Goal: Task Accomplishment & Management: Complete application form

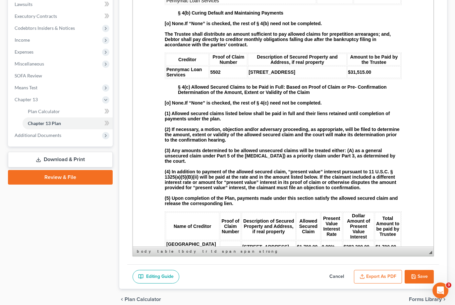
scroll to position [795, 0]
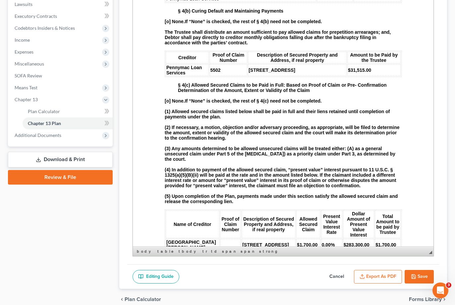
drag, startPoint x: 227, startPoint y: 105, endPoint x: 221, endPoint y: 108, distance: 7.7
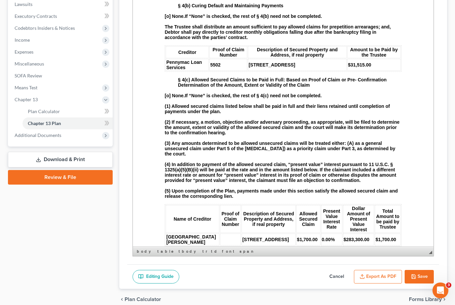
drag, startPoint x: 375, startPoint y: 102, endPoint x: 349, endPoint y: 96, distance: 26.8
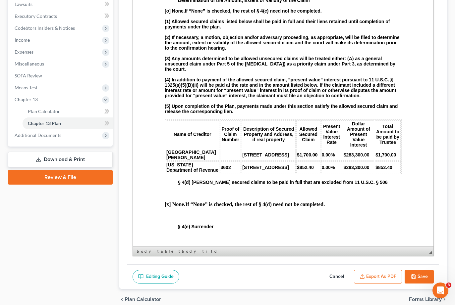
scroll to position [894, 0]
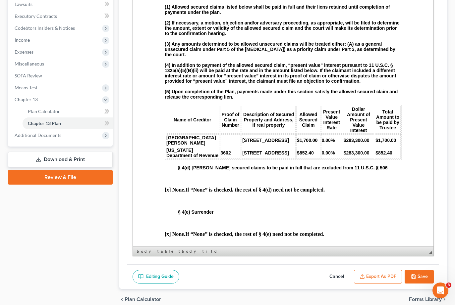
drag, startPoint x: 297, startPoint y: 82, endPoint x: 246, endPoint y: 83, distance: 51.0
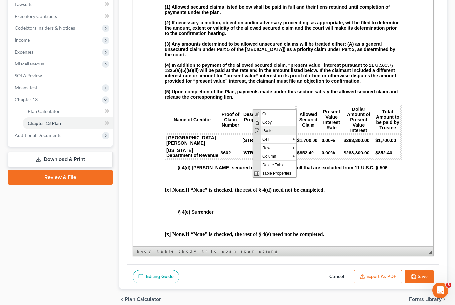
click at [273, 129] on span "Paste" at bounding box center [278, 130] width 35 height 8
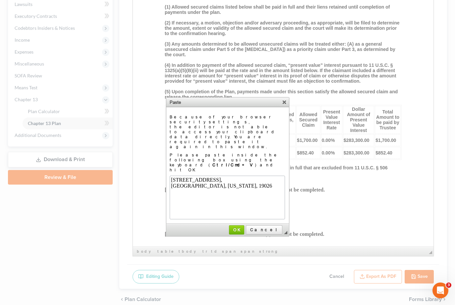
click at [228, 188] on div "Drexel Hill, Pennsylvania, 19026" at bounding box center [226, 185] width 113 height 6
click at [244, 226] on link "OK" at bounding box center [236, 230] width 15 height 9
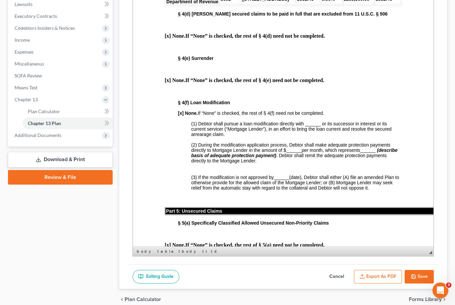
scroll to position [1060, 0]
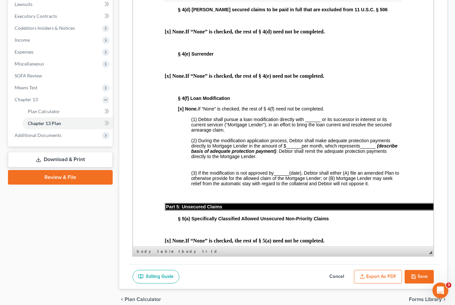
drag, startPoint x: 290, startPoint y: 120, endPoint x: 272, endPoint y: 119, distance: 17.9
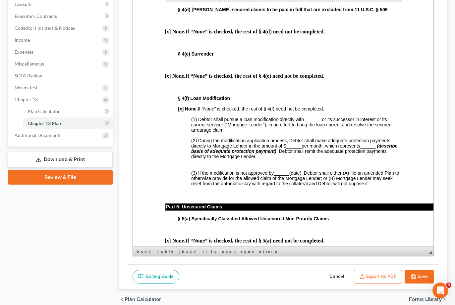
drag, startPoint x: 289, startPoint y: 134, endPoint x: 274, endPoint y: 135, distance: 15.6
drag, startPoint x: 350, startPoint y: 119, endPoint x: 326, endPoint y: 121, distance: 24.0
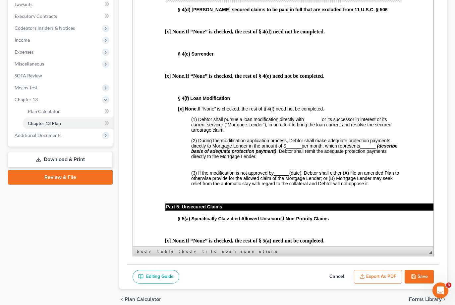
drag, startPoint x: 351, startPoint y: 135, endPoint x: 327, endPoint y: 134, distance: 23.5
drag, startPoint x: 375, startPoint y: 134, endPoint x: 361, endPoint y: 136, distance: 13.6
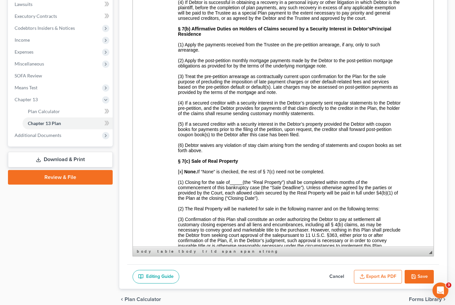
scroll to position [1623, 0]
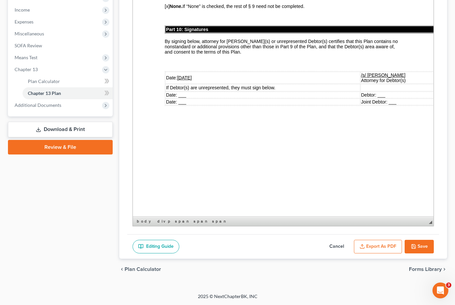
scroll to position [244, 0]
click at [416, 240] on button "Save" at bounding box center [418, 247] width 29 height 14
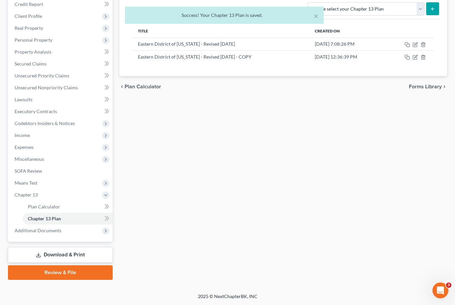
scroll to position [178, 0]
click at [45, 141] on span "Expenses" at bounding box center [60, 147] width 103 height 12
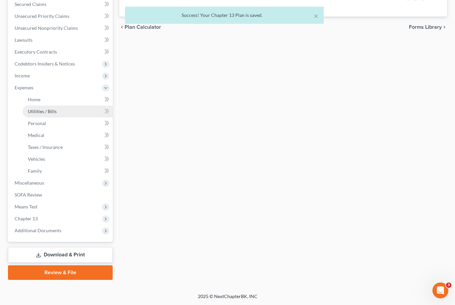
scroll to position [145, 0]
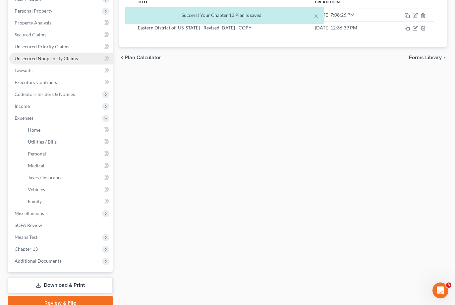
click at [52, 61] on span "Unsecured Nonpriority Claims" at bounding box center [46, 59] width 63 height 6
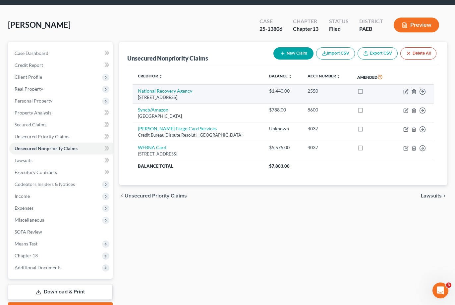
scroll to position [33, 0]
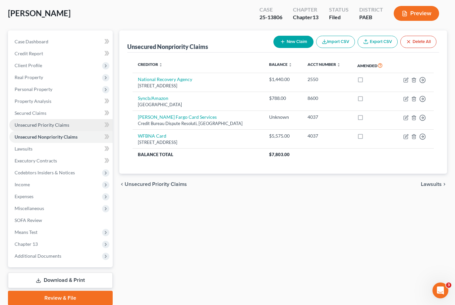
click at [61, 128] on span "Unsecured Priority Claims" at bounding box center [42, 125] width 55 height 6
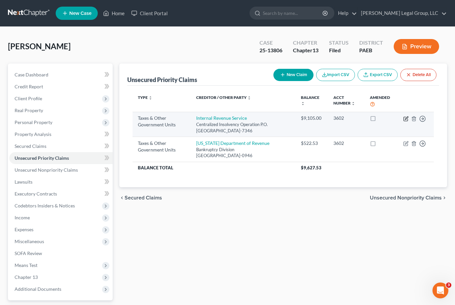
click at [403, 122] on icon "button" at bounding box center [405, 118] width 5 height 5
select select "0"
select select "39"
select select "3"
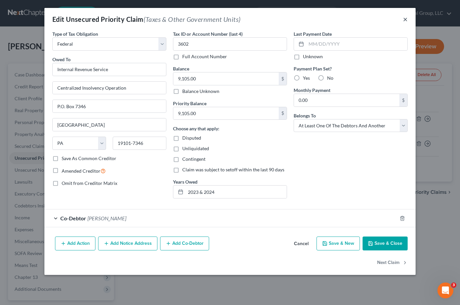
click at [407, 23] on button "×" at bounding box center [405, 19] width 5 height 8
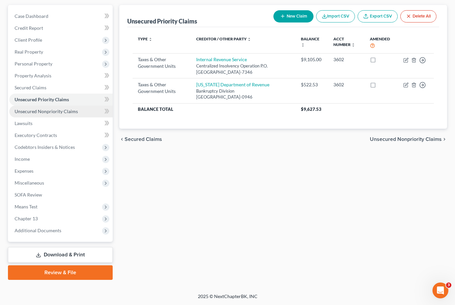
scroll to position [148, 0]
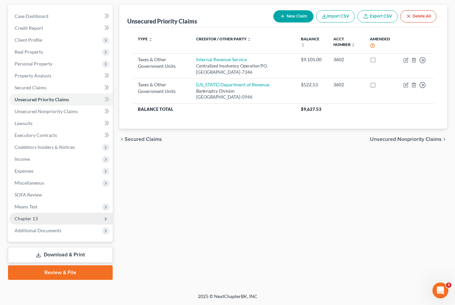
click at [56, 213] on span "Chapter 13" at bounding box center [60, 219] width 103 height 12
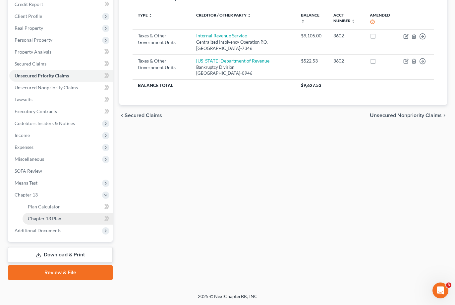
click at [66, 222] on link "Chapter 13 Plan" at bounding box center [68, 219] width 90 height 12
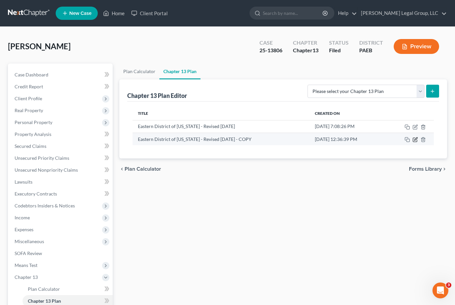
click at [412, 142] on icon "button" at bounding box center [414, 139] width 5 height 5
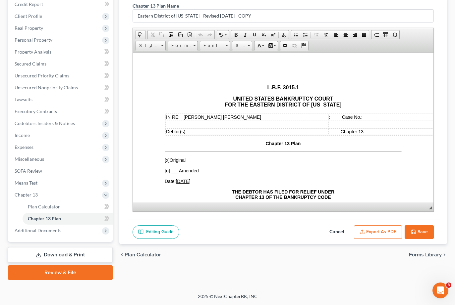
scroll to position [178, 0]
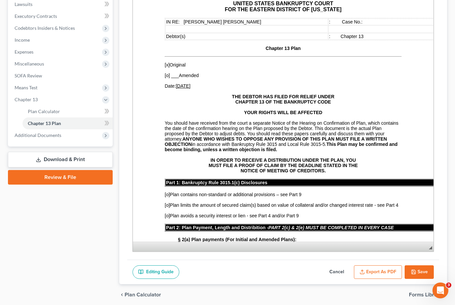
drag, startPoint x: 426, startPoint y: 139, endPoint x: 417, endPoint y: 270, distance: 131.5
click at [417, 252] on span "◢ Elements path" at bounding box center [283, 247] width 300 height 10
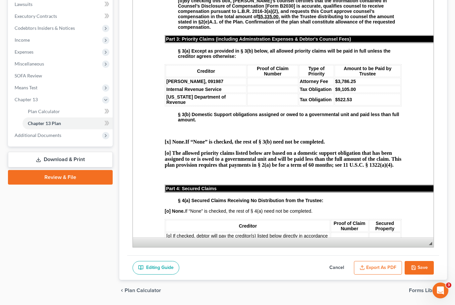
scroll to position [430, 0]
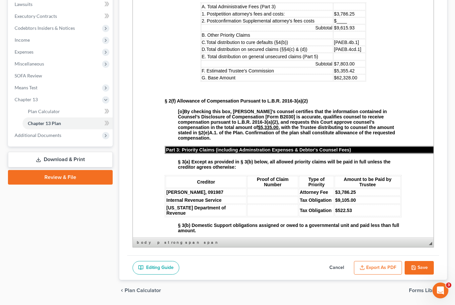
click at [349, 39] on td at bounding box center [349, 34] width 32 height 7
drag, startPoint x: 348, startPoint y: 90, endPoint x: 329, endPoint y: 92, distance: 18.6
click at [333, 31] on td "$9,615.93" at bounding box center [349, 28] width 32 height 7
click at [342, 24] on td "$____" at bounding box center [349, 21] width 32 height 7
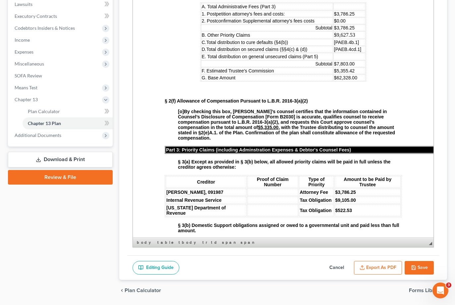
click at [355, 46] on td "[PAEB.4b.1]" at bounding box center [349, 42] width 32 height 7
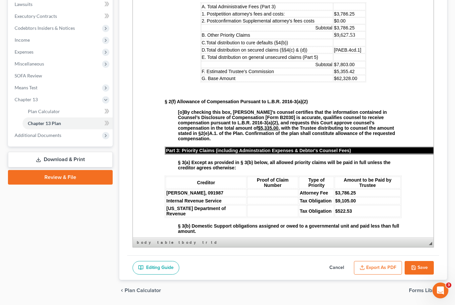
scroll to position [14, 0]
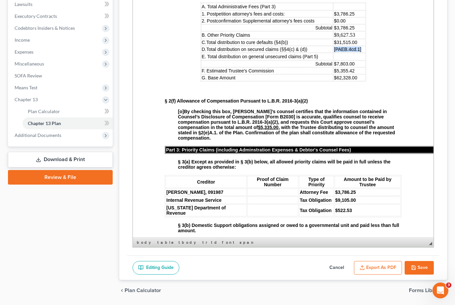
drag, startPoint x: 354, startPoint y: 113, endPoint x: 326, endPoint y: 115, distance: 27.5
click at [334, 52] on span "[PAEB.4cd.1]" at bounding box center [347, 49] width 27 height 5
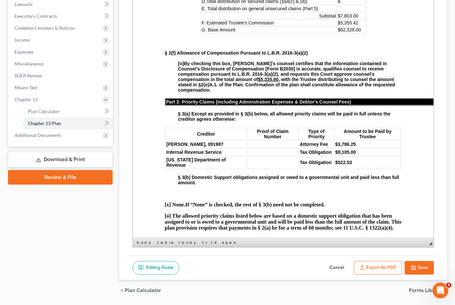
scroll to position [464, 0]
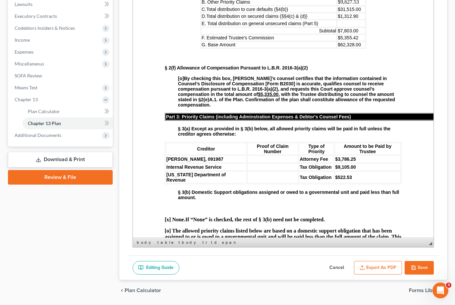
click at [337, 27] on td at bounding box center [351, 23] width 28 height 7
drag, startPoint x: 353, startPoint y: 98, endPoint x: 330, endPoint y: 97, distance: 23.2
click at [337, 34] on td "$7,803.00" at bounding box center [351, 30] width 28 height 7
drag, startPoint x: 349, startPoint y: 104, endPoint x: 337, endPoint y: 103, distance: 12.0
click at [337, 41] on td "$5,355.42" at bounding box center [351, 37] width 28 height 7
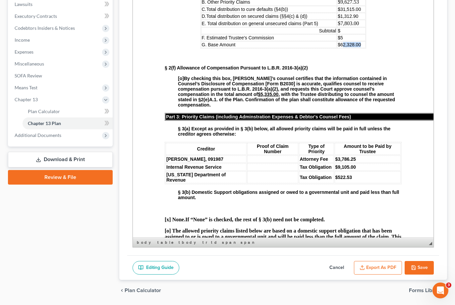
drag, startPoint x: 351, startPoint y: 110, endPoint x: 332, endPoint y: 110, distance: 18.9
click at [337, 47] on p "$62,328.00" at bounding box center [350, 44] width 27 height 5
click at [338, 41] on td "$5" at bounding box center [351, 37] width 28 height 7
drag, startPoint x: 354, startPoint y: 86, endPoint x: 327, endPoint y: 90, distance: 27.1
click at [337, 27] on td "$7,803.00" at bounding box center [351, 23] width 28 height 7
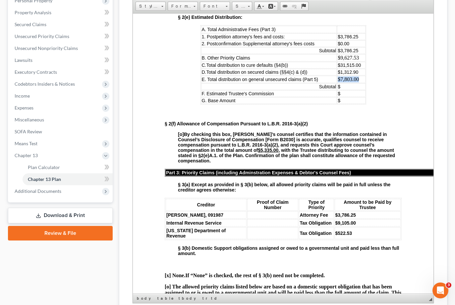
scroll to position [112, 0]
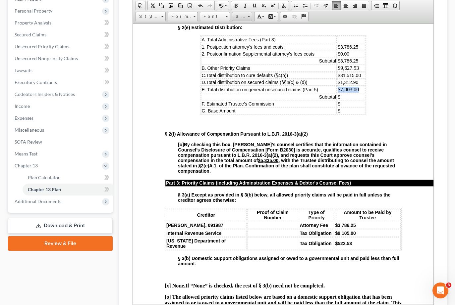
click at [252, 21] on link "Size" at bounding box center [242, 16] width 20 height 9
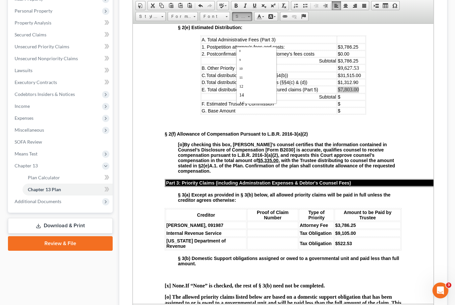
scroll to position [22, 0]
click at [261, 86] on link "14" at bounding box center [256, 81] width 38 height 9
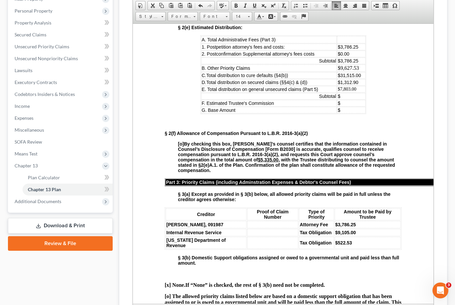
scroll to position [0, 0]
drag, startPoint x: 357, startPoint y: 83, endPoint x: 353, endPoint y: 116, distance: 33.0
click at [357, 30] on p "§ 2(e) Estimated Distribution:" at bounding box center [290, 27] width 224 height 5
drag, startPoint x: 353, startPoint y: 130, endPoint x: 328, endPoint y: 130, distance: 24.8
click at [337, 72] on td "$9,627.53" at bounding box center [351, 67] width 28 height 7
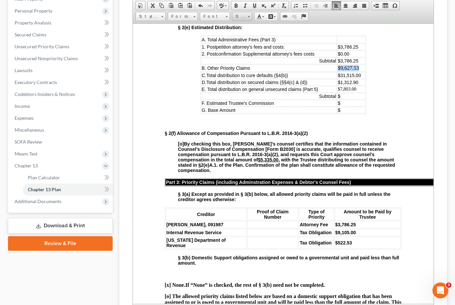
click at [250, 17] on span at bounding box center [249, 16] width 2 height 1
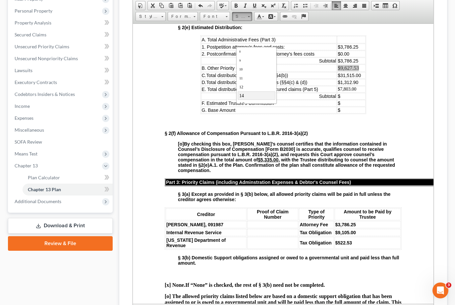
scroll to position [13, 0]
click at [264, 95] on link "14" at bounding box center [256, 90] width 38 height 9
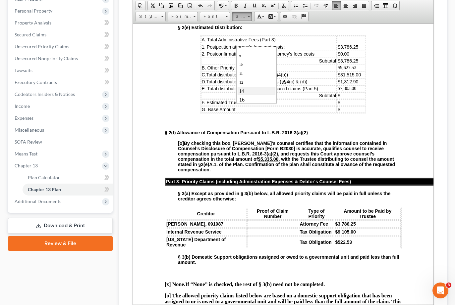
scroll to position [0, 0]
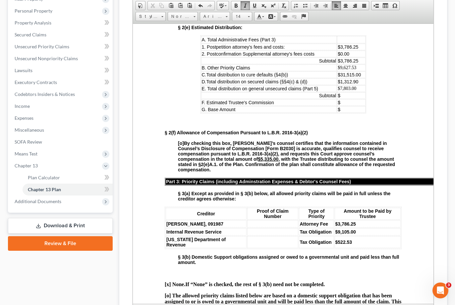
click at [343, 99] on td "$" at bounding box center [351, 95] width 28 height 7
click at [347, 77] on span "$31,515.00" at bounding box center [348, 74] width 23 height 5
drag, startPoint x: 347, startPoint y: 158, endPoint x: 335, endPoint y: 158, distance: 11.3
click at [337, 98] on span "$54,044.68" at bounding box center [348, 95] width 23 height 5
click at [350, 112] on p "$" at bounding box center [350, 109] width 27 height 5
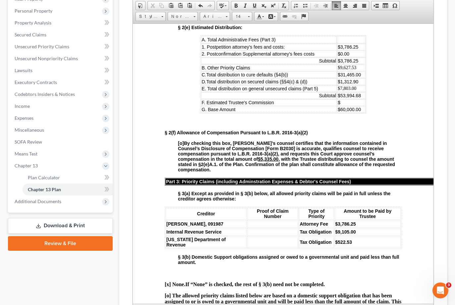
click at [345, 106] on td "$" at bounding box center [351, 102] width 28 height 7
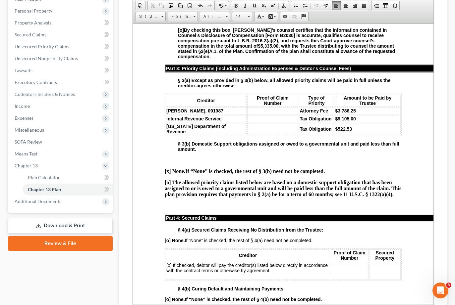
scroll to position [596, 0]
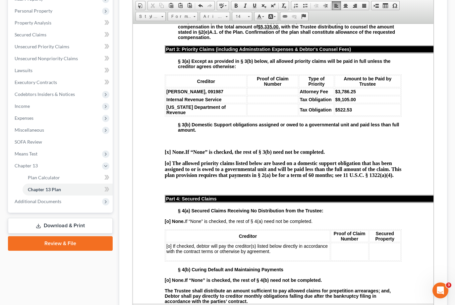
click at [182, 40] on strong "By checking this box, Debtor’s counsel certifies that the information contained…" at bounding box center [286, 24] width 217 height 32
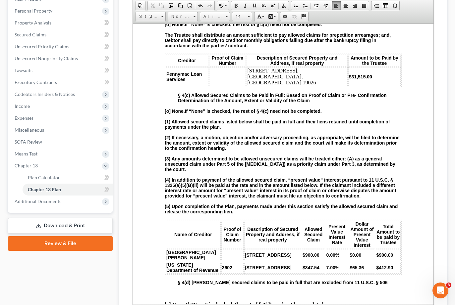
scroll to position [861, 0]
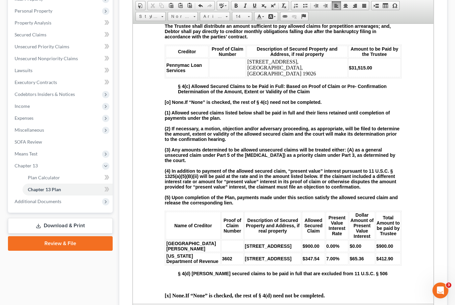
click at [350, 70] on strong "$31,515.00" at bounding box center [360, 67] width 23 height 5
drag, startPoint x: 314, startPoint y: 188, endPoint x: 245, endPoint y: 181, distance: 68.9
click at [246, 77] on td "3444 Valley Green Drive, Drexel Hill, PA 19026" at bounding box center [296, 67] width 101 height 19
click at [250, 17] on span at bounding box center [249, 16] width 2 height 1
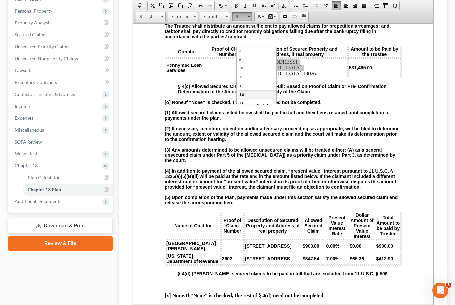
scroll to position [13, 0]
click at [265, 95] on link "14" at bounding box center [256, 90] width 38 height 9
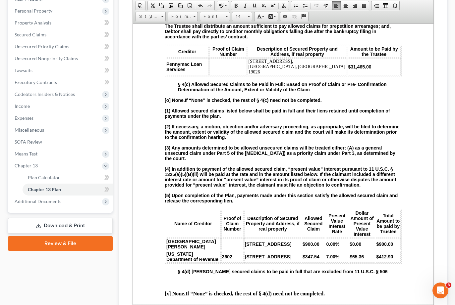
scroll to position [0, 0]
click at [238, 8] on span at bounding box center [235, 5] width 5 height 5
click at [316, 120] on body "L.B.F. 3015.1 UNITED STATES BANKRUPTCY COURT FOR THE EASTERN DISTRICT OF PENNSY…" at bounding box center [283, 295] width 237 height 2202
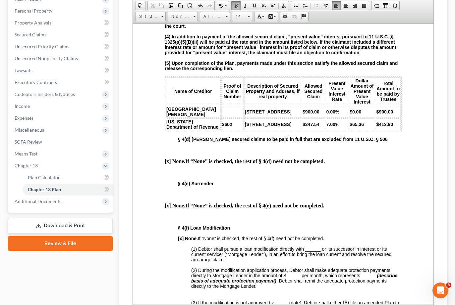
scroll to position [1027, 0]
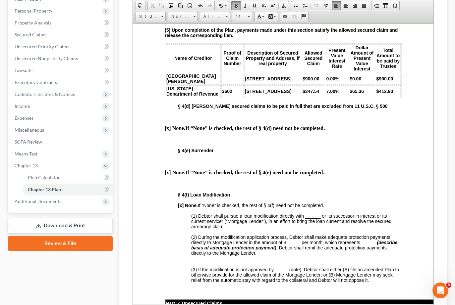
click at [221, 97] on td "3602" at bounding box center [232, 91] width 22 height 12
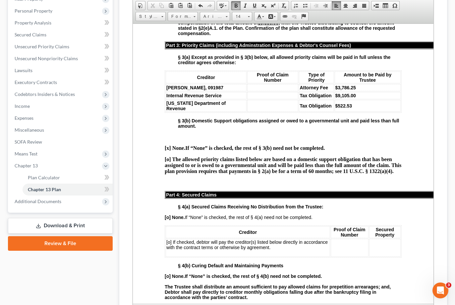
scroll to position [596, 0]
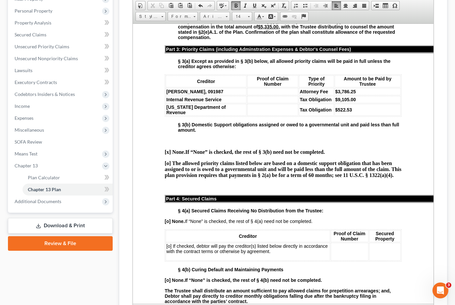
click at [252, 116] on td at bounding box center [272, 110] width 51 height 12
click at [223, 94] on strong "[PERSON_NAME], 091987" at bounding box center [194, 91] width 57 height 5
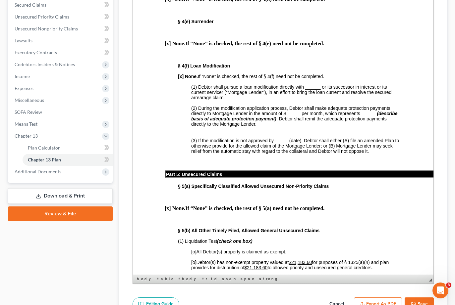
scroll to position [244, 0]
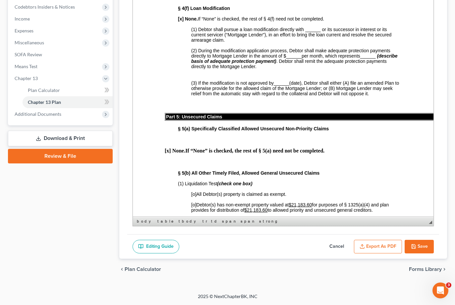
click at [419, 240] on button "Save" at bounding box center [418, 247] width 29 height 14
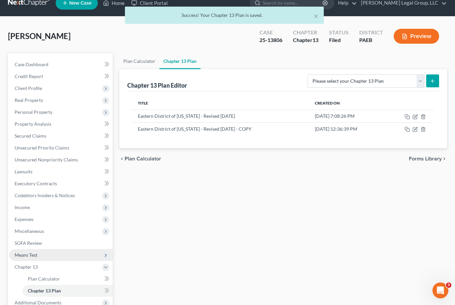
scroll to position [0, 0]
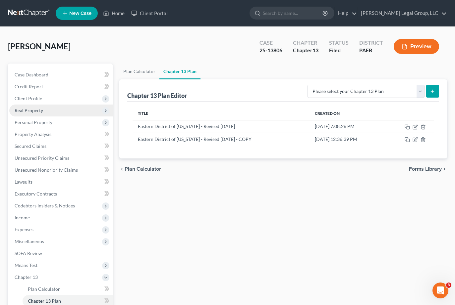
click at [56, 117] on span "Real Property" at bounding box center [60, 111] width 103 height 12
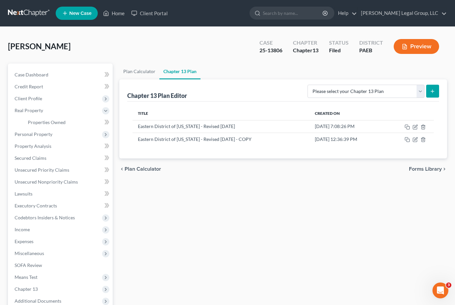
click at [393, 54] on button "Preview" at bounding box center [415, 46] width 45 height 15
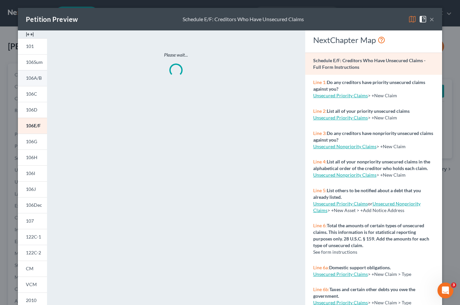
click at [36, 81] on span "106A/B" at bounding box center [34, 78] width 16 height 6
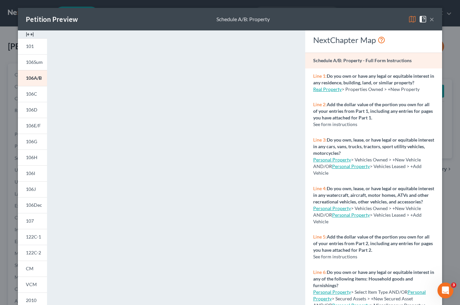
click at [405, 22] on div "Petition Preview Schedule A/B: Property ×" at bounding box center [230, 19] width 424 height 23
click at [409, 22] on img at bounding box center [412, 19] width 8 height 8
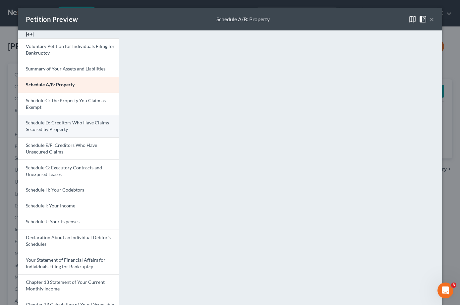
click at [50, 132] on span "Schedule D: Creditors Who Have Claims Secured by Property" at bounding box center [67, 126] width 83 height 12
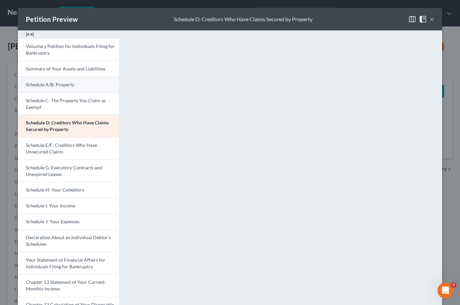
click at [60, 87] on span "Schedule A/B: Property" at bounding box center [50, 85] width 48 height 6
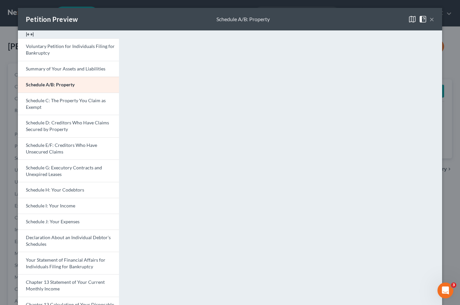
click at [432, 23] on button "×" at bounding box center [431, 19] width 5 height 8
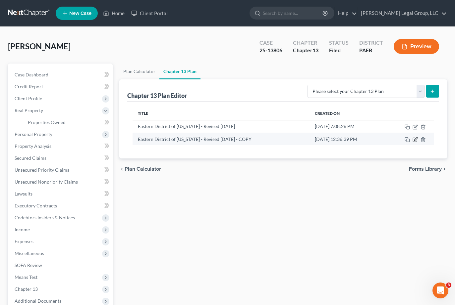
click at [414, 140] on icon "button" at bounding box center [415, 138] width 3 height 3
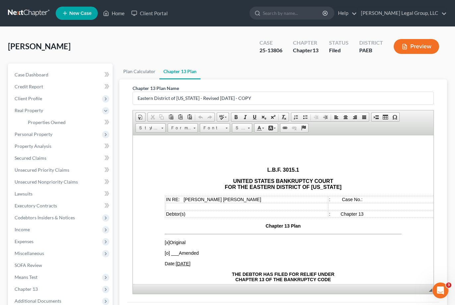
scroll to position [163, 0]
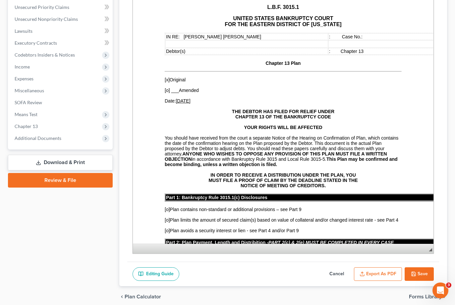
drag, startPoint x: 426, startPoint y: 155, endPoint x: 436, endPoint y: 278, distance: 123.9
click at [436, 278] on div "Chapter 13 Plan Name Eastern District of [US_STATE] - Revised [DATE] - COPY Ric…" at bounding box center [282, 102] width 327 height 370
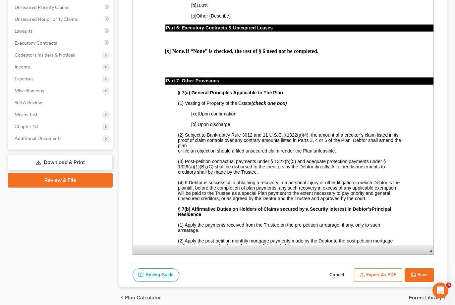
scroll to position [1424, 0]
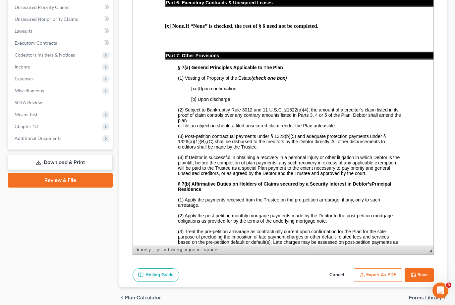
drag, startPoint x: 313, startPoint y: 131, endPoint x: 292, endPoint y: 133, distance: 20.9
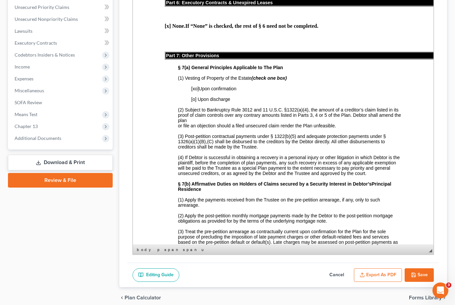
drag, startPoint x: 286, startPoint y: 138, endPoint x: 266, endPoint y: 138, distance: 20.9
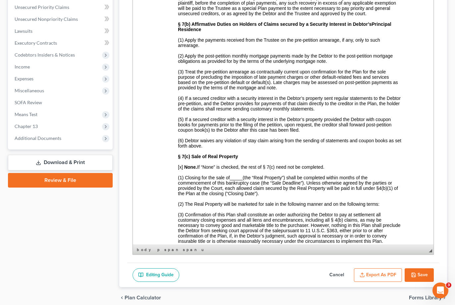
scroll to position [1623, 0]
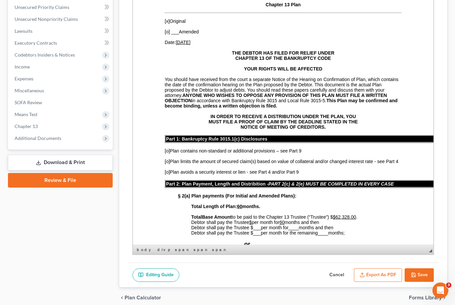
scroll to position [66, 0]
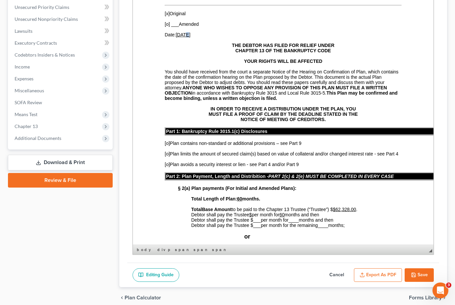
click at [186, 37] on u "09/18/2025" at bounding box center [183, 34] width 15 height 5
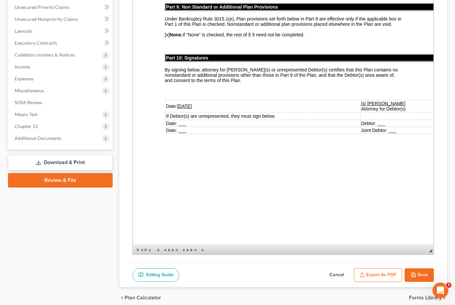
scroll to position [2327, 0]
click at [186, 104] on u "09/18/2025" at bounding box center [184, 106] width 15 height 5
drag, startPoint x: 189, startPoint y: 78, endPoint x: 179, endPoint y: 78, distance: 9.9
click at [179, 104] on u "09/18/2025" at bounding box center [184, 106] width 15 height 5
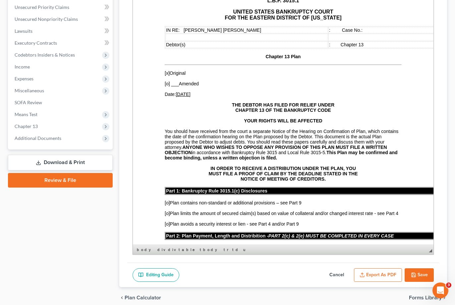
scroll to position [0, 0]
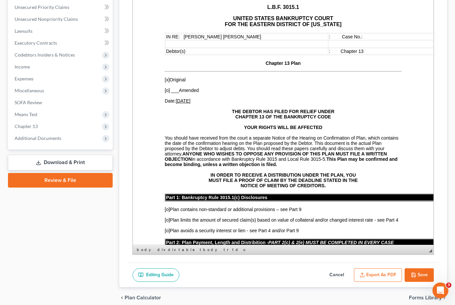
click at [187, 104] on u "09/19/2025" at bounding box center [183, 100] width 15 height 5
drag, startPoint x: 187, startPoint y: 111, endPoint x: 177, endPoint y: 111, distance: 10.3
click at [177, 104] on u "09/19/2025" at bounding box center [183, 100] width 15 height 5
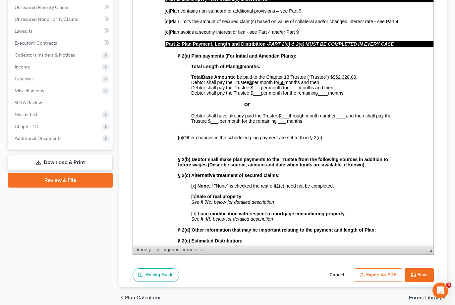
scroll to position [232, 0]
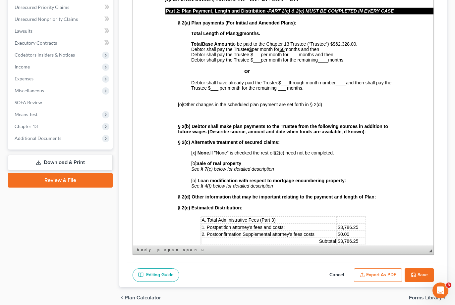
click at [352, 47] on u "$62,328.00" at bounding box center [343, 43] width 23 height 5
click at [252, 52] on u "$" at bounding box center [250, 49] width 3 height 5
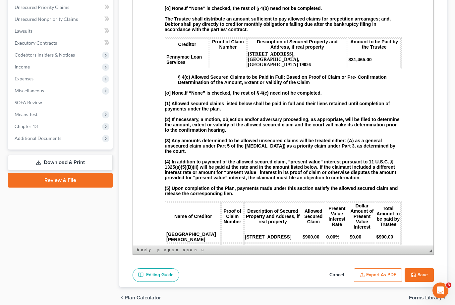
scroll to position [828, 0]
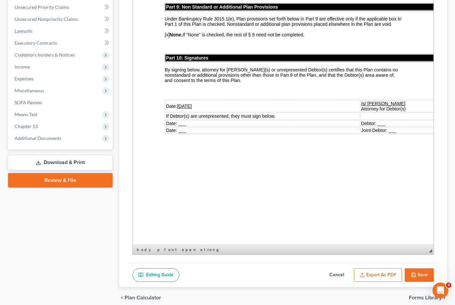
scroll to position [2327, 0]
click at [404, 282] on button "Save" at bounding box center [418, 276] width 29 height 14
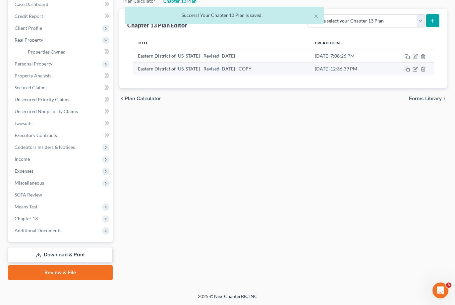
scroll to position [97, 0]
click at [414, 70] on icon "button" at bounding box center [415, 68] width 3 height 3
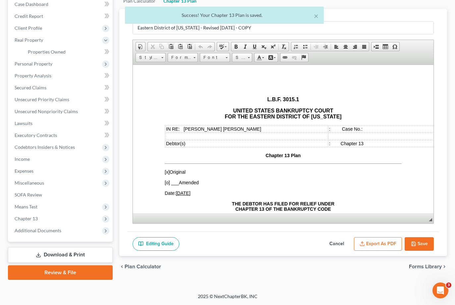
scroll to position [0, 0]
click at [373, 247] on button "Export as PDF" at bounding box center [378, 244] width 48 height 14
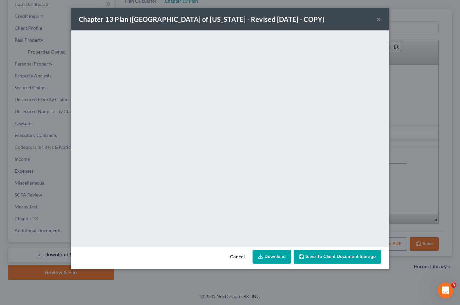
click at [381, 23] on button "×" at bounding box center [378, 19] width 5 height 8
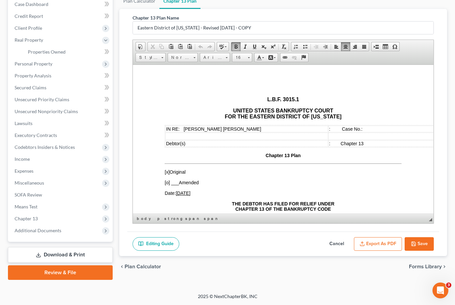
click at [363, 131] on td ": Case No.:" at bounding box center [409, 128] width 162 height 7
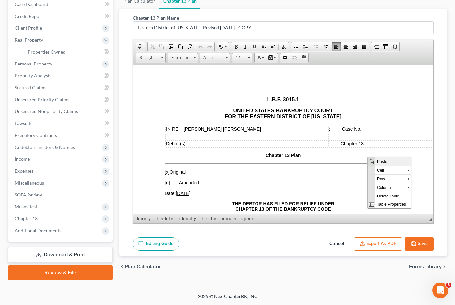
click at [384, 164] on span "Paste" at bounding box center [392, 161] width 35 height 8
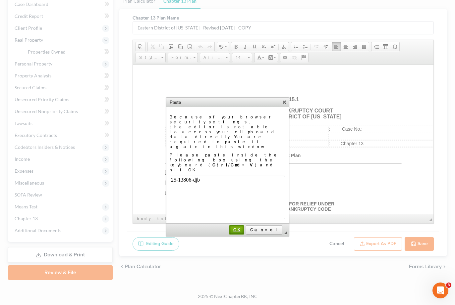
click at [243, 227] on span "OK" at bounding box center [236, 229] width 14 height 5
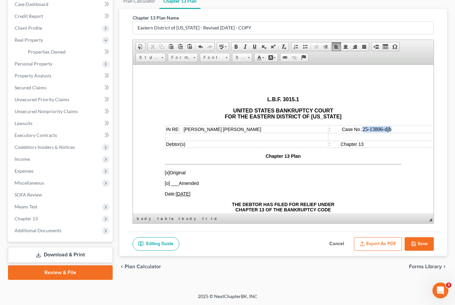
drag, startPoint x: 395, startPoint y: 132, endPoint x: 363, endPoint y: 132, distance: 32.1
click at [363, 132] on td ": Case No.: 25-13806-djb ​" at bounding box center [409, 128] width 162 height 7
click at [249, 56] on span at bounding box center [249, 57] width 2 height 6
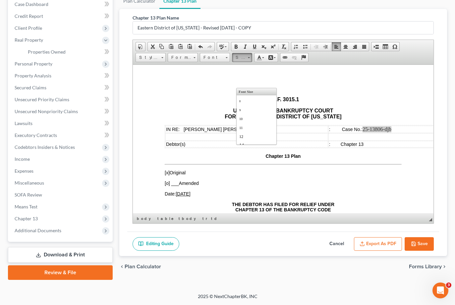
scroll to position [13, 0]
click at [267, 136] on link "14" at bounding box center [256, 131] width 38 height 9
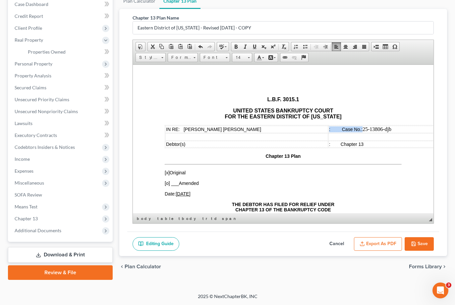
scroll to position [0, 0]
click at [308, 101] on p "L.B.F. 3015.1" at bounding box center [283, 99] width 237 height 6
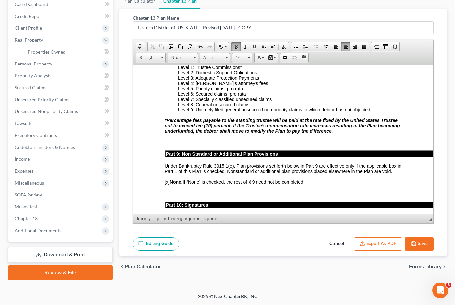
scroll to position [1954, 0]
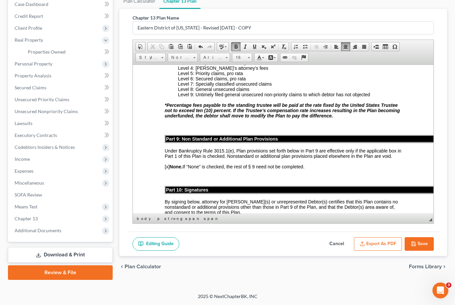
click at [414, 246] on button "Save" at bounding box center [418, 244] width 29 height 14
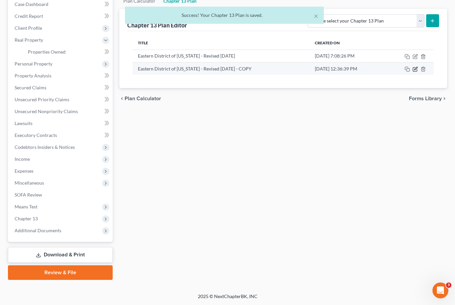
click at [412, 72] on icon "button" at bounding box center [414, 69] width 5 height 5
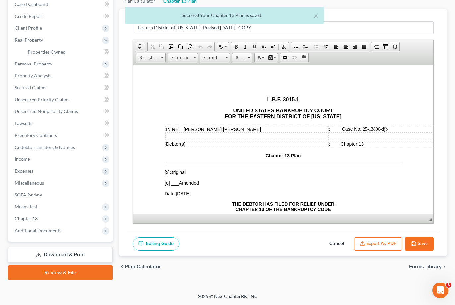
scroll to position [0, 0]
click at [367, 250] on button "Export as PDF" at bounding box center [378, 244] width 48 height 14
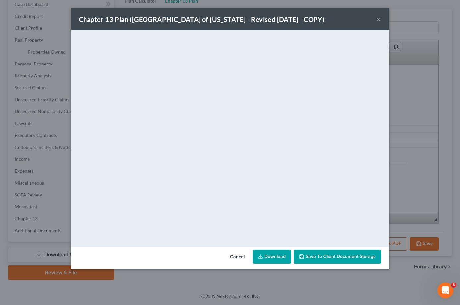
click at [277, 264] on link "Download" at bounding box center [271, 257] width 38 height 14
click at [244, 264] on button "Cancel" at bounding box center [237, 257] width 25 height 13
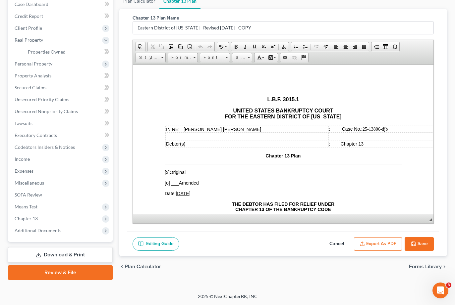
click at [322, 251] on button "Cancel" at bounding box center [336, 244] width 29 height 14
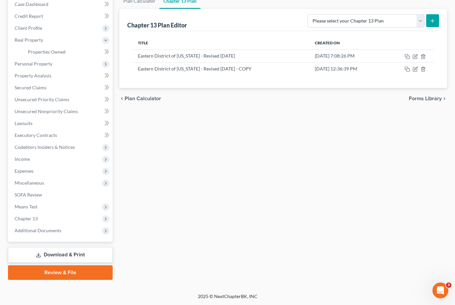
scroll to position [163, 0]
click at [57, 247] on link "Download & Print" at bounding box center [60, 255] width 105 height 16
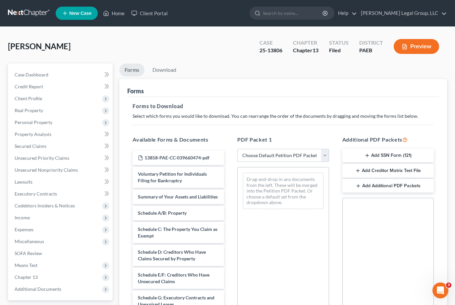
click at [321, 162] on select "Choose Default Petition PDF Packet Complete Bankruptcy Petition (all forms and …" at bounding box center [282, 155] width 91 height 13
select select "0"
click at [238, 162] on select "Choose Default Petition PDF Packet Complete Bankruptcy Petition (all forms and …" at bounding box center [282, 155] width 91 height 13
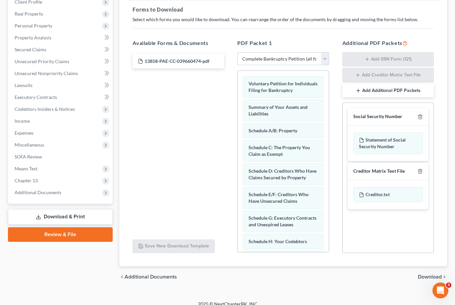
scroll to position [166, 0]
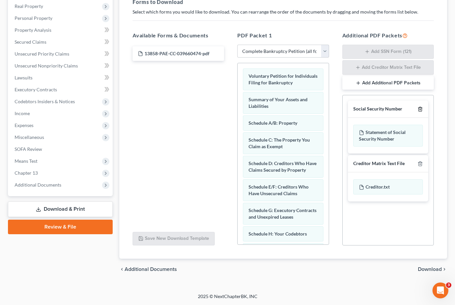
click at [420, 109] on line "button" at bounding box center [420, 109] width 0 height 1
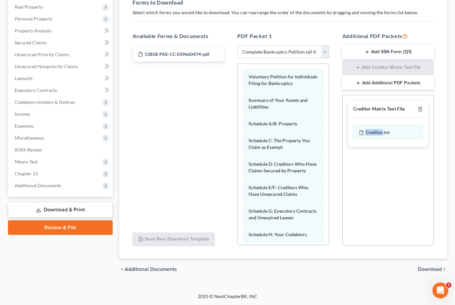
click at [415, 107] on div at bounding box center [419, 109] width 8 height 6
click at [417, 107] on icon "button" at bounding box center [419, 109] width 5 height 5
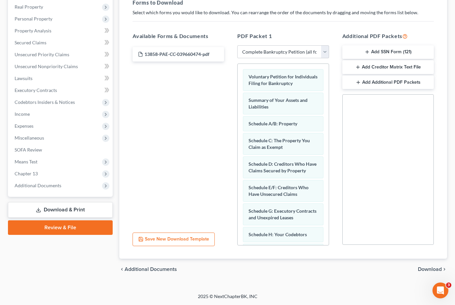
click at [429, 267] on span "Download" at bounding box center [430, 269] width 24 height 5
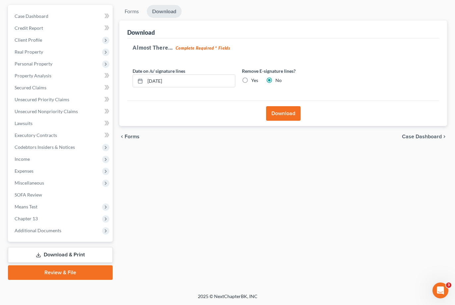
scroll to position [82, 0]
click at [281, 121] on button "Download" at bounding box center [283, 113] width 34 height 15
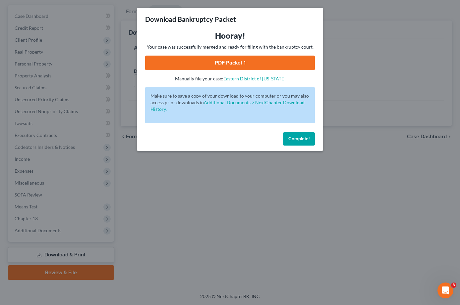
click at [309, 142] on span "Complete!" at bounding box center [298, 139] width 21 height 6
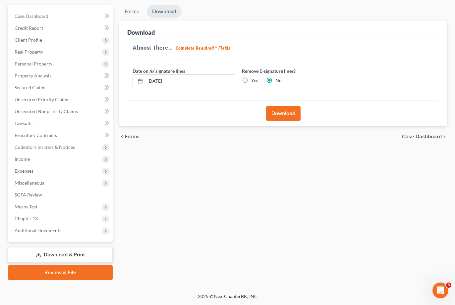
click at [354, 70] on div "Almost There... Complete Required * Fields Date on /s/ signature lines 10/03/20…" at bounding box center [283, 69] width 312 height 63
click at [287, 121] on button "Download" at bounding box center [283, 113] width 34 height 15
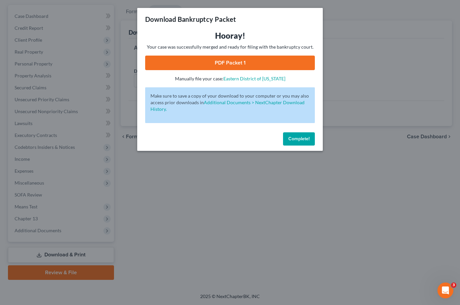
click at [255, 70] on link "PDF Packet 1" at bounding box center [230, 63] width 170 height 15
click at [309, 142] on span "Complete!" at bounding box center [298, 139] width 21 height 6
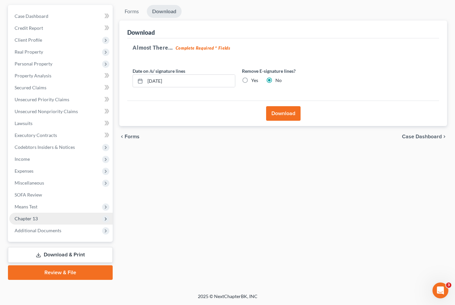
click at [61, 225] on span "Chapter 13" at bounding box center [60, 219] width 103 height 12
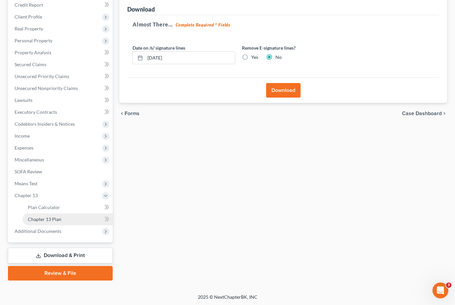
click at [61, 222] on span "Chapter 13 Plan" at bounding box center [44, 220] width 33 height 6
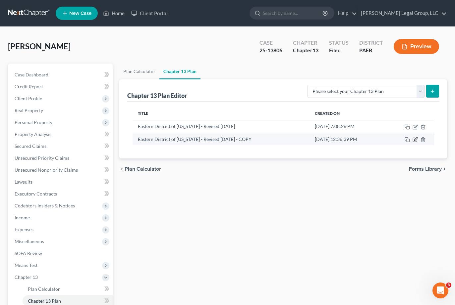
click at [412, 142] on icon "button" at bounding box center [414, 139] width 5 height 5
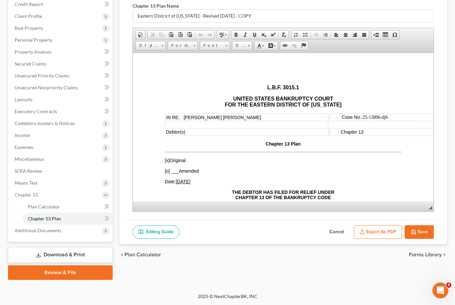
scroll to position [178, 0]
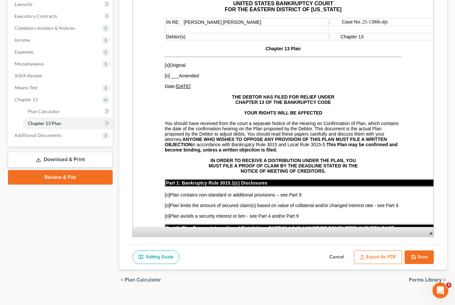
drag, startPoint x: 426, startPoint y: 138, endPoint x: 437, endPoint y: 236, distance: 99.0
click at [434, 245] on div "Chapter 13 Plan Name Eastern District of Pennsylvania - Revised 12/1/2024 - COP…" at bounding box center [283, 73] width 312 height 343
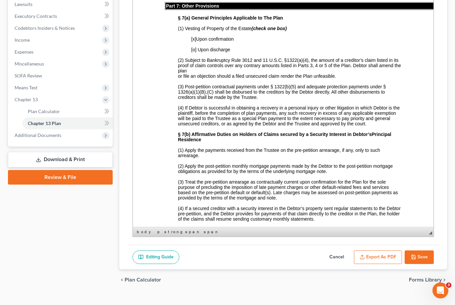
scroll to position [1449, 0]
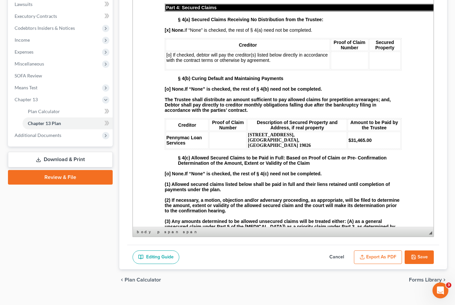
scroll to position [721, 0]
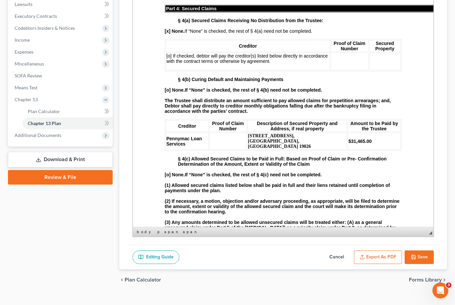
click at [419, 265] on button "Save" at bounding box center [418, 258] width 29 height 14
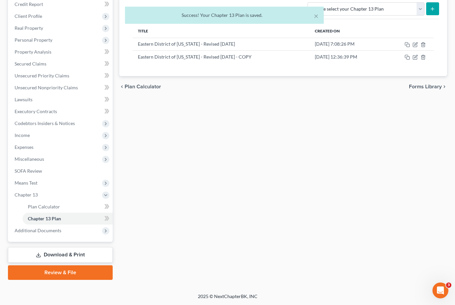
scroll to position [178, 0]
click at [58, 177] on span "Means Test" at bounding box center [60, 183] width 103 height 12
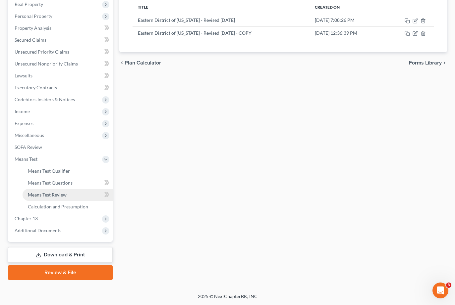
click at [67, 198] on span "Means Test Review" at bounding box center [47, 195] width 39 height 6
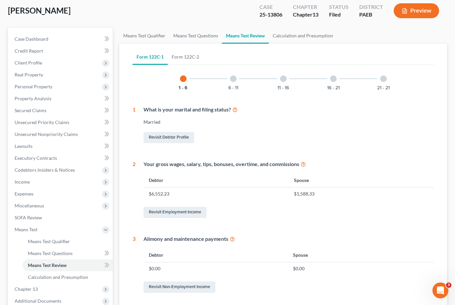
scroll to position [15, 0]
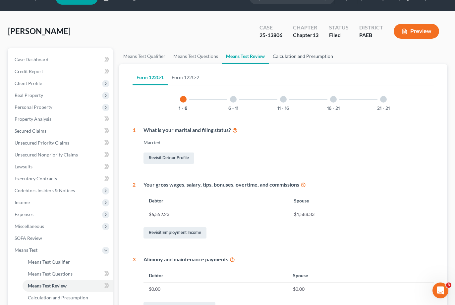
click at [337, 64] on link "Calculation and Presumption" at bounding box center [303, 56] width 68 height 16
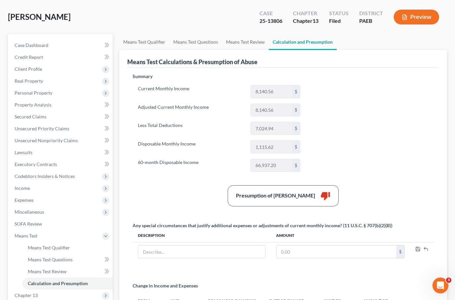
scroll to position [13, 0]
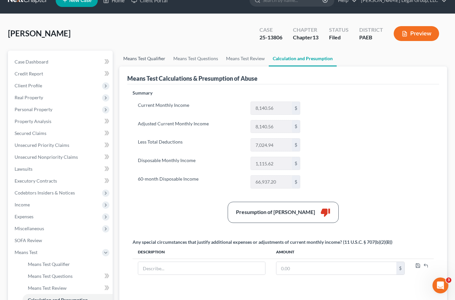
click at [139, 67] on link "Means Test Qualifier" at bounding box center [144, 59] width 50 height 16
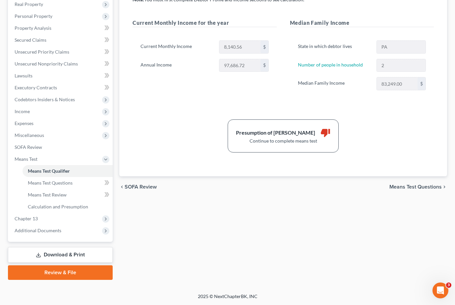
scroll to position [9, 0]
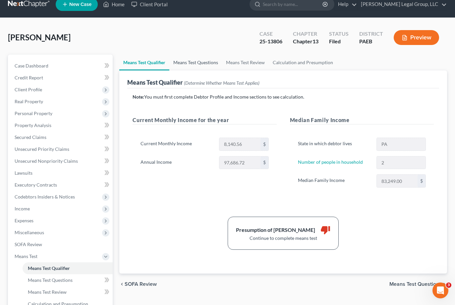
click at [222, 71] on link "Means Test Questions" at bounding box center [195, 63] width 53 height 16
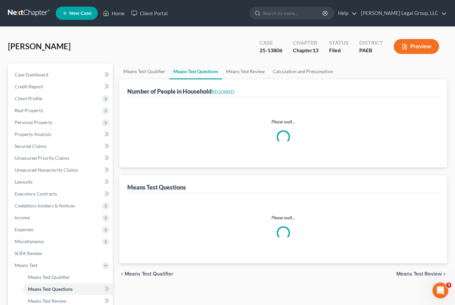
select select "0"
select select "60"
select select "0"
select select "60"
select select "0"
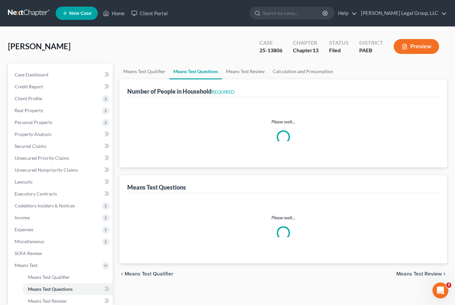
select select "60"
select select "2"
select select "1"
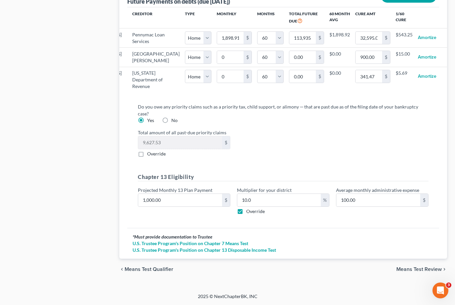
scroll to position [0, 110]
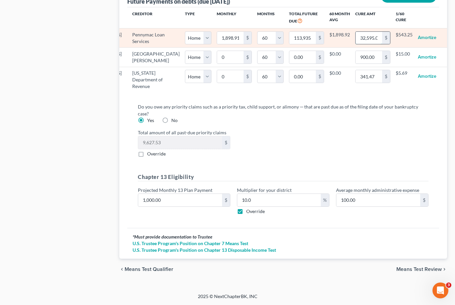
click at [355, 44] on input "32,595.00" at bounding box center [368, 38] width 26 height 13
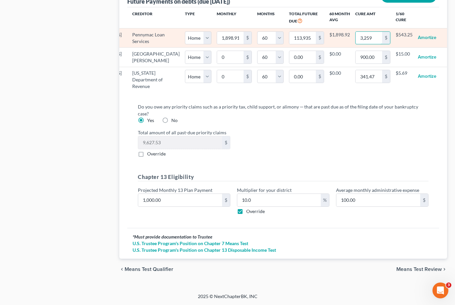
type input "3,25"
select select "0"
select select "60"
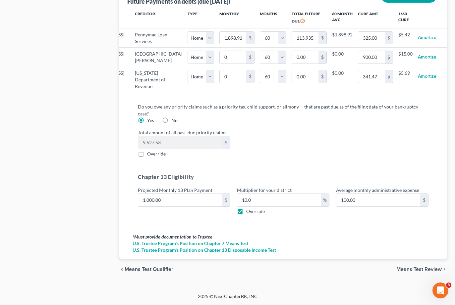
scroll to position [0, 107]
select select "0"
select select "60"
select select "0"
select select "60"
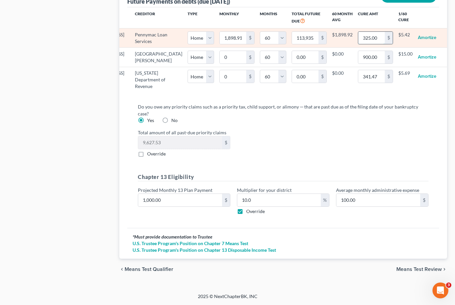
click at [358, 44] on input "325.00" at bounding box center [371, 38] width 26 height 13
type input "31,465"
select select "0"
select select "60"
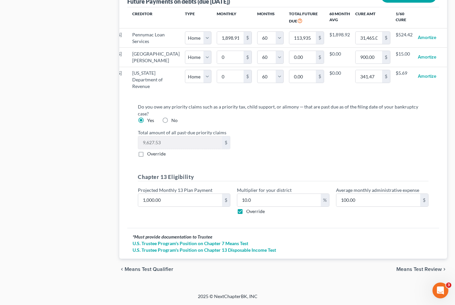
select select "0"
select select "60"
select select "0"
select select "60"
select select "0"
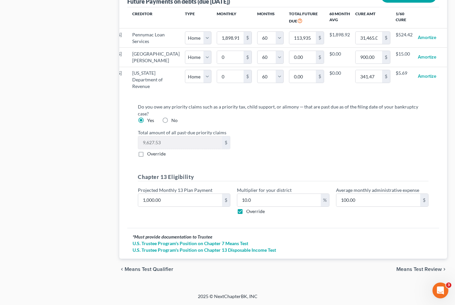
select select "60"
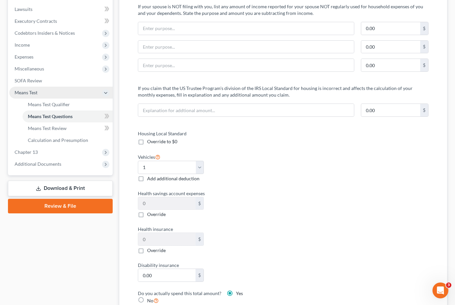
scroll to position [166, 0]
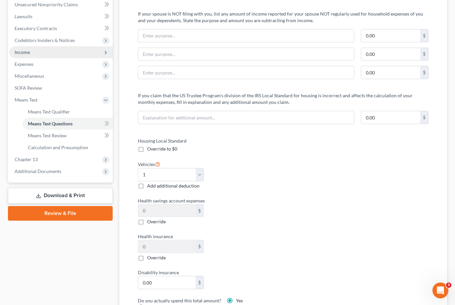
click at [42, 58] on span "Income" at bounding box center [60, 52] width 103 height 12
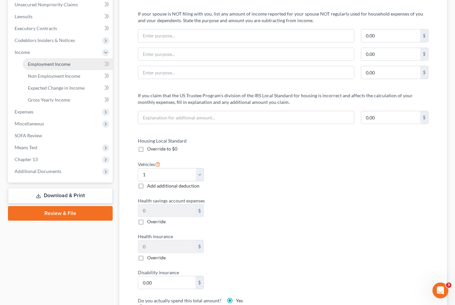
click at [50, 67] on span "Employment Income" at bounding box center [49, 64] width 42 height 6
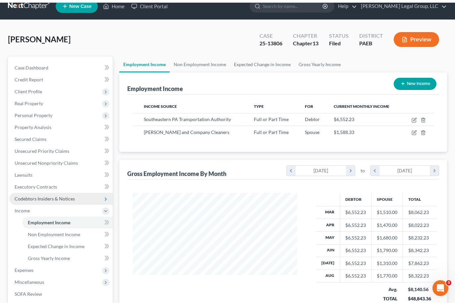
scroll to position [166, 0]
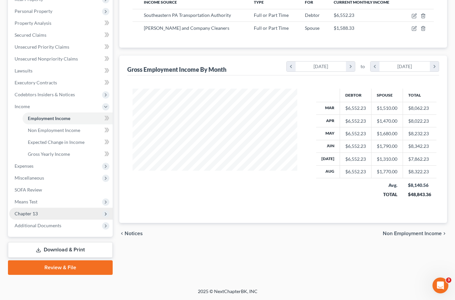
click at [46, 220] on span "Chapter 13" at bounding box center [60, 214] width 103 height 12
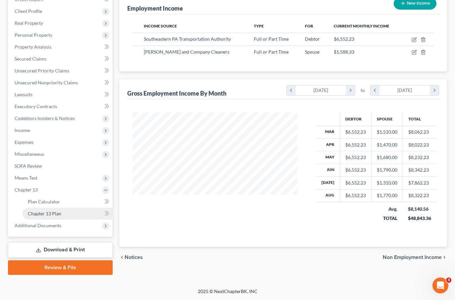
click at [61, 211] on span "Chapter 13 Plan" at bounding box center [44, 214] width 33 height 6
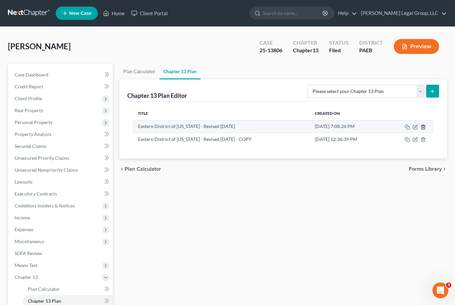
click at [420, 130] on icon "button" at bounding box center [422, 127] width 5 height 5
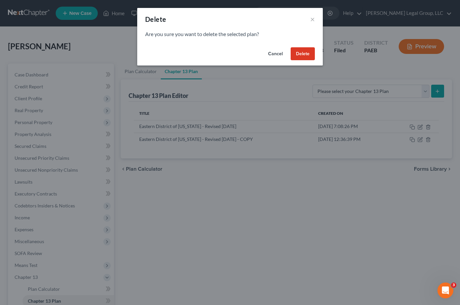
click at [315, 61] on button "Delete" at bounding box center [302, 53] width 24 height 13
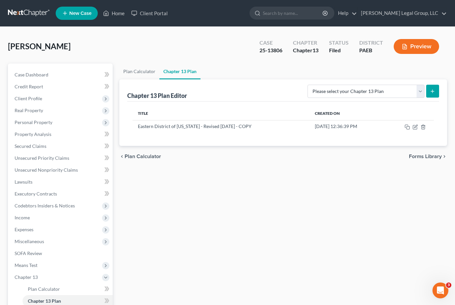
click at [296, 120] on th "Title" at bounding box center [220, 113] width 176 height 13
click at [414, 128] on icon "button" at bounding box center [415, 126] width 3 height 3
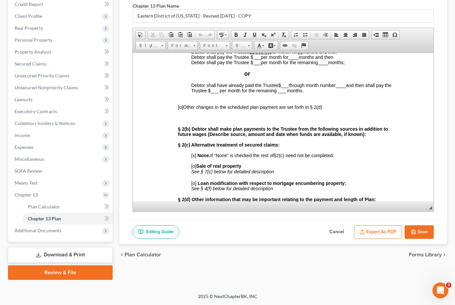
scroll to position [298, 0]
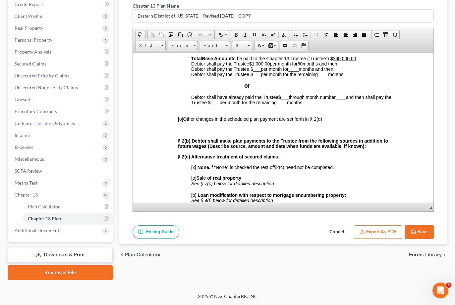
click at [322, 226] on button "Cancel" at bounding box center [336, 233] width 29 height 14
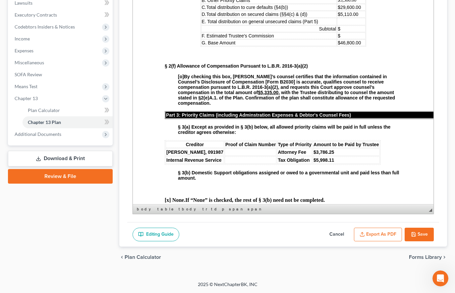
scroll to position [224, 0]
click at [414, 227] on button "Save" at bounding box center [418, 234] width 29 height 14
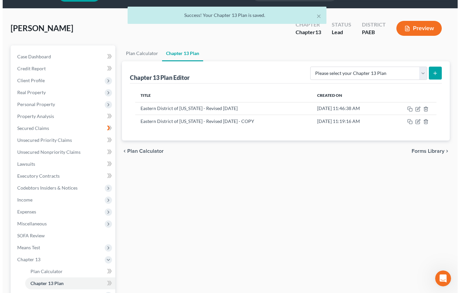
scroll to position [0, 0]
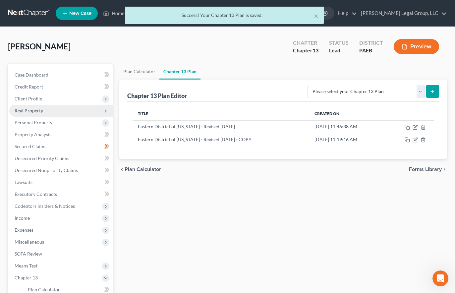
click at [43, 113] on span "Real Property" at bounding box center [29, 111] width 28 height 6
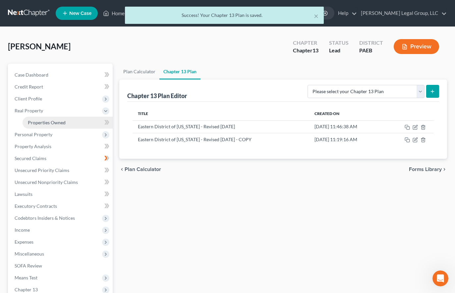
click at [57, 125] on span "Properties Owned" at bounding box center [47, 123] width 38 height 6
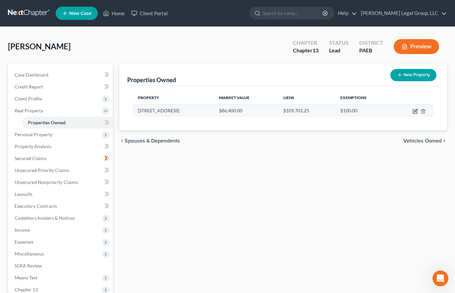
click at [413, 114] on icon "button" at bounding box center [415, 112] width 4 height 4
select select "39"
select select "0"
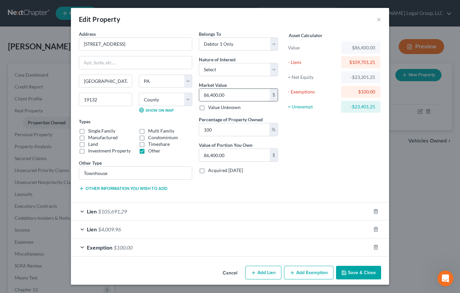
click at [236, 101] on input "86,400.00" at bounding box center [234, 95] width 71 height 13
type input "8"
type input "8.00"
type input "80"
type input "80.00"
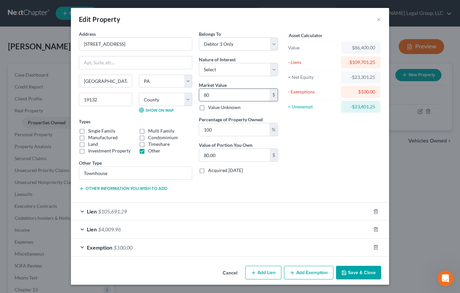
type input "804"
type input "804.00"
type input "8040"
type input "8,040.00"
type input "8,0400"
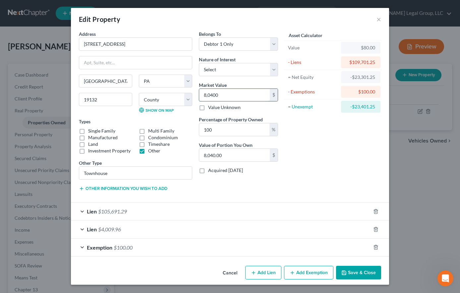
type input "80,400.00"
click at [296, 189] on div "Asset Calculator Value $80,400.00 - Liens $109,701.25 = Net Equity -$29,301.25 …" at bounding box center [332, 113] width 103 height 166
click at [114, 250] on span "$100.00" at bounding box center [123, 247] width 19 height 6
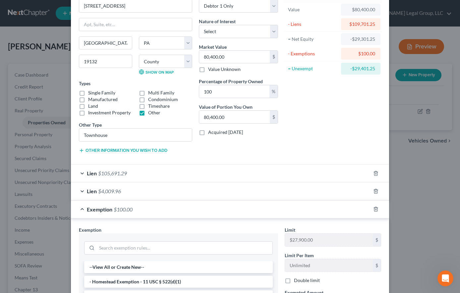
click at [71, 218] on div "Exemption $100.00" at bounding box center [220, 209] width 299 height 18
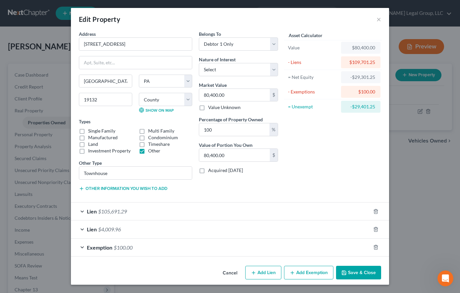
scroll to position [71, 0]
click at [114, 244] on span "$100.00" at bounding box center [123, 247] width 19 height 6
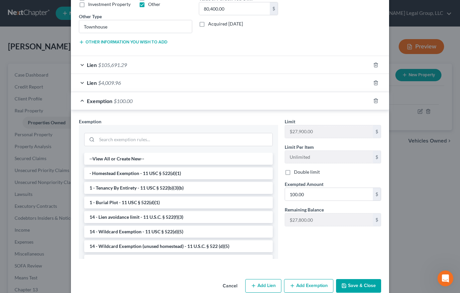
scroll to position [237, 0]
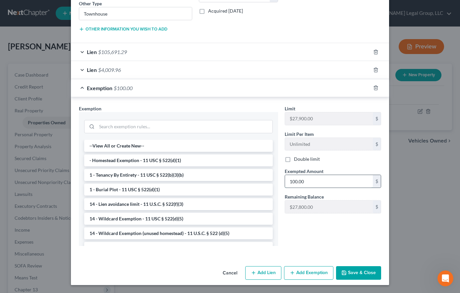
click at [327, 187] on input "100.00" at bounding box center [329, 181] width 88 height 13
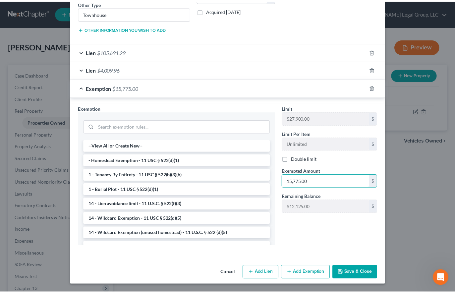
scroll to position [271, 0]
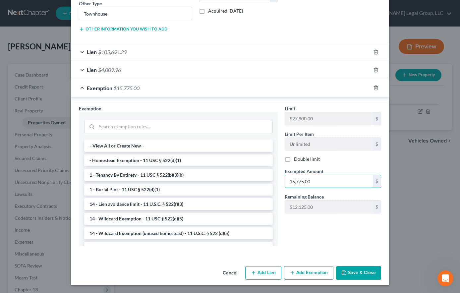
type input "15,775.00"
click at [387, 276] on div "Cancel Add Lien Add Lease Add Exemption Save & Close" at bounding box center [230, 274] width 318 height 22
click at [381, 269] on button "Save & Close" at bounding box center [358, 273] width 45 height 14
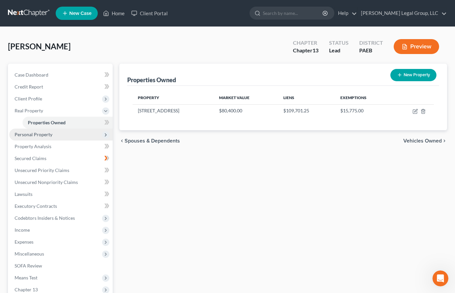
click at [52, 137] on span "Personal Property" at bounding box center [34, 134] width 38 height 6
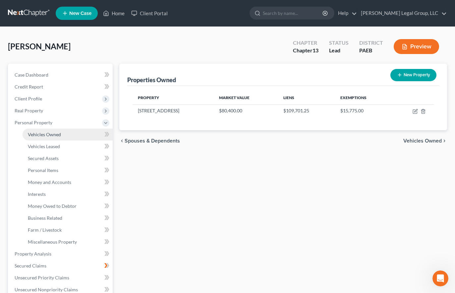
click at [72, 140] on link "Vehicles Owned" at bounding box center [68, 134] width 90 height 12
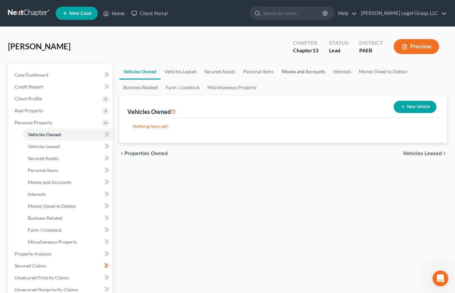
click at [329, 79] on link "Money and Accounts" at bounding box center [302, 72] width 51 height 16
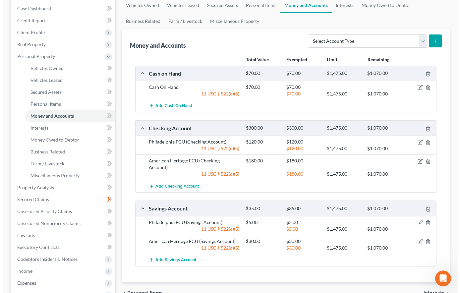
scroll to position [99, 0]
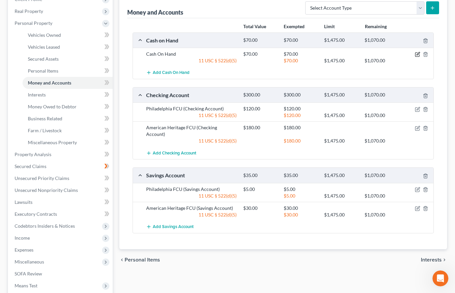
click at [416, 55] on icon "button" at bounding box center [417, 53] width 3 height 3
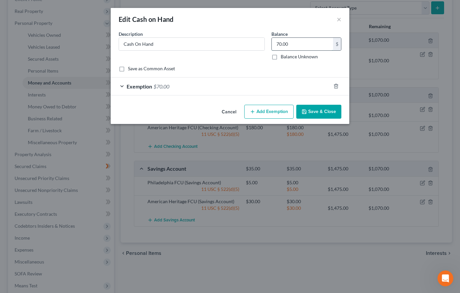
click at [315, 50] on input "70.00" at bounding box center [302, 44] width 61 height 13
type input "150.00"
click at [238, 95] on div "Exemption $70.00" at bounding box center [221, 86] width 220 height 18
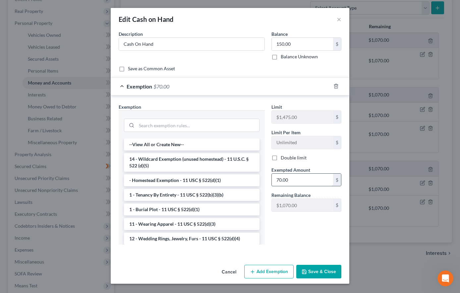
click at [312, 186] on input "70.00" at bounding box center [302, 180] width 61 height 13
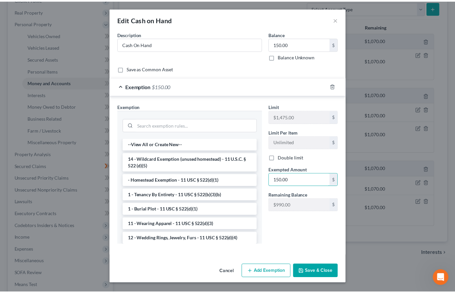
scroll to position [71, 0]
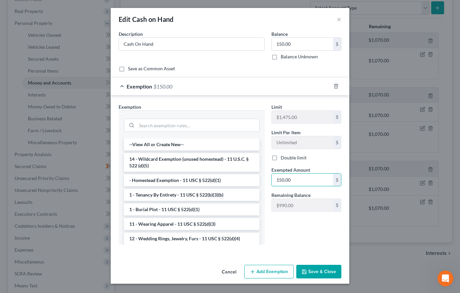
type input "150.00"
click at [330, 269] on button "Save & Close" at bounding box center [318, 272] width 45 height 14
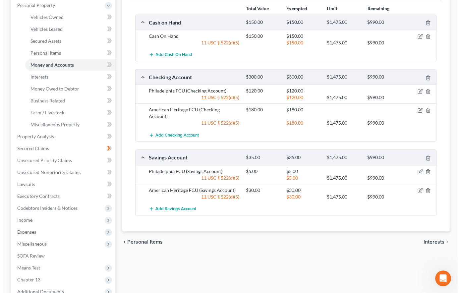
scroll to position [132, 0]
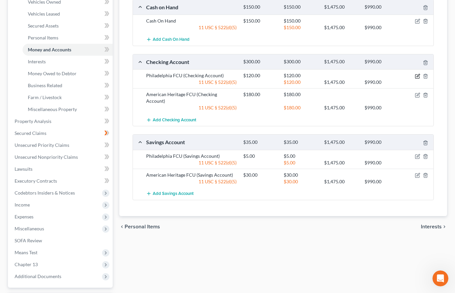
click at [415, 78] on icon "button" at bounding box center [417, 76] width 4 height 4
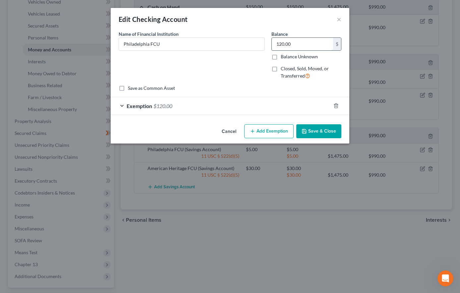
click at [311, 50] on input "120.00" at bounding box center [302, 44] width 61 height 13
type input "150.00"
click at [129, 109] on span "Exemption" at bounding box center [138, 106] width 25 height 6
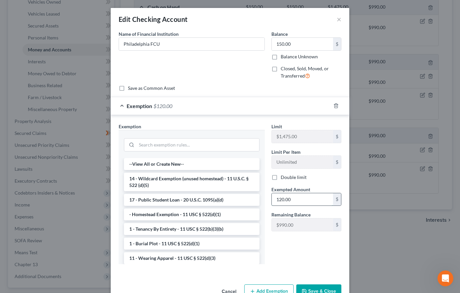
click at [299, 206] on input "120.00" at bounding box center [302, 199] width 61 height 13
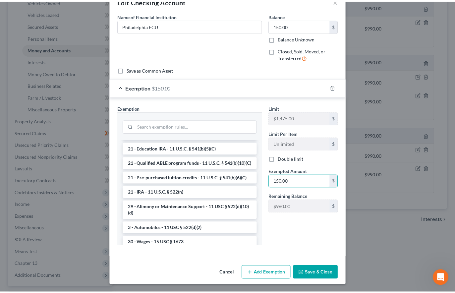
scroll to position [95, 0]
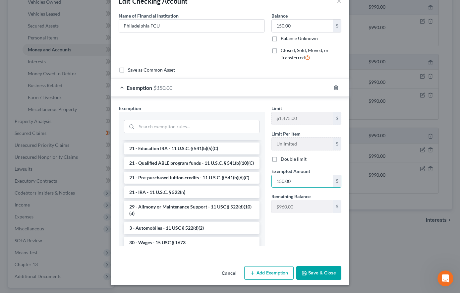
type input "150.00"
click at [341, 266] on button "Save & Close" at bounding box center [318, 273] width 45 height 14
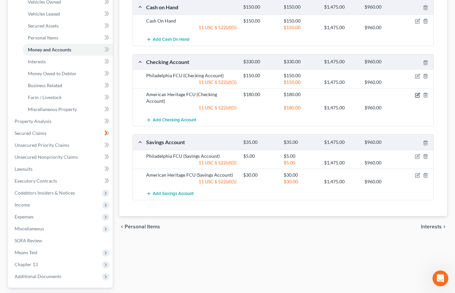
click at [416, 96] on icon "button" at bounding box center [417, 94] width 3 height 3
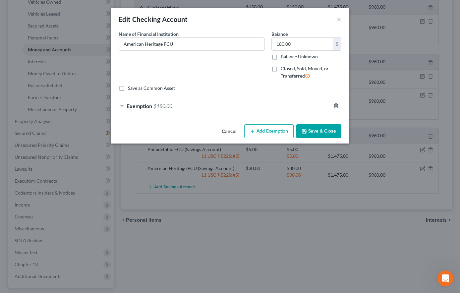
click at [237, 138] on button "Cancel" at bounding box center [228, 131] width 25 height 13
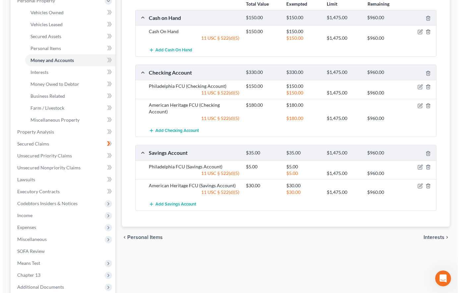
scroll to position [166, 0]
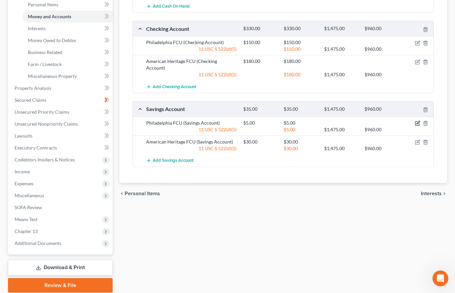
click at [416, 124] on icon "button" at bounding box center [417, 122] width 3 height 3
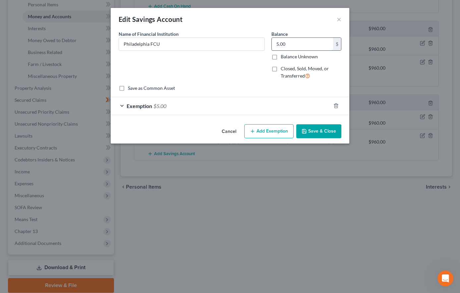
click at [310, 50] on input "5.00" at bounding box center [302, 44] width 61 height 13
click at [237, 138] on button "Cancel" at bounding box center [228, 131] width 25 height 13
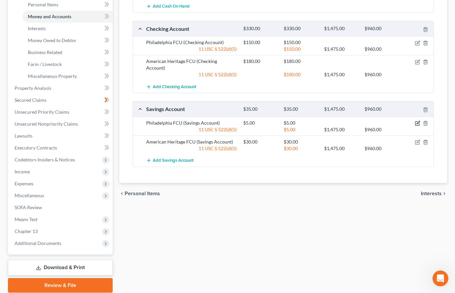
click at [416, 124] on icon "button" at bounding box center [417, 122] width 3 height 3
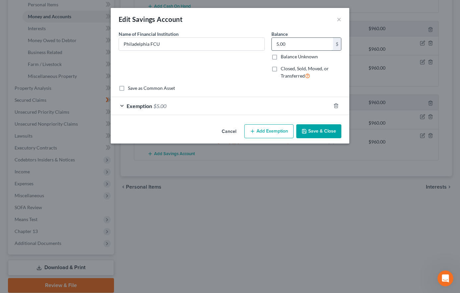
click at [303, 50] on input "5.00" at bounding box center [302, 44] width 61 height 13
type input "10.00"
click at [259, 115] on div "Exemption $5.00" at bounding box center [221, 106] width 220 height 18
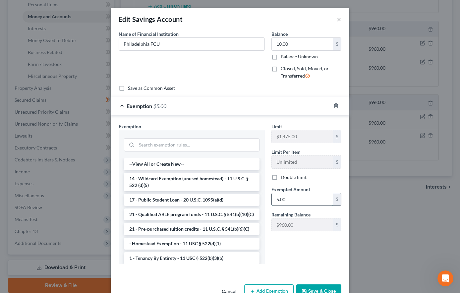
click at [290, 206] on input "5.00" at bounding box center [302, 199] width 61 height 13
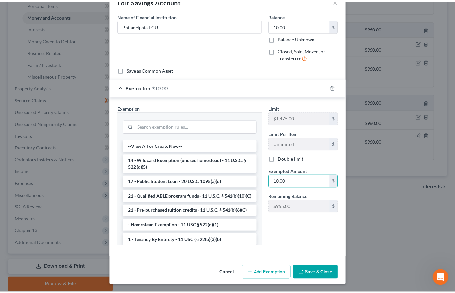
scroll to position [95, 0]
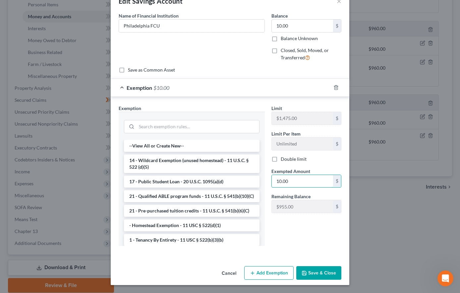
type input "10.00"
click at [330, 267] on button "Save & Close" at bounding box center [318, 273] width 45 height 14
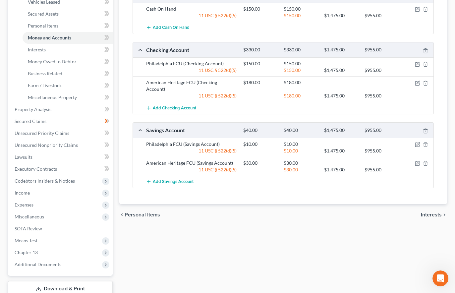
scroll to position [132, 0]
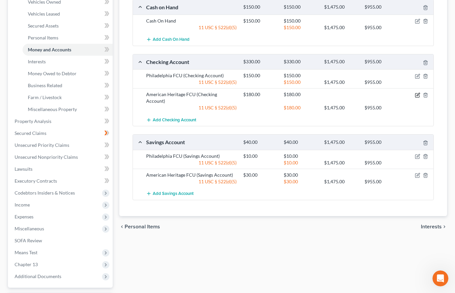
click at [415, 98] on icon "button" at bounding box center [417, 94] width 5 height 5
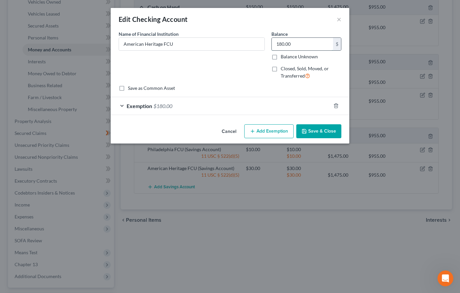
click at [311, 50] on input "180.00" at bounding box center [302, 44] width 61 height 13
type input "15.00"
click at [336, 138] on button "Save & Close" at bounding box center [318, 131] width 45 height 14
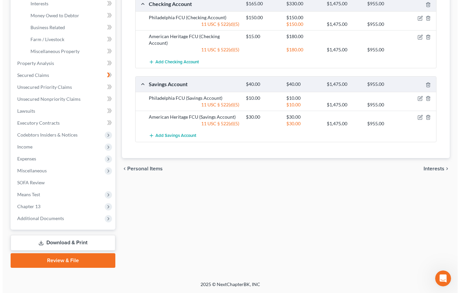
scroll to position [232, 0]
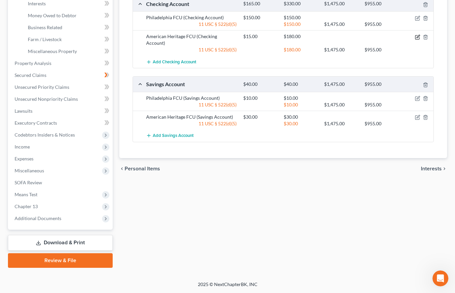
click at [415, 40] on icon "button" at bounding box center [417, 36] width 5 height 5
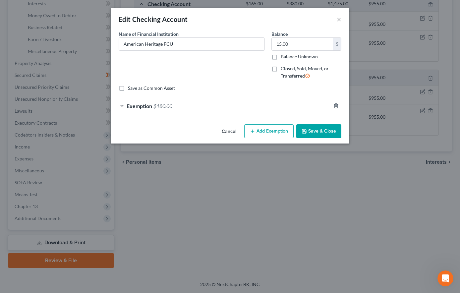
click at [206, 115] on div "Exemption $180.00" at bounding box center [221, 106] width 220 height 18
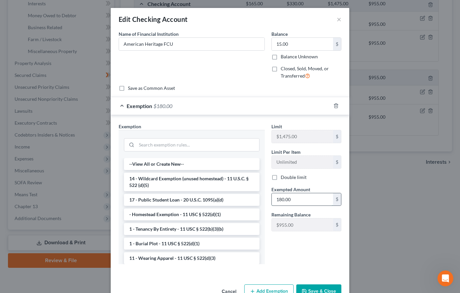
click at [301, 206] on input "180.00" at bounding box center [302, 199] width 61 height 13
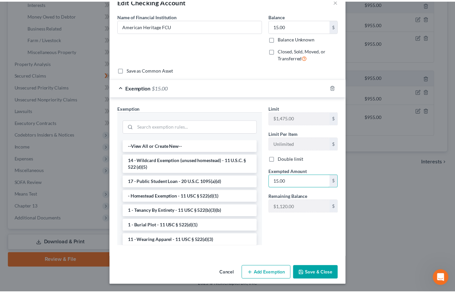
scroll to position [95, 0]
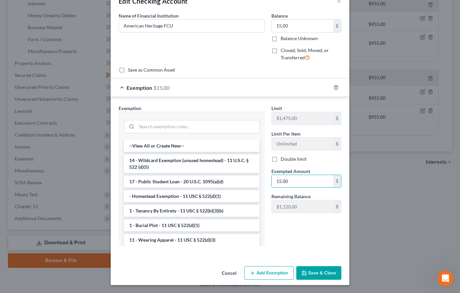
type input "15.00"
click at [341, 267] on button "Save & Close" at bounding box center [318, 273] width 45 height 14
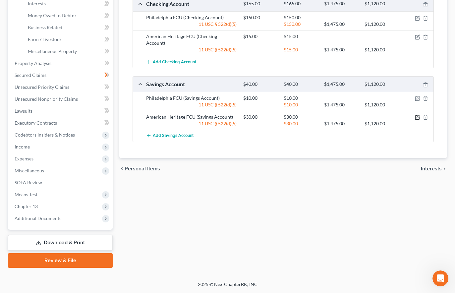
click at [415, 120] on icon "button" at bounding box center [417, 118] width 4 height 4
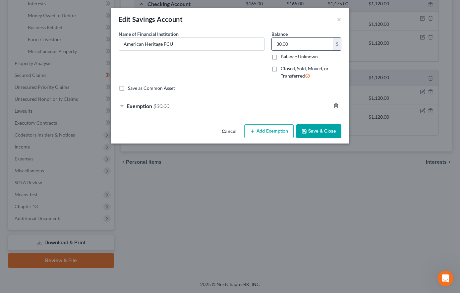
click at [304, 50] on input "30.00" at bounding box center [302, 44] width 61 height 13
type input "0.00"
click at [237, 138] on button "Cancel" at bounding box center [228, 131] width 25 height 13
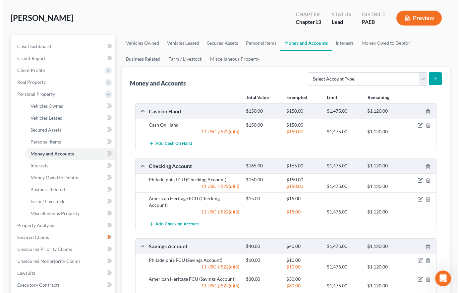
scroll to position [0, 0]
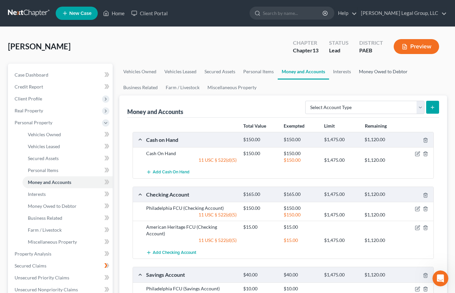
click at [355, 79] on link "Money Owed to Debtor" at bounding box center [383, 72] width 57 height 16
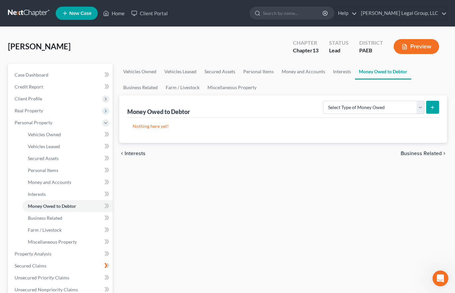
click at [429, 110] on icon "submit" at bounding box center [431, 107] width 5 height 5
click at [414, 114] on select "Select Type of Money Owed Accounts Receivable Alimony Child Support Claims Agai…" at bounding box center [373, 107] width 101 height 13
click at [323, 114] on select "Select Type of Money Owed Accounts Receivable Alimony Child Support Claims Agai…" at bounding box center [373, 107] width 101 height 13
click at [414, 114] on select "Select Type of Money Owed Accounts Receivable Alimony Child Support Claims Agai…" at bounding box center [373, 107] width 101 height 13
click at [323, 114] on select "Select Type of Money Owed Accounts Receivable Alimony Child Support Claims Agai…" at bounding box center [373, 107] width 101 height 13
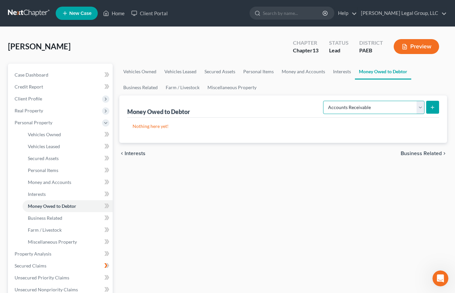
click at [413, 114] on select "Select Type of Money Owed Accounts Receivable Alimony Child Support Claims Agai…" at bounding box center [373, 107] width 101 height 13
select select "other_contingent_and_unliquidated_claims"
click at [323, 114] on select "Select Type of Money Owed Accounts Receivable Alimony Child Support Claims Agai…" at bounding box center [373, 107] width 101 height 13
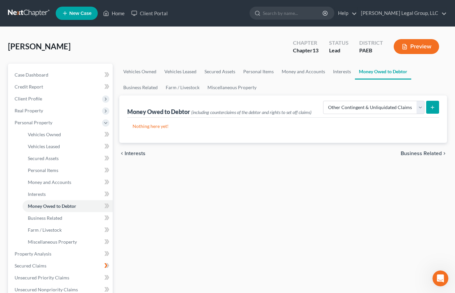
click at [426, 114] on button "submit" at bounding box center [432, 107] width 13 height 13
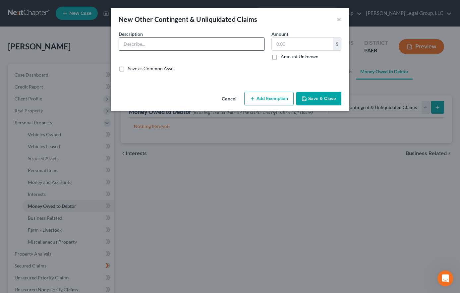
click at [215, 49] on input "text" at bounding box center [191, 44] width 145 height 13
type input "trustee refund from previous case"
type input "999.00"
click at [289, 106] on button "Add Exemption" at bounding box center [268, 99] width 49 height 14
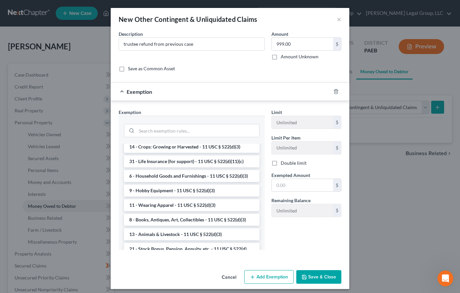
scroll to position [464, 0]
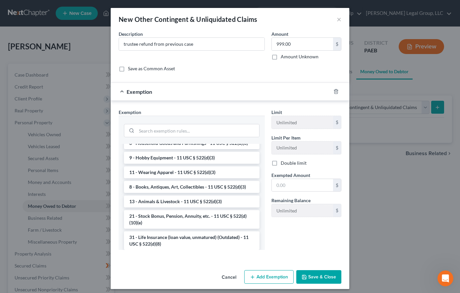
click at [190, 91] on li "14 - Wildcard Exemption (unused homestead) - 11 U.S.C. § 522 (d)(5)" at bounding box center [191, 81] width 135 height 19
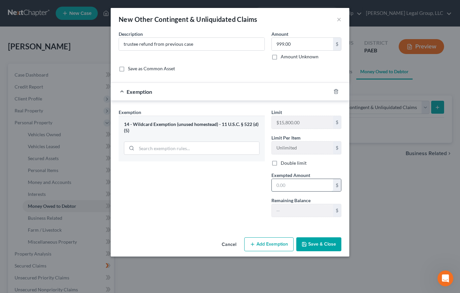
click at [321, 191] on input "text" at bounding box center [302, 185] width 61 height 13
type input "999.00"
click at [331, 251] on button "Save & Close" at bounding box center [318, 244] width 45 height 14
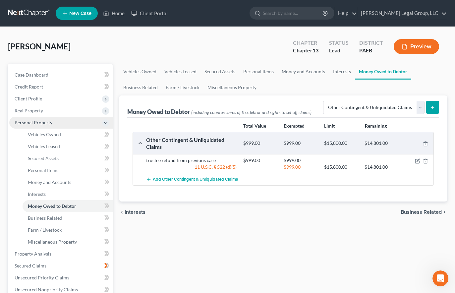
click at [101, 128] on span "Personal Property" at bounding box center [60, 123] width 103 height 12
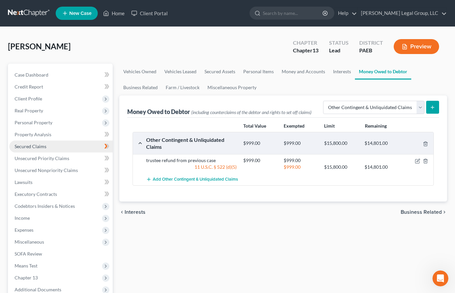
click at [76, 152] on link "Secured Claims" at bounding box center [60, 146] width 103 height 12
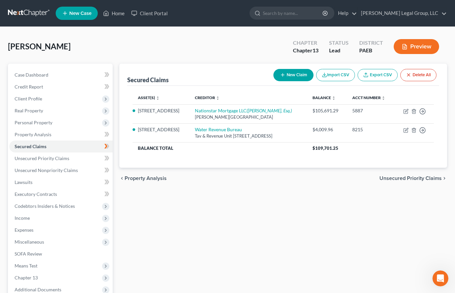
click at [273, 81] on button "New Claim" at bounding box center [293, 75] width 40 height 12
select select "0"
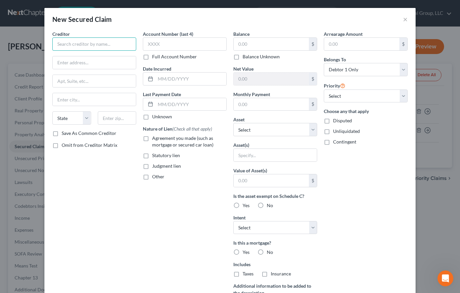
click at [72, 51] on input "text" at bounding box center [94, 43] width 84 height 13
paste input "Philadelphia Department of Revenue-Center City [GEOGRAPHIC_DATA]"
click at [69, 51] on input "Philadelphia Department of Revenue-Center City [GEOGRAPHIC_DATA]" at bounding box center [94, 43] width 84 height 13
drag, startPoint x: 70, startPoint y: 53, endPoint x: 185, endPoint y: 67, distance: 116.0
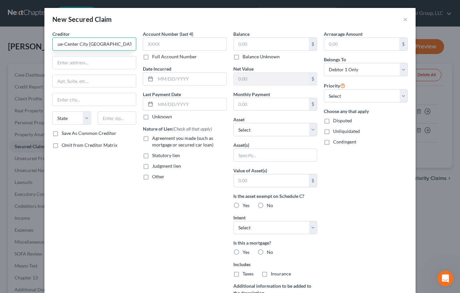
click at [185, 67] on div "Creditor * Philadelphia Department of Revenue-Center City [GEOGRAPHIC_DATA] [US…" at bounding box center [230, 177] width 362 height 295
click at [93, 51] on input "Philadelphia Department of Revenue-Center" at bounding box center [94, 43] width 84 height 13
click at [106, 51] on input "Philadelphia Department of Revenue-Center" at bounding box center [94, 43] width 84 height 13
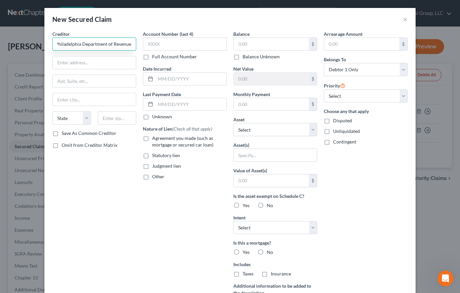
scroll to position [0, 8]
type input "Philadelphia Department of Revenue"
click at [53, 69] on input "text" at bounding box center [94, 62] width 83 height 13
paste input "[STREET_ADDRESS][PERSON_NAME]"
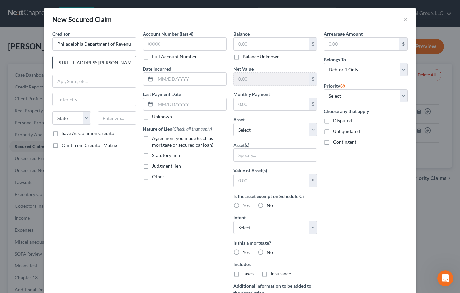
scroll to position [0, 42]
type input "[STREET_ADDRESS][PERSON_NAME]"
click at [106, 125] on input "text" at bounding box center [117, 117] width 39 height 13
type input "19102"
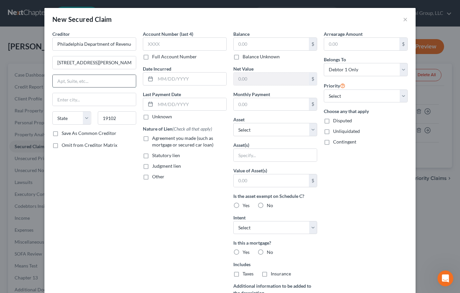
type input "[GEOGRAPHIC_DATA]"
select select "39"
click at [91, 87] on input "text" at bounding box center [94, 81] width 83 height 13
drag, startPoint x: 93, startPoint y: 78, endPoint x: 122, endPoint y: 82, distance: 29.1
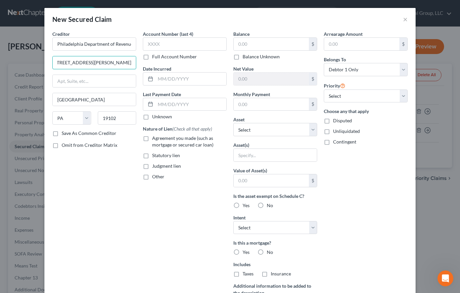
click at [122, 82] on div "Creditor * Philadelphia Department of Revenue [STREET_ADDRESS][PERSON_NAME] [GE…" at bounding box center [230, 177] width 362 height 295
type input "[STREET_ADDRESS][PERSON_NAME]"
click at [263, 50] on input "text" at bounding box center [270, 44] width 75 height 13
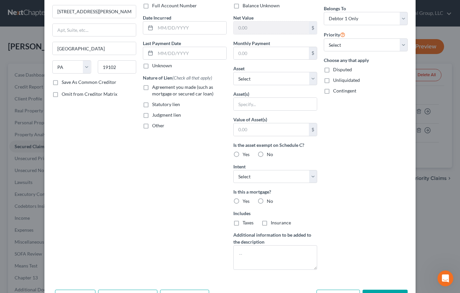
scroll to position [66, 0]
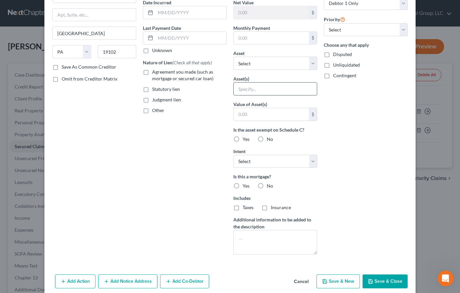
type input "700.00"
click at [287, 95] on input "text" at bounding box center [274, 88] width 83 height 13
click at [317, 70] on select "Select Other Multiple Assets [STREET_ADDRESS] - $80400.0 trustee refund from pr…" at bounding box center [275, 63] width 84 height 13
select select "2"
click at [233, 70] on select "Select Other Multiple Assets [STREET_ADDRESS] - $80400.0 trustee refund from pr…" at bounding box center [275, 63] width 84 height 13
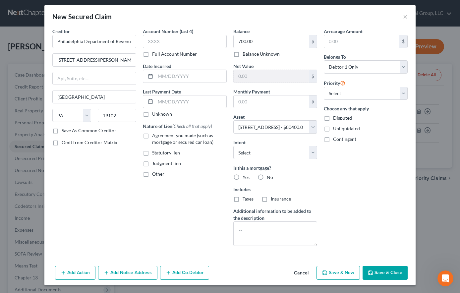
click at [183, 186] on div "Account Number (last 4) Full Account Number Date Incurred Last Payment Date Unk…" at bounding box center [184, 139] width 90 height 223
click at [267, 174] on label "No" at bounding box center [270, 177] width 6 height 7
click at [269, 174] on input "No" at bounding box center [271, 176] width 4 height 4
radio input "true"
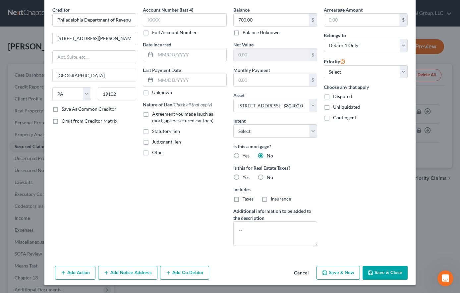
click at [242, 180] on label "Yes" at bounding box center [245, 177] width 7 height 7
click at [245, 178] on input "Yes" at bounding box center [247, 176] width 4 height 4
radio input "true"
click at [407, 268] on button "Save & Close" at bounding box center [384, 273] width 45 height 14
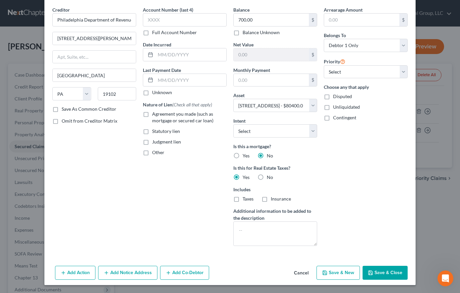
select select
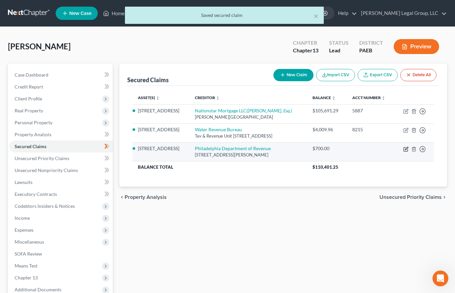
click at [403, 152] on icon "button" at bounding box center [405, 148] width 5 height 5
select select "39"
select select "0"
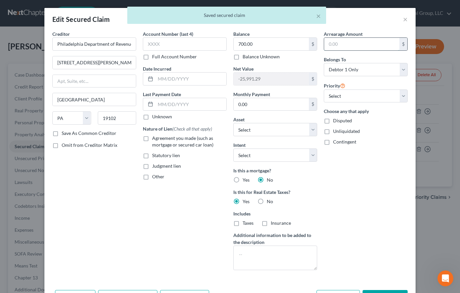
click at [366, 50] on input "text" at bounding box center [361, 44] width 75 height 13
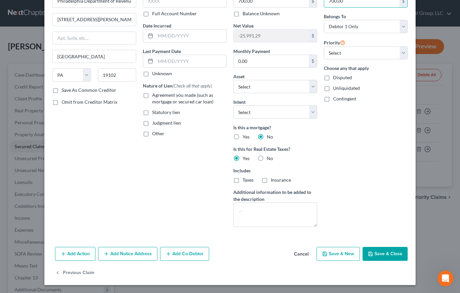
scroll to position [125, 0]
type input "700.00"
click at [407, 247] on button "Save & Close" at bounding box center [384, 254] width 45 height 14
select select "2"
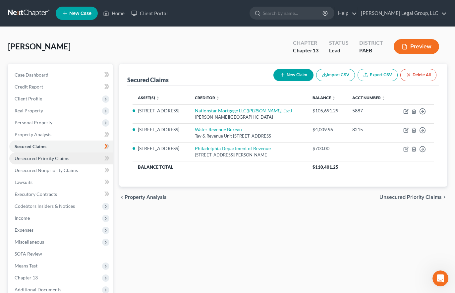
click at [66, 161] on span "Unsecured Priority Claims" at bounding box center [42, 158] width 55 height 6
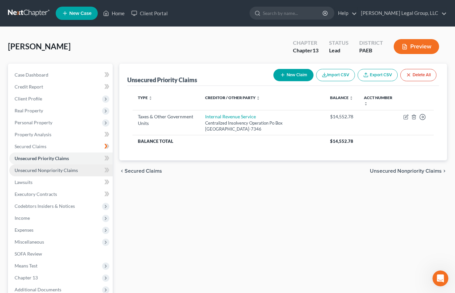
click at [63, 173] on span "Unsecured Nonpriority Claims" at bounding box center [46, 170] width 63 height 6
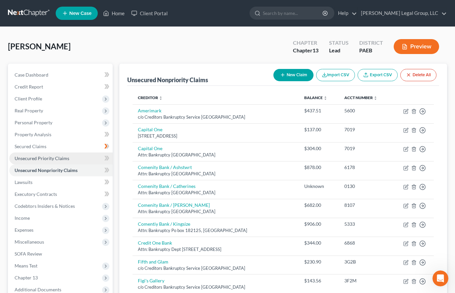
click at [45, 161] on span "Unsecured Priority Claims" at bounding box center [42, 158] width 55 height 6
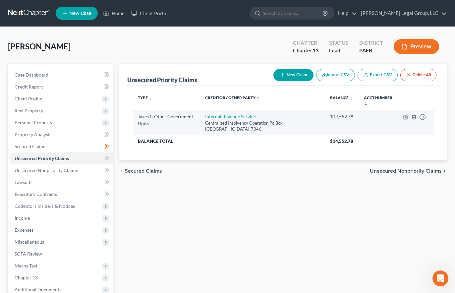
click at [403, 119] on icon "button" at bounding box center [405, 117] width 4 height 4
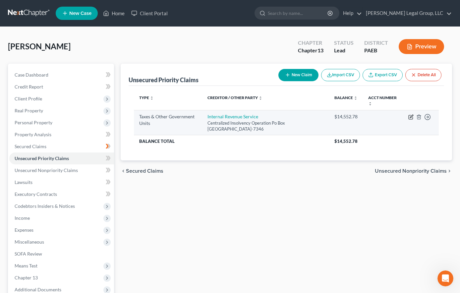
select select "0"
select select "39"
select select "0"
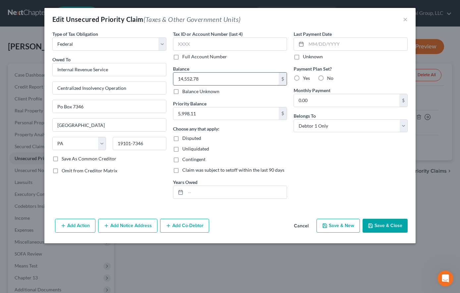
click at [205, 85] on input "14,552.78" at bounding box center [225, 79] width 105 height 13
type input "3,500.00"
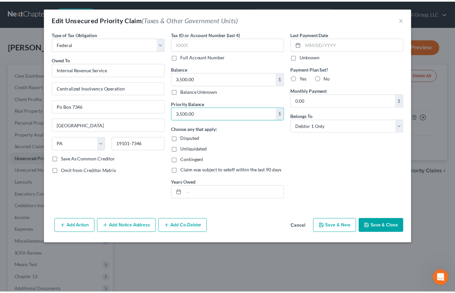
scroll to position [28, 0]
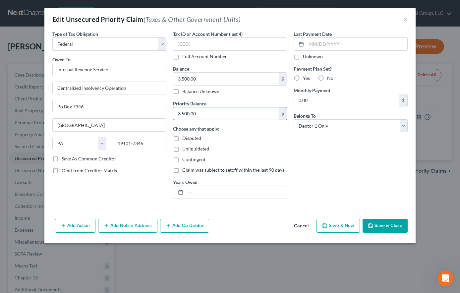
type input "3,500.00"
click at [406, 232] on button "Save & Close" at bounding box center [384, 226] width 45 height 14
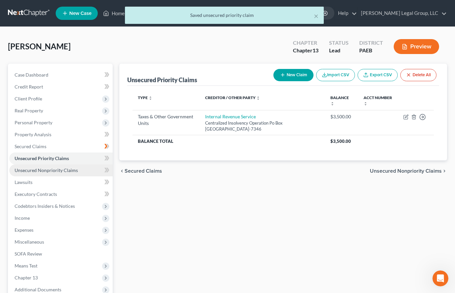
click at [47, 173] on span "Unsecured Nonpriority Claims" at bounding box center [46, 170] width 63 height 6
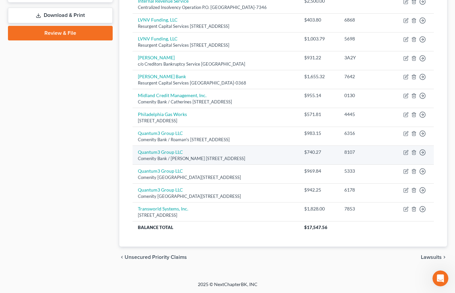
scroll to position [298, 0]
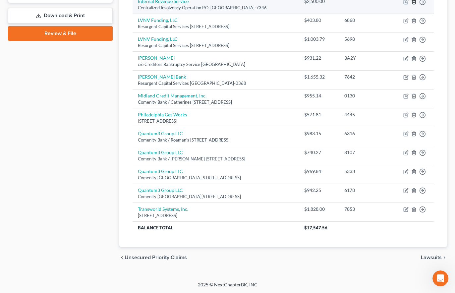
click at [411, 5] on icon "button" at bounding box center [413, 1] width 5 height 5
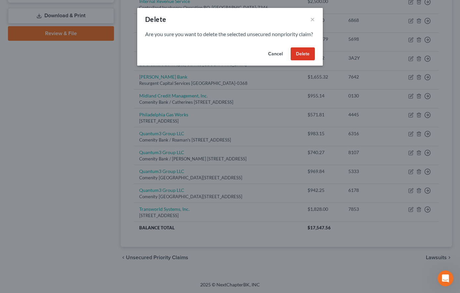
click at [315, 61] on button "Delete" at bounding box center [302, 53] width 24 height 13
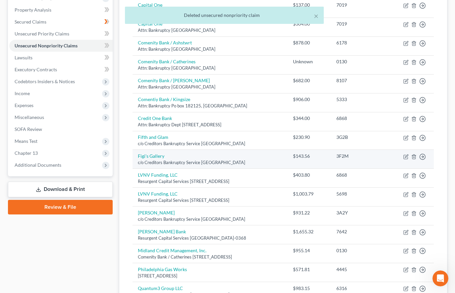
scroll to position [99, 0]
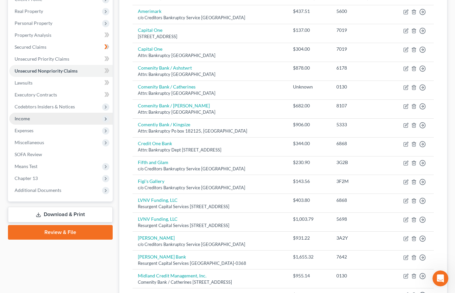
click at [55, 125] on span "Income" at bounding box center [60, 119] width 103 height 12
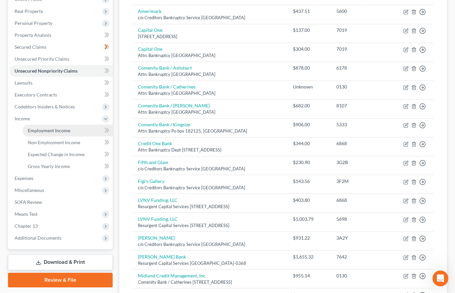
click at [69, 133] on span "Employment Income" at bounding box center [49, 130] width 42 height 6
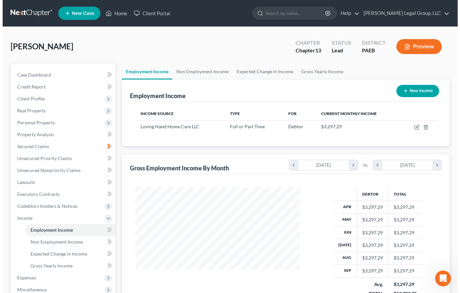
scroll to position [148, 177]
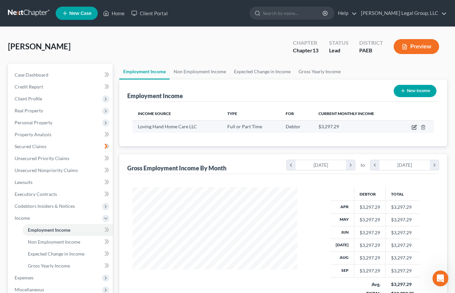
click at [411, 130] on icon "button" at bounding box center [413, 127] width 5 height 5
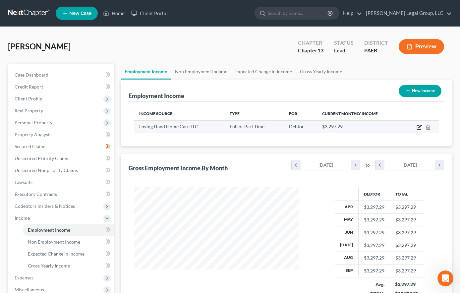
scroll to position [148, 180]
select select "0"
select select "39"
select select "3"
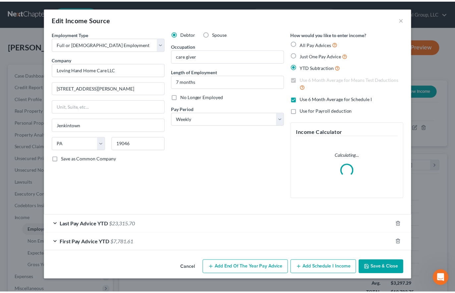
scroll to position [0, 0]
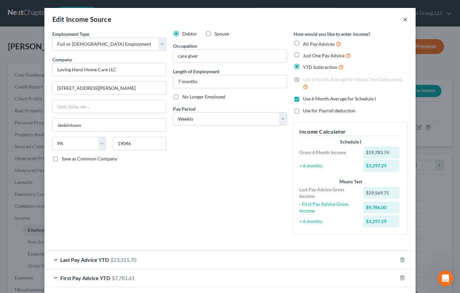
click at [407, 23] on button "×" at bounding box center [405, 19] width 5 height 8
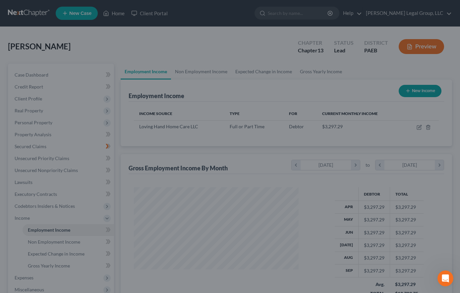
scroll to position [330986, 330956]
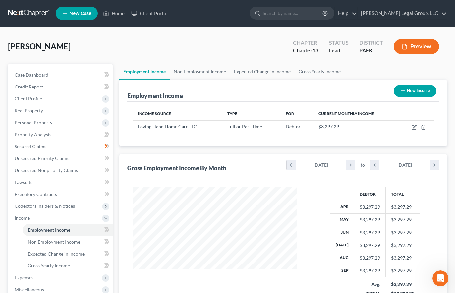
click at [406, 54] on button "Preview" at bounding box center [415, 46] width 45 height 15
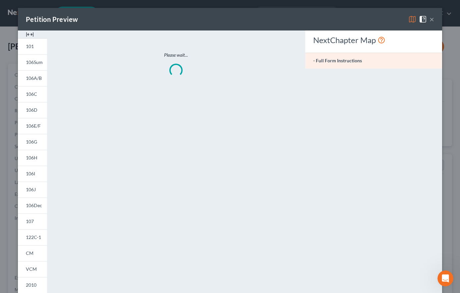
scroll to position [148, 180]
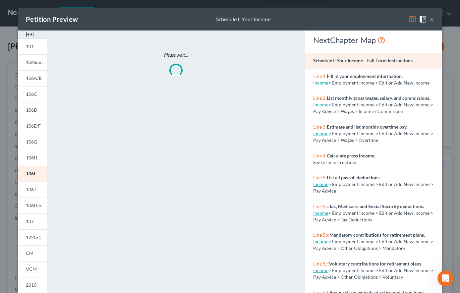
click at [408, 22] on img at bounding box center [412, 19] width 8 height 8
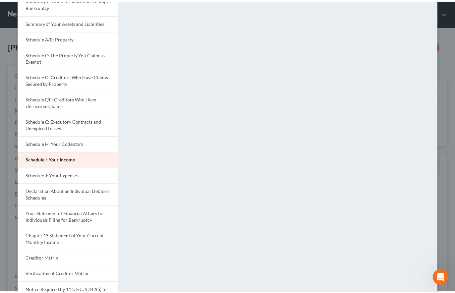
scroll to position [0, 0]
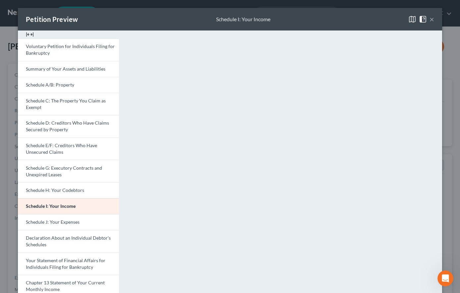
click at [432, 23] on button "×" at bounding box center [431, 19] width 5 height 8
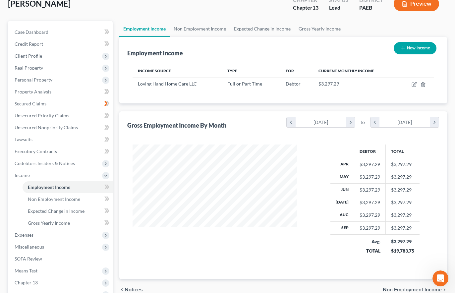
scroll to position [99, 0]
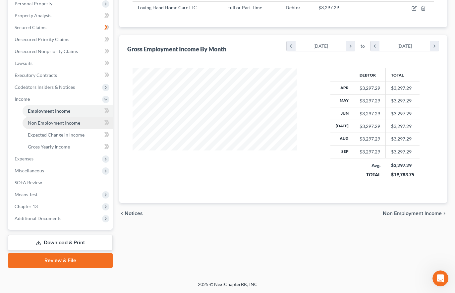
click at [72, 125] on span "Non Employment Income" at bounding box center [54, 123] width 52 height 6
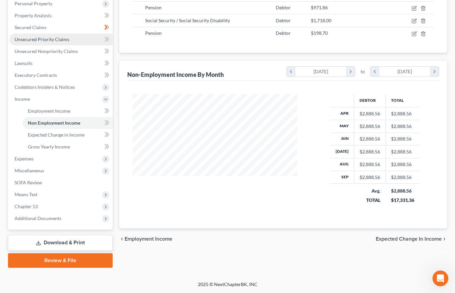
scroll to position [166, 0]
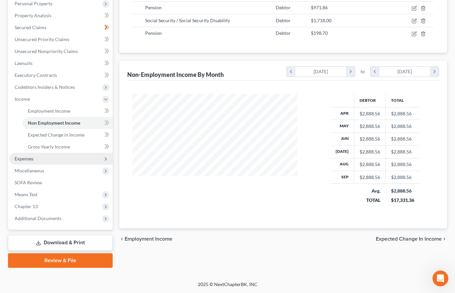
click at [53, 165] on span "Expenses" at bounding box center [60, 159] width 103 height 12
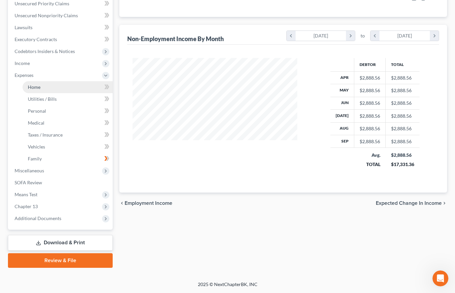
click at [71, 93] on link "Home" at bounding box center [68, 87] width 90 height 12
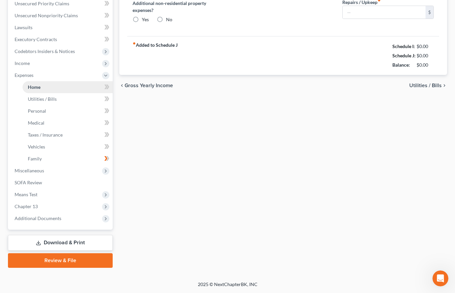
type input "593.23"
type input "0.00"
radio input "true"
type input "0.00"
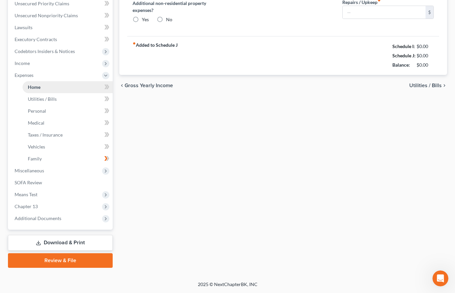
type input "0.00"
type input "250.00"
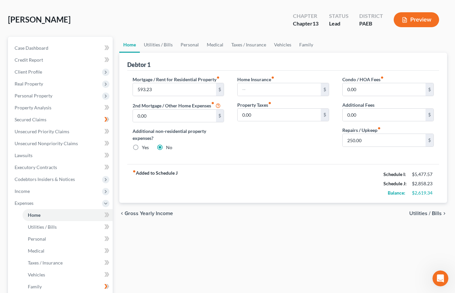
scroll to position [66, 0]
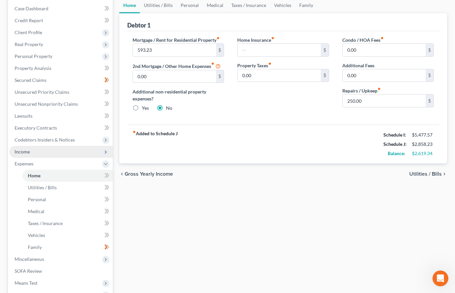
click at [45, 158] on span "Income" at bounding box center [60, 152] width 103 height 12
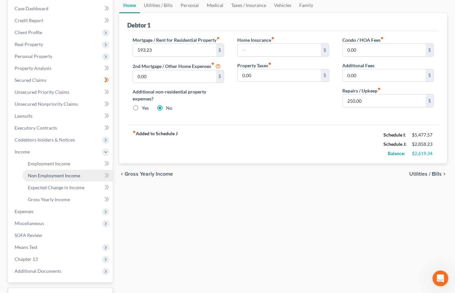
click at [62, 178] on span "Non Employment Income" at bounding box center [54, 176] width 52 height 6
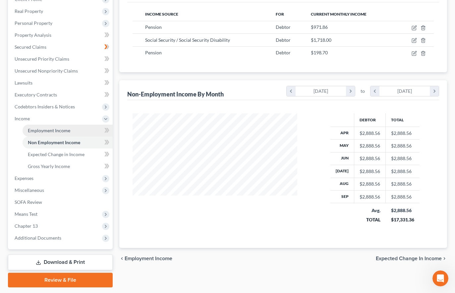
scroll to position [166, 0]
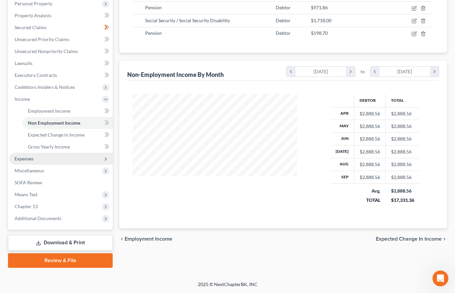
click at [59, 165] on span "Expenses" at bounding box center [60, 159] width 103 height 12
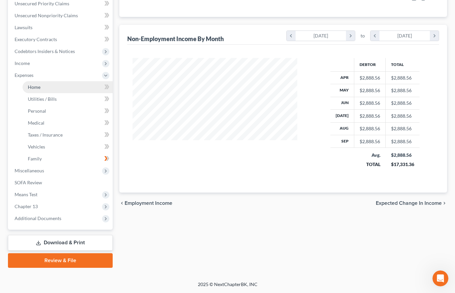
click at [58, 93] on link "Home" at bounding box center [68, 87] width 90 height 12
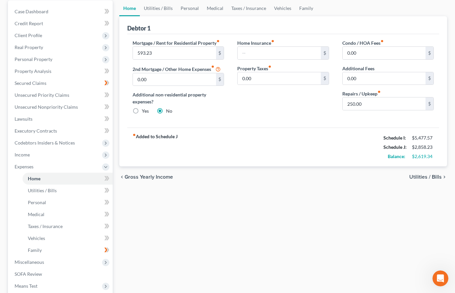
scroll to position [66, 0]
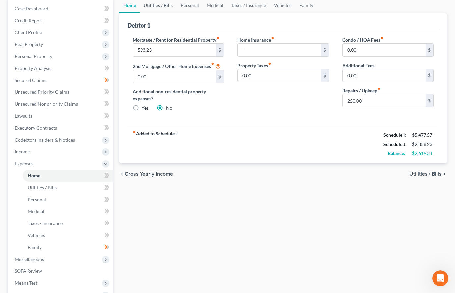
click at [166, 13] on link "Utilities / Bills" at bounding box center [158, 5] width 37 height 16
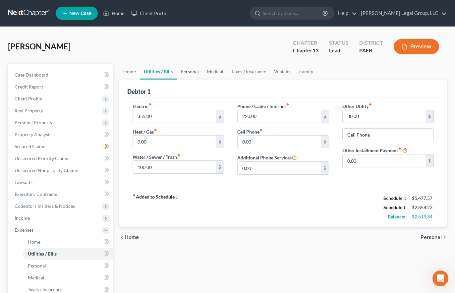
click at [197, 79] on link "Personal" at bounding box center [189, 72] width 26 height 16
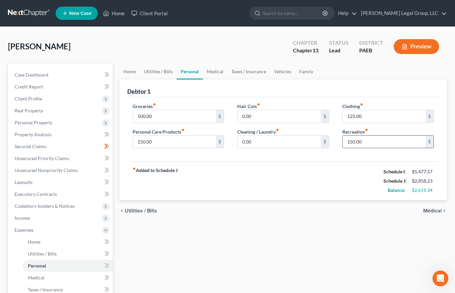
click at [359, 148] on input "150.00" at bounding box center [383, 141] width 83 height 13
type input "200.00"
click at [407, 123] on div "Clothing fiber_manual_record 125.00 $" at bounding box center [387, 113] width 91 height 20
click at [227, 79] on link "Medical" at bounding box center [215, 72] width 25 height 16
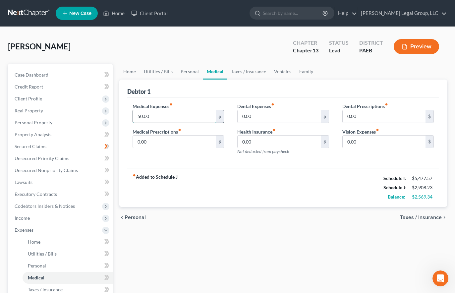
click at [144, 123] on input "50.00" at bounding box center [174, 116] width 83 height 13
click at [146, 123] on input "50.00" at bounding box center [174, 116] width 83 height 13
type input "60.00"
click at [270, 79] on link "Taxes / Insurance" at bounding box center [248, 72] width 43 height 16
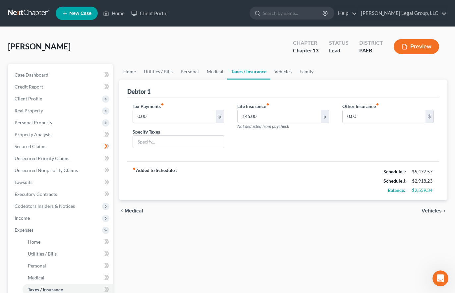
click at [295, 79] on link "Vehicles" at bounding box center [282, 72] width 25 height 16
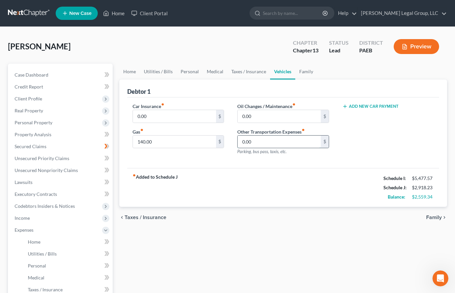
click at [262, 148] on input "0.00" at bounding box center [278, 141] width 83 height 13
type input "140.00"
click at [179, 148] on input "140.00" at bounding box center [174, 141] width 83 height 13
type input "0.00"
click at [370, 151] on div "Add New Car Payment" at bounding box center [387, 132] width 105 height 58
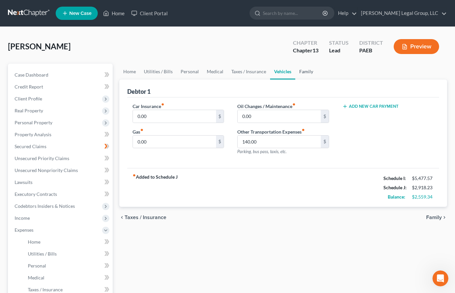
click at [317, 79] on link "Family" at bounding box center [306, 72] width 22 height 16
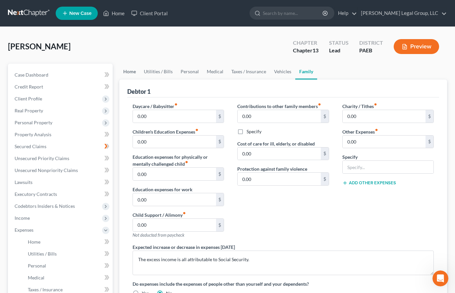
click at [132, 79] on link "Home" at bounding box center [129, 72] width 21 height 16
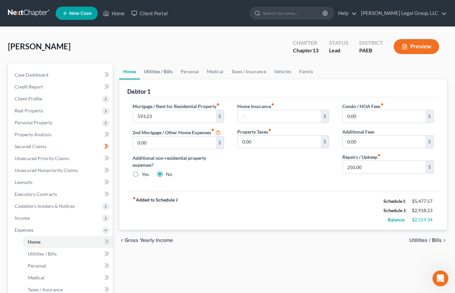
click at [161, 79] on link "Utilities / Bills" at bounding box center [158, 72] width 37 height 16
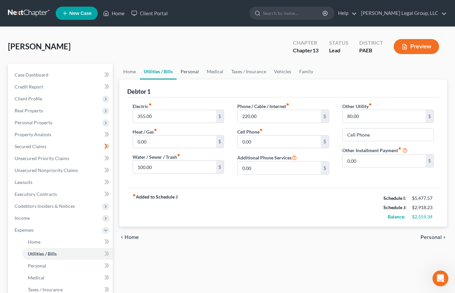
click at [203, 79] on link "Personal" at bounding box center [189, 72] width 26 height 16
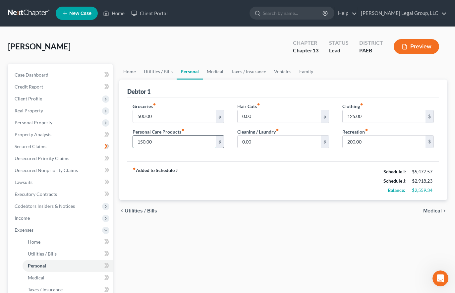
click at [152, 148] on input "150.00" at bounding box center [174, 141] width 83 height 13
click at [150, 148] on input "150.00" at bounding box center [174, 141] width 83 height 13
type input "175.00"
click at [296, 125] on div "Groceries fiber_manual_record 500.00 $ Personal Care Products fiber_manual_reco…" at bounding box center [283, 129] width 312 height 64
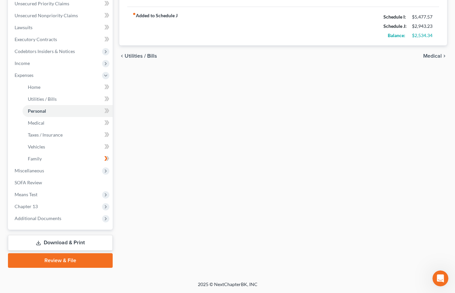
scroll to position [199, 0]
click at [43, 188] on link "SOFA Review" at bounding box center [60, 182] width 103 height 12
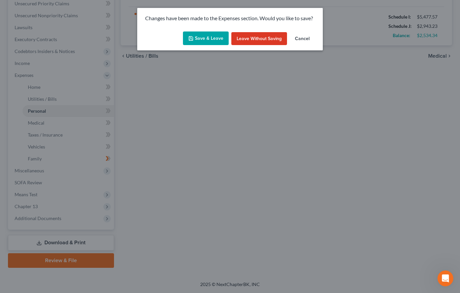
click at [212, 45] on button "Save & Leave" at bounding box center [206, 38] width 46 height 14
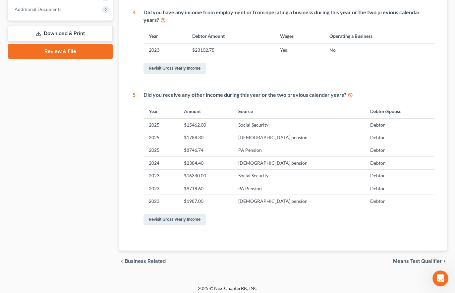
scroll to position [265, 0]
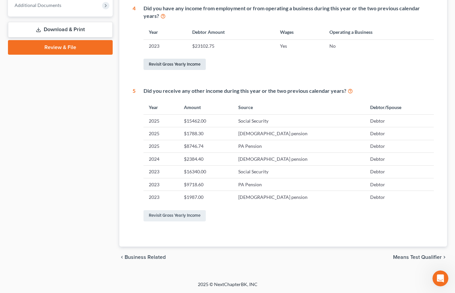
click at [201, 70] on link "Revisit Gross Yearly Income" at bounding box center [174, 64] width 62 height 11
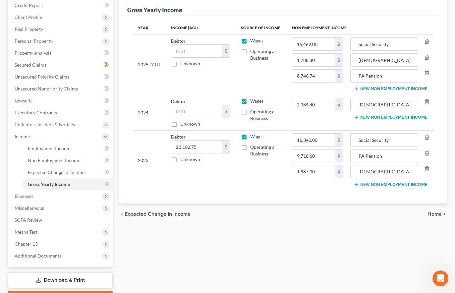
scroll to position [66, 0]
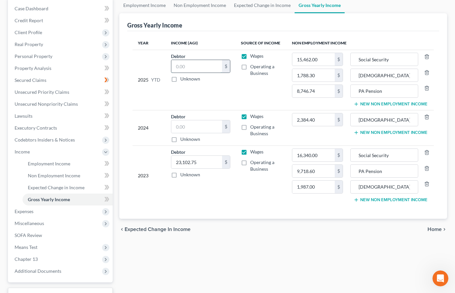
click at [205, 73] on input "text" at bounding box center [196, 66] width 50 height 13
type input "23,315.70"
click at [203, 110] on td "Debtor 23,315.70 $ Unknown Balance Undetermined 23,315.70 $ Unknown" at bounding box center [201, 80] width 70 height 60
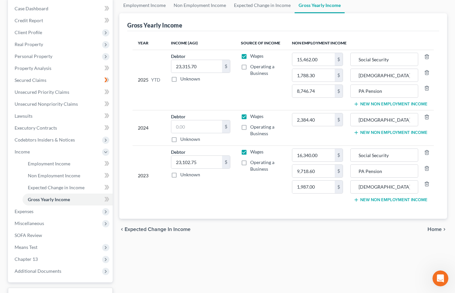
scroll to position [99, 0]
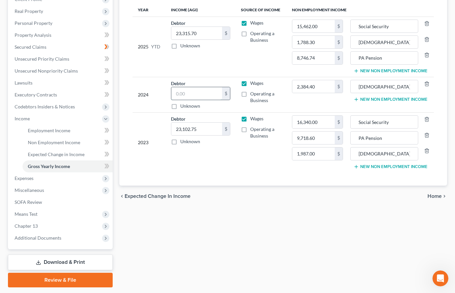
click at [202, 100] on input "text" at bounding box center [196, 93] width 50 height 13
type input "9,578.00"
click at [210, 135] on input "23,102.75" at bounding box center [196, 129] width 50 height 13
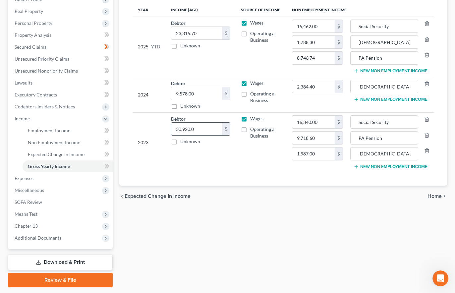
scroll to position [0, 4]
type input "30,920.00"
click at [224, 172] on td "Debtor 30,920.00 $ Unknown Balance Undetermined 30,920.00 $ Unknown" at bounding box center [201, 142] width 70 height 60
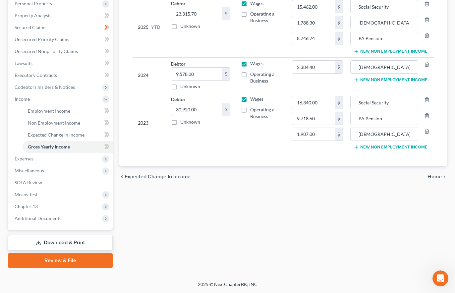
scroll to position [220, 0]
click at [37, 191] on span "Means Test" at bounding box center [26, 194] width 23 height 6
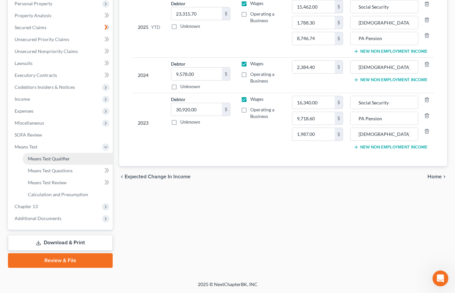
click at [75, 153] on link "Means Test Qualifier" at bounding box center [68, 159] width 90 height 12
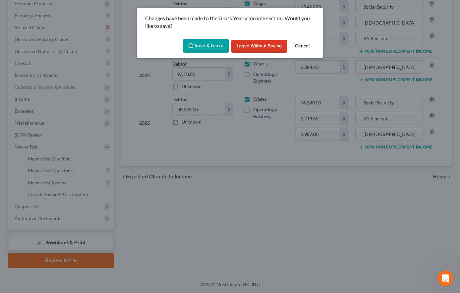
click at [208, 53] on button "Save & Leave" at bounding box center [206, 46] width 46 height 14
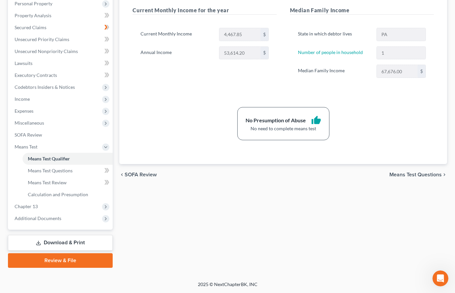
scroll to position [166, 0]
click at [72, 173] on span "Means Test Questions" at bounding box center [50, 171] width 45 height 6
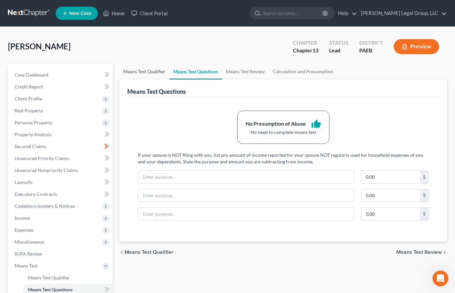
click at [163, 79] on link "Means Test Qualifier" at bounding box center [144, 72] width 50 height 16
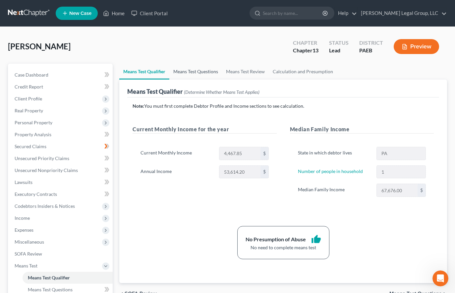
click at [217, 79] on link "Means Test Questions" at bounding box center [195, 72] width 53 height 16
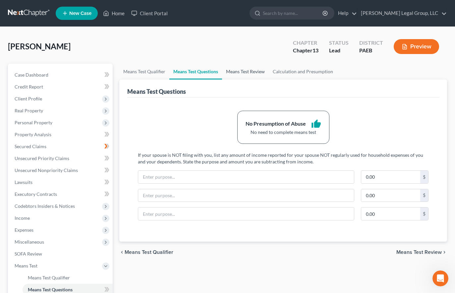
click at [269, 79] on link "Means Test Review" at bounding box center [245, 72] width 47 height 16
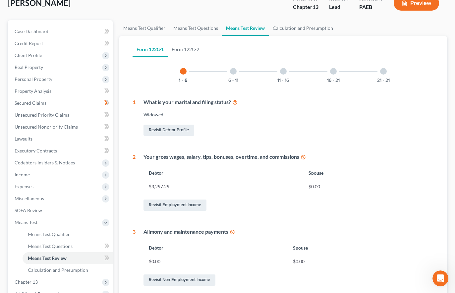
scroll to position [33, 0]
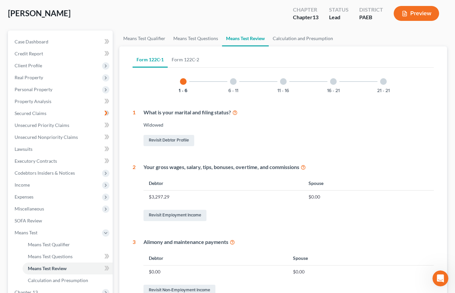
click at [230, 85] on div at bounding box center [233, 81] width 7 height 7
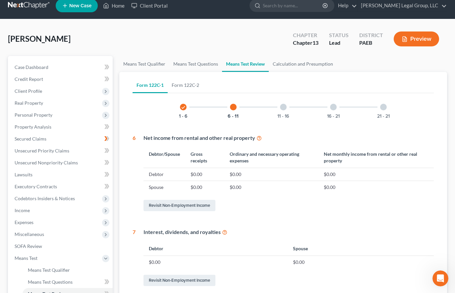
scroll to position [0, 0]
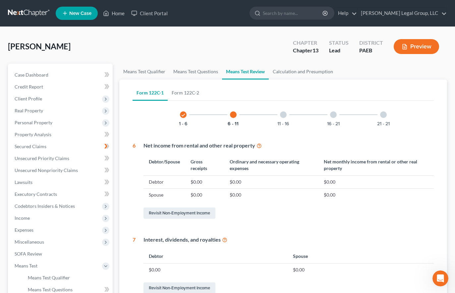
click at [172, 126] on div "check 1 - 6" at bounding box center [183, 114] width 23 height 23
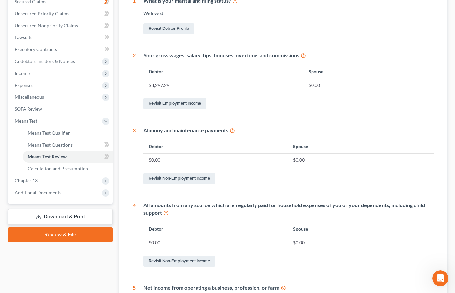
scroll to position [28, 0]
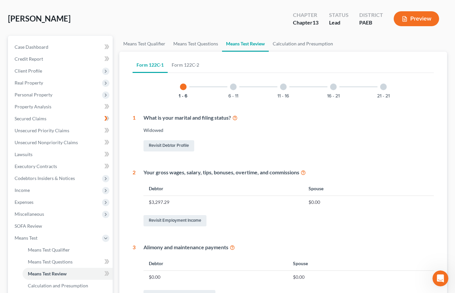
click at [230, 90] on div at bounding box center [233, 86] width 7 height 7
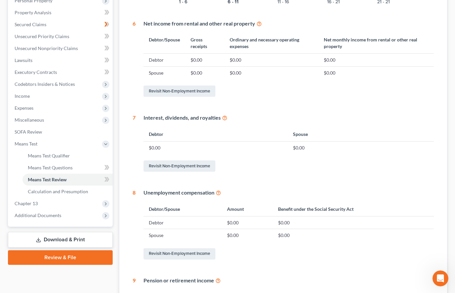
scroll to position [34, 0]
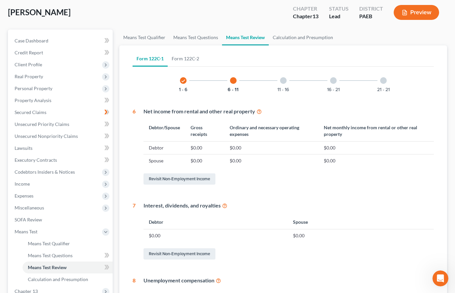
click at [280, 84] on div at bounding box center [283, 80] width 7 height 7
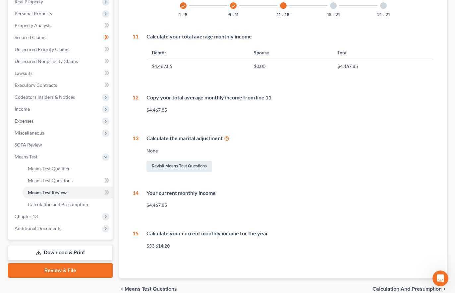
scroll to position [246, 0]
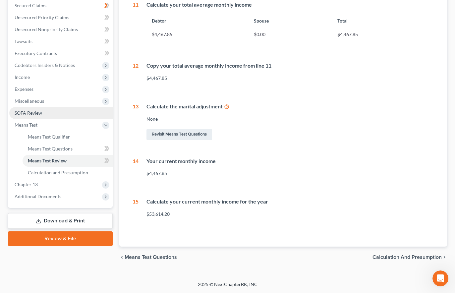
click at [55, 107] on link "SOFA Review" at bounding box center [60, 113] width 103 height 12
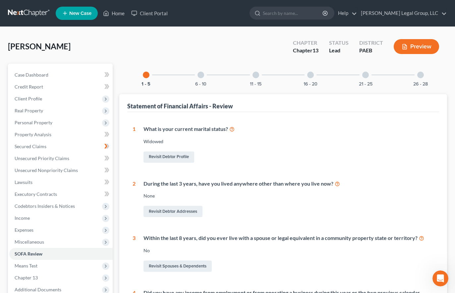
click at [197, 78] on div at bounding box center [200, 75] width 7 height 7
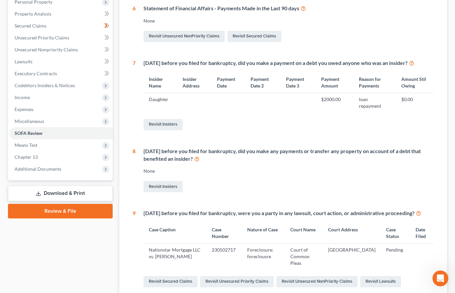
scroll to position [132, 0]
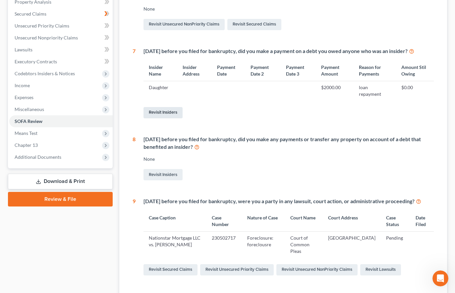
click at [179, 118] on link "Revisit Insiders" at bounding box center [162, 112] width 39 height 11
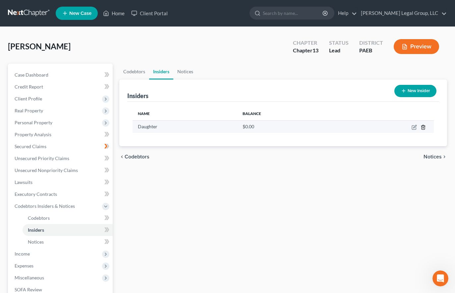
click at [420, 130] on icon "button" at bounding box center [422, 127] width 5 height 5
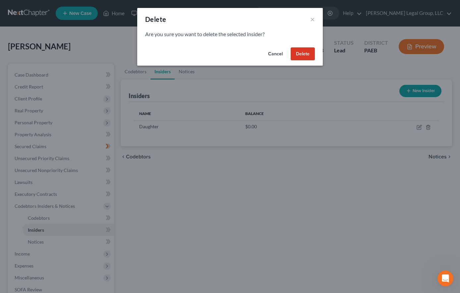
click at [315, 61] on button "Delete" at bounding box center [302, 53] width 24 height 13
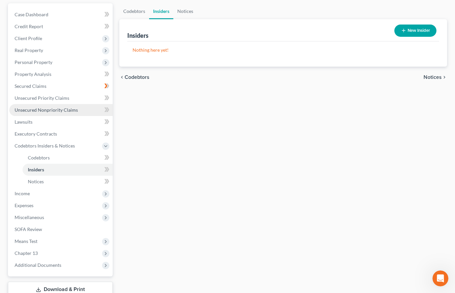
scroll to position [199, 0]
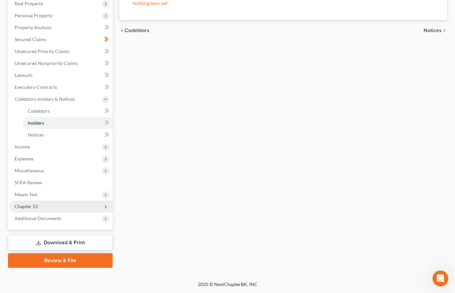
click at [62, 200] on span "Chapter 13" at bounding box center [60, 206] width 103 height 12
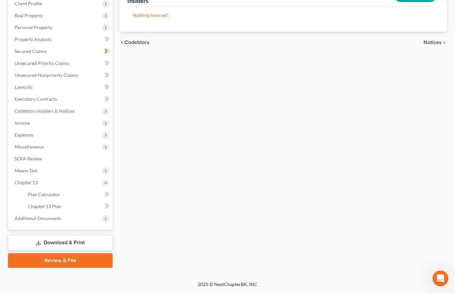
scroll to position [190, 0]
click at [79, 200] on link "Chapter 13 Plan" at bounding box center [68, 206] width 90 height 12
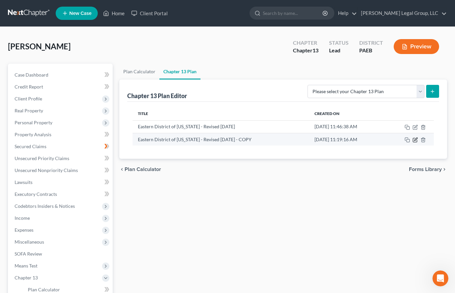
click at [414, 140] on icon "button" at bounding box center [415, 138] width 3 height 3
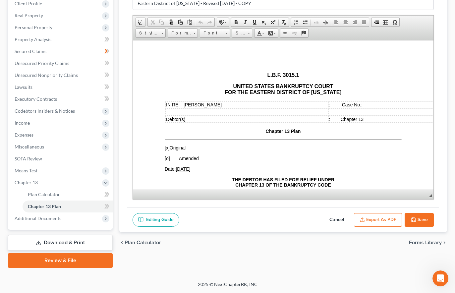
scroll to position [190, 0]
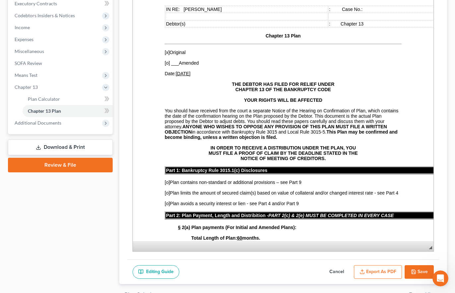
drag, startPoint x: 425, startPoint y: 126, endPoint x: 417, endPoint y: 273, distance: 146.9
click at [417, 251] on span "◢ Elements path" at bounding box center [283, 246] width 300 height 10
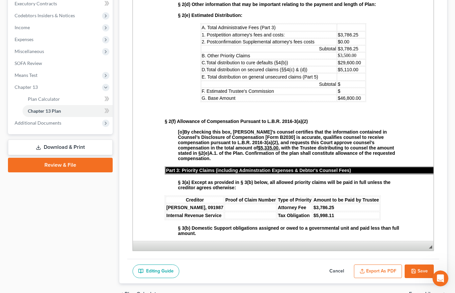
scroll to position [397, 0]
click at [347, 80] on td at bounding box center [351, 76] width 28 height 7
click at [344, 94] on td "$" at bounding box center [351, 90] width 28 height 7
click at [343, 87] on td "$" at bounding box center [351, 83] width 28 height 7
click at [343, 80] on td at bounding box center [351, 76] width 28 height 7
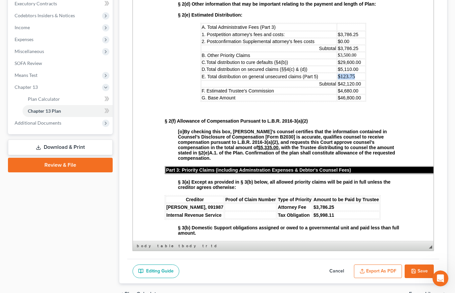
drag, startPoint x: 352, startPoint y: 137, endPoint x: 333, endPoint y: 139, distance: 19.3
click at [337, 80] on td "$123.75" at bounding box center [351, 76] width 28 height 7
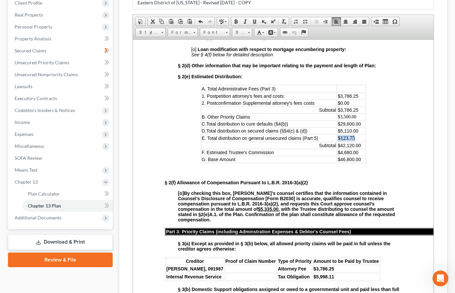
scroll to position [91, 0]
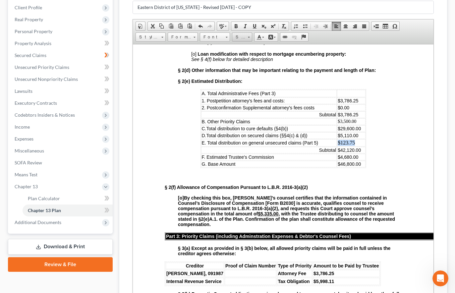
click at [250, 38] on span at bounding box center [249, 37] width 2 height 1
drag, startPoint x: 260, startPoint y: 113, endPoint x: 376, endPoint y: 113, distance: 115.9
click at [260, 107] on link "14" at bounding box center [256, 102] width 38 height 9
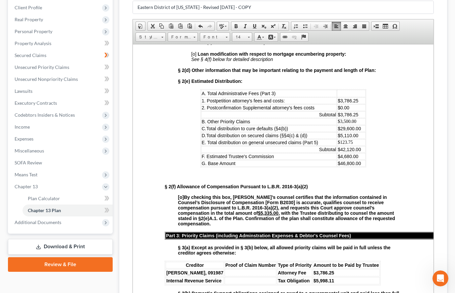
click at [365, 62] on p "[o] Sale of real property See § 7(c) below for detailed description [o] Loan mo…" at bounding box center [296, 48] width 210 height 28
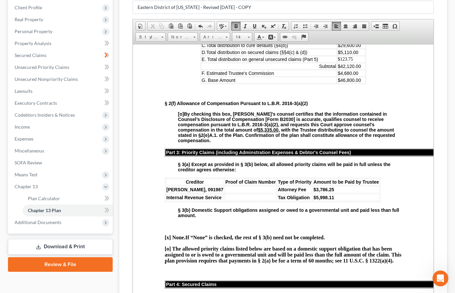
scroll to position [530, 0]
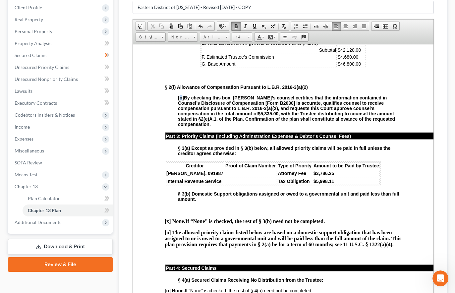
click at [180, 100] on span "[o]" at bounding box center [181, 97] width 6 height 5
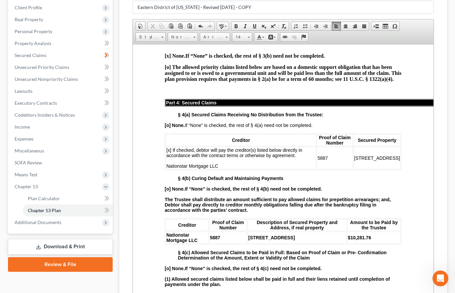
scroll to position [695, 0]
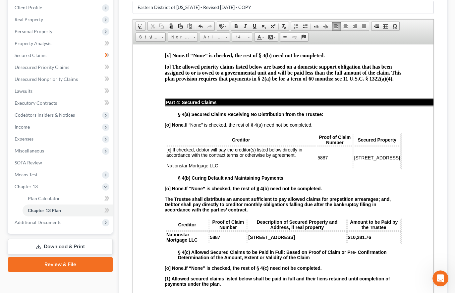
click at [203, 11] on td "[PERSON_NAME], 091987" at bounding box center [195, 7] width 58 height 7
click at [343, 19] on td "$5,998.11" at bounding box center [344, 15] width 67 height 7
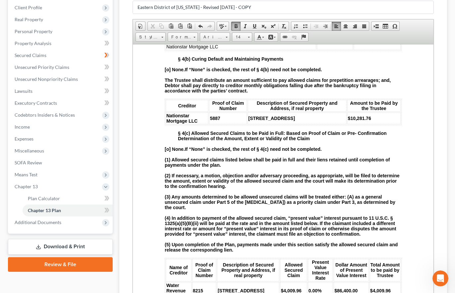
scroll to position [828, 0]
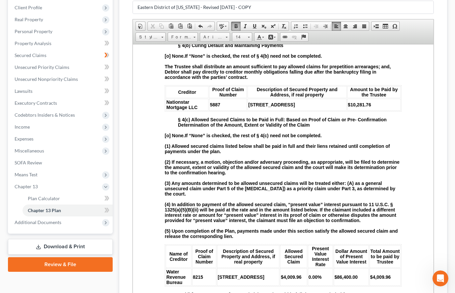
click at [168, 35] on span "[x] If checked, debtor will pay the creditor(s) listed below directly in accord…" at bounding box center [234, 24] width 136 height 21
drag, startPoint x: 219, startPoint y: 148, endPoint x: 166, endPoint y: 148, distance: 52.3
click at [166, 36] on td "[o] If checked, debtor will pay the creditor(s) listed below directly in accord…" at bounding box center [241, 25] width 150 height 23
click at [324, 27] on span "5887" at bounding box center [322, 24] width 10 height 5
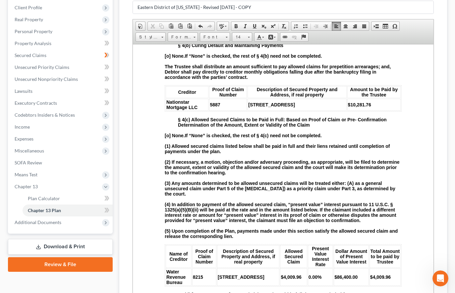
click at [324, 27] on span "5887" at bounding box center [322, 24] width 10 height 5
drag, startPoint x: 367, startPoint y: 142, endPoint x: 354, endPoint y: 139, distance: 12.5
click at [354, 37] on table "Creditor Proof of Claim Number Secured Property [o] If checked, debtor will pay…" at bounding box center [283, 18] width 237 height 37
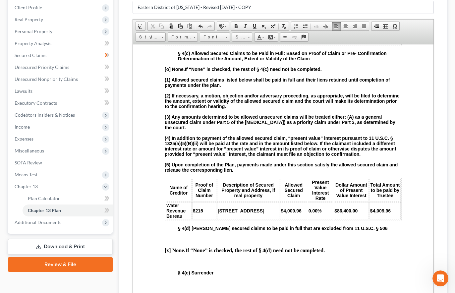
click at [284, 44] on td "[STREET_ADDRESS]" at bounding box center [296, 38] width 99 height 12
drag, startPoint x: 354, startPoint y: 160, endPoint x: 337, endPoint y: 161, distance: 16.9
click at [347, 44] on td "$10,281.76" at bounding box center [373, 38] width 53 height 12
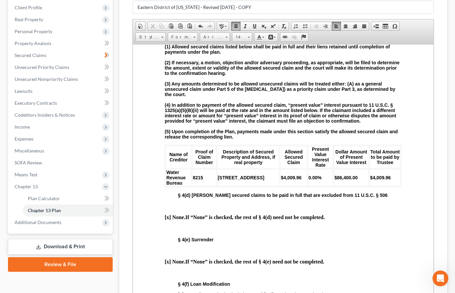
click at [216, 11] on td "5887" at bounding box center [228, 5] width 38 height 12
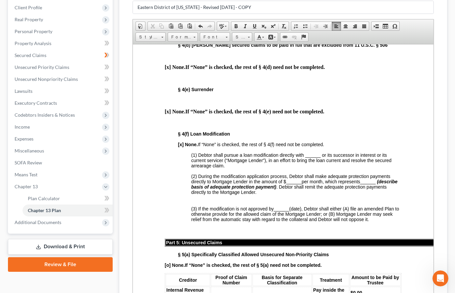
scroll to position [1093, 0]
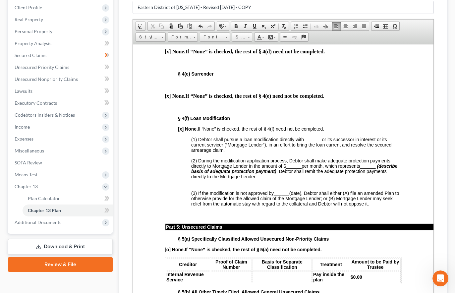
click at [381, 20] on td "$4,009.96" at bounding box center [384, 11] width 31 height 17
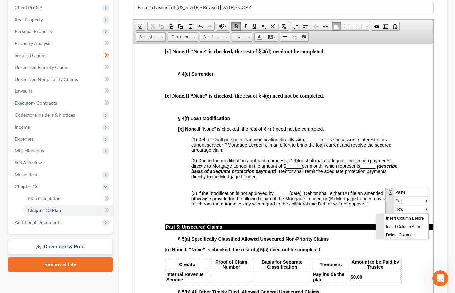
scroll to position [0, 0]
click at [412, 217] on span "Insert Row After" at bounding box center [409, 217] width 38 height 8
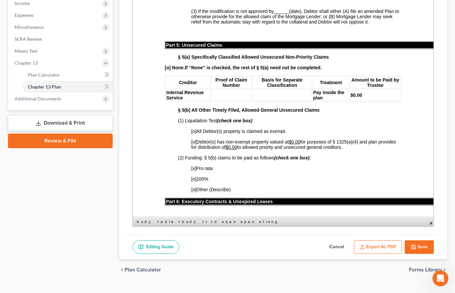
scroll to position [257, 0]
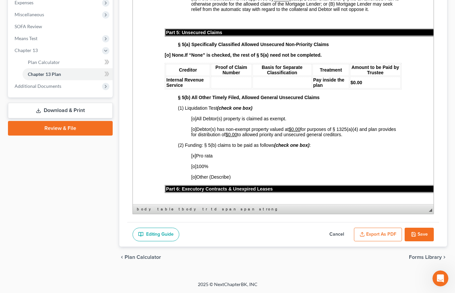
click at [406, 234] on button "Save" at bounding box center [418, 234] width 29 height 14
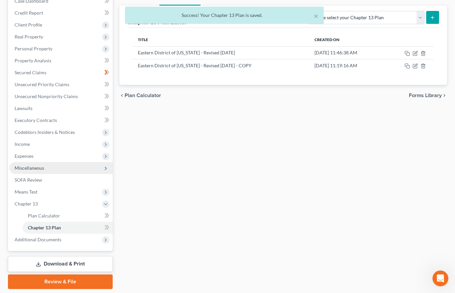
scroll to position [58, 0]
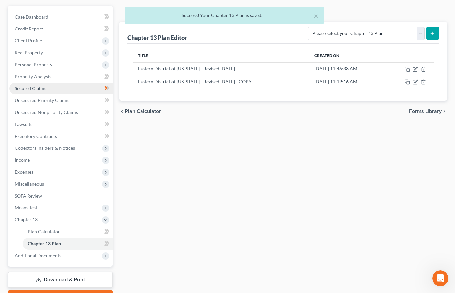
click at [46, 91] on span "Secured Claims" at bounding box center [31, 88] width 32 height 6
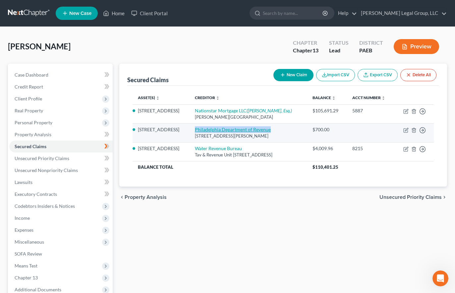
drag, startPoint x: 286, startPoint y: 184, endPoint x: 188, endPoint y: 185, distance: 97.7
click at [189, 142] on td "Philadelphia Department of Revenue [STREET_ADDRESS][PERSON_NAME]" at bounding box center [248, 132] width 118 height 19
copy link "Philadelphia Department of Revenue"
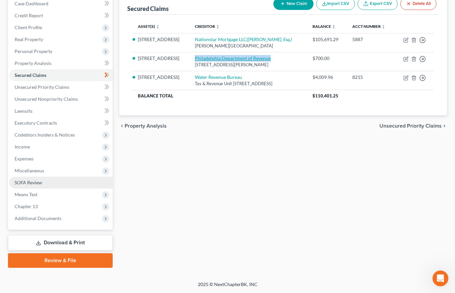
scroll to position [99, 0]
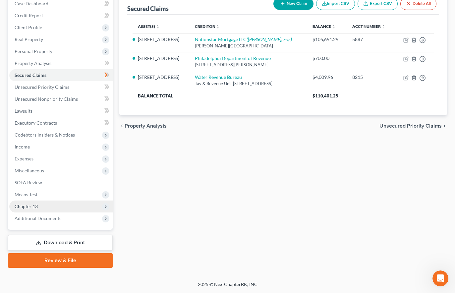
click at [62, 212] on span "Chapter 13" at bounding box center [60, 206] width 103 height 12
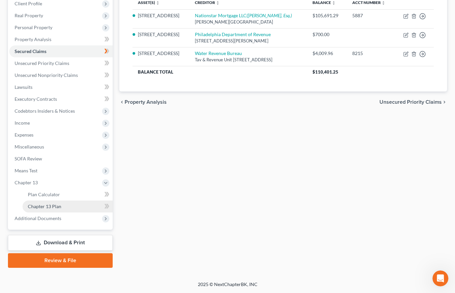
drag, startPoint x: 66, startPoint y: 275, endPoint x: 74, endPoint y: 266, distance: 11.9
click at [61, 209] on span "Chapter 13 Plan" at bounding box center [44, 206] width 33 height 6
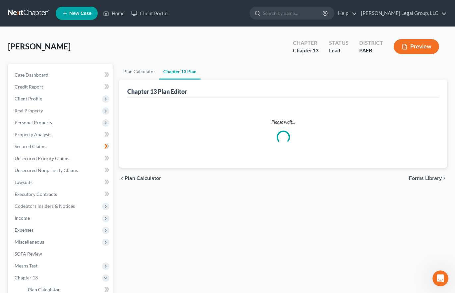
scroll to position [33, 0]
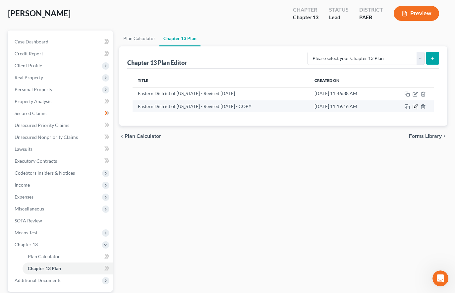
click at [412, 109] on icon "button" at bounding box center [414, 106] width 5 height 5
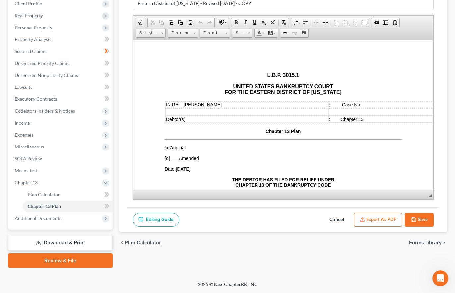
scroll to position [190, 0]
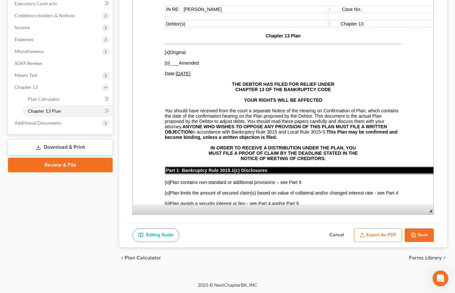
drag, startPoint x: 425, startPoint y: 126, endPoint x: 441, endPoint y: 237, distance: 111.4
click at [441, 237] on div "Chapter 13 Plan Name Eastern District of [US_STATE] - Revised [DATE] - COPY Ric…" at bounding box center [282, 68] width 327 height 358
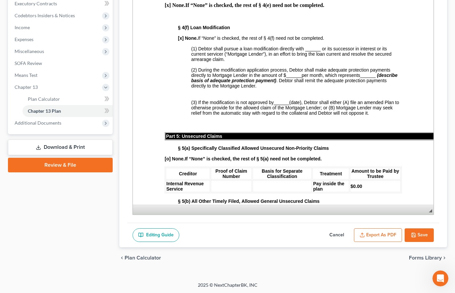
scroll to position [1093, 0]
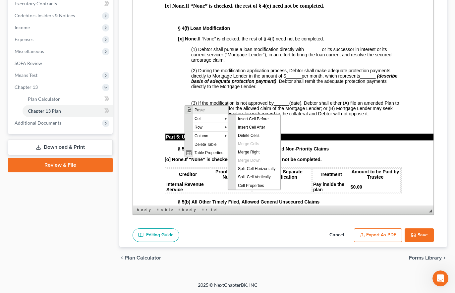
scroll to position [0, 0]
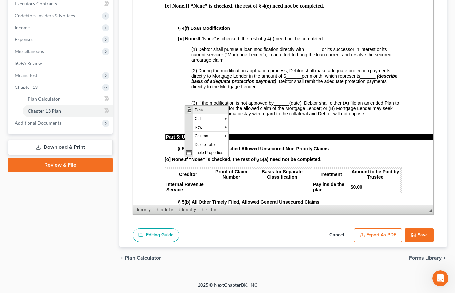
click at [210, 107] on span "Paste" at bounding box center [210, 109] width 35 height 8
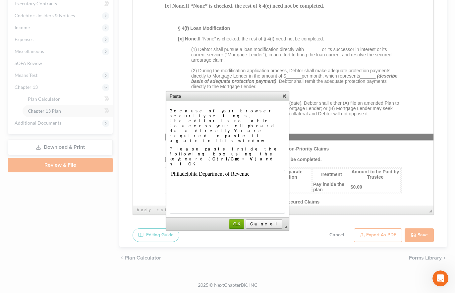
click at [244, 221] on span "OK" at bounding box center [236, 223] width 15 height 5
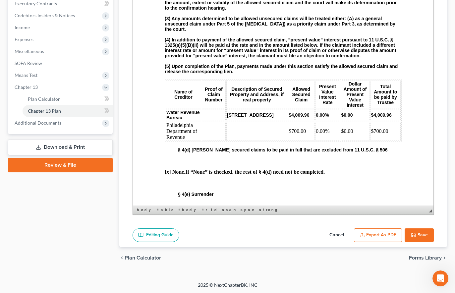
scroll to position [894, 0]
drag, startPoint x: 312, startPoint y: 66, endPoint x: 251, endPoint y: 66, distance: 60.6
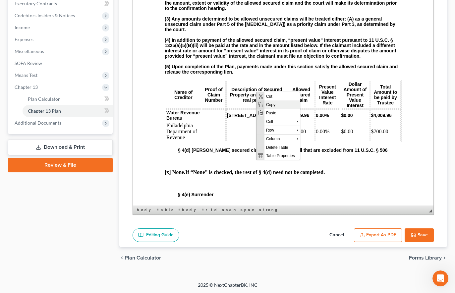
click at [269, 103] on span "Copy" at bounding box center [281, 104] width 35 height 8
copy strong "[STREET_ADDRESS]"
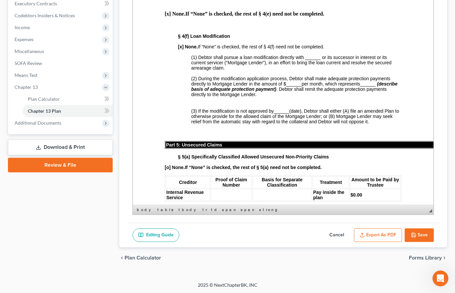
scroll to position [1060, 0]
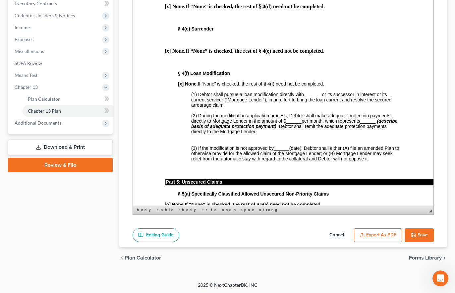
drag, startPoint x: 192, startPoint y: 120, endPoint x: 165, endPoint y: 111, distance: 28.2
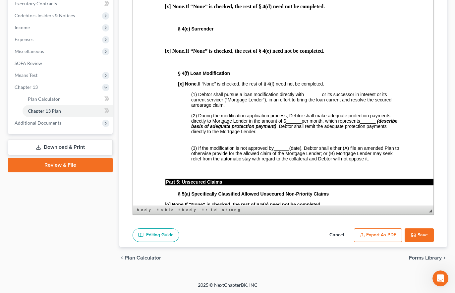
drag, startPoint x: 379, startPoint y: 117, endPoint x: 166, endPoint y: 110, distance: 213.3
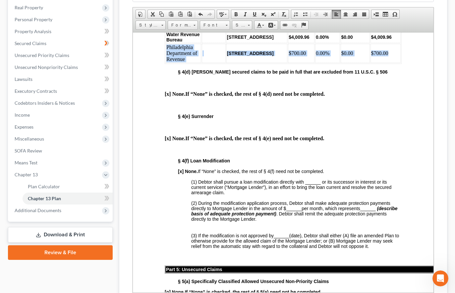
scroll to position [91, 0]
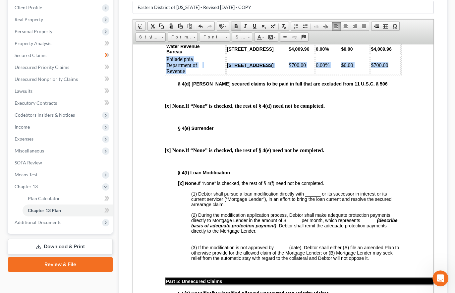
click at [238, 29] on span at bounding box center [235, 26] width 5 height 5
click at [249, 39] on span at bounding box center [249, 36] width 2 height 6
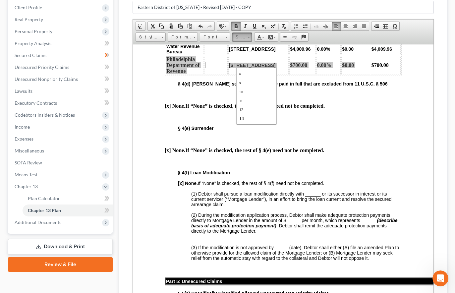
scroll to position [13, 0]
click at [265, 116] on link "14" at bounding box center [256, 111] width 38 height 9
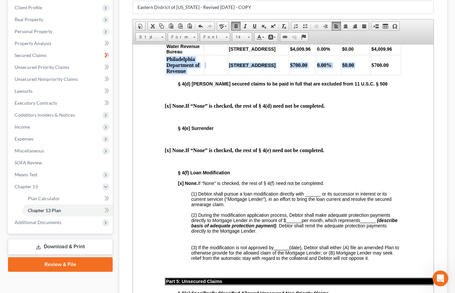
scroll to position [0, 0]
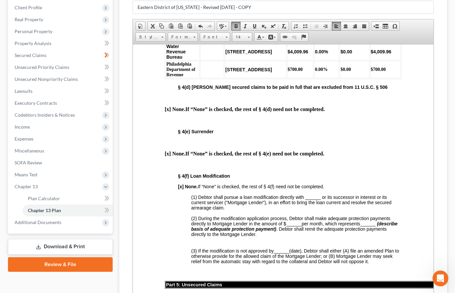
click at [388, 125] on html "L.B.F. 3015.1 UNITED STATES BANKRUPTCY COURT FOR THE EASTERN DISTRICT OF [US_ST…" at bounding box center [283, 118] width 300 height 2268
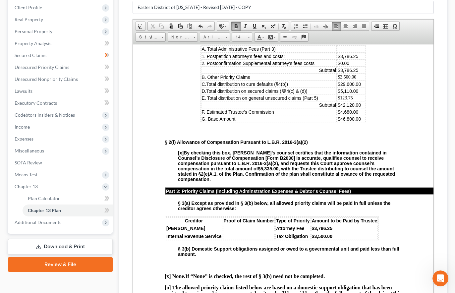
scroll to position [464, 0]
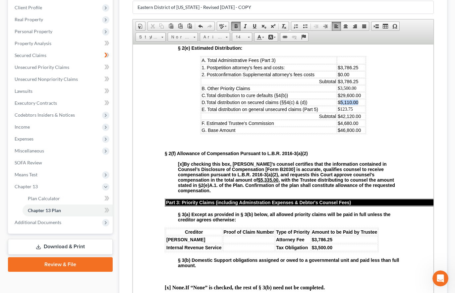
drag, startPoint x: 352, startPoint y: 165, endPoint x: 333, endPoint y: 166, distance: 19.6
click at [337, 105] on td "$5,110.00" at bounding box center [351, 102] width 28 height 7
drag, startPoint x: 346, startPoint y: 170, endPoint x: 333, endPoint y: 173, distance: 13.6
click at [337, 112] on td "$123.75" at bounding box center [351, 109] width 28 height 7
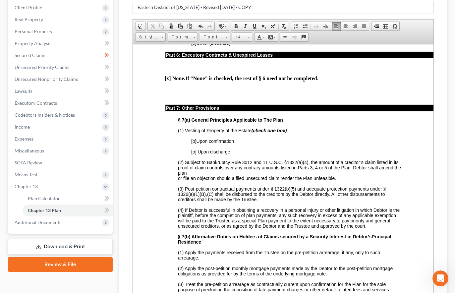
scroll to position [1457, 0]
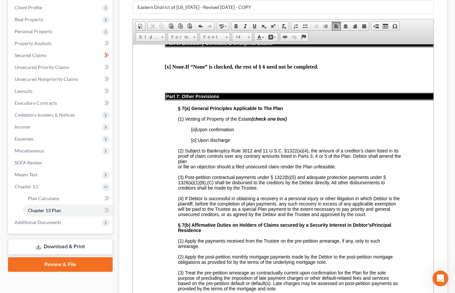
drag, startPoint x: 353, startPoint y: 132, endPoint x: 165, endPoint y: 128, distance: 187.8
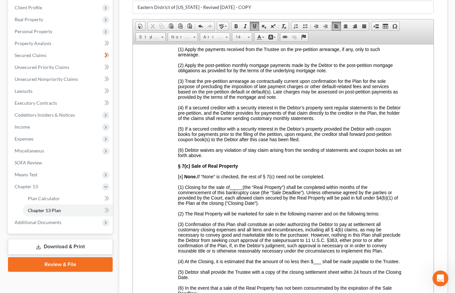
scroll to position [1656, 0]
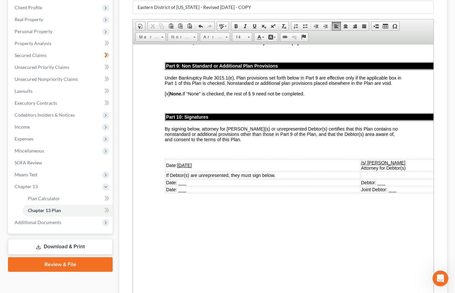
scroll to position [2285, 0]
drag, startPoint x: 189, startPoint y: 192, endPoint x: 178, endPoint y: 192, distance: 10.3
click at [178, 168] on u "[DATE]" at bounding box center [184, 164] width 15 height 5
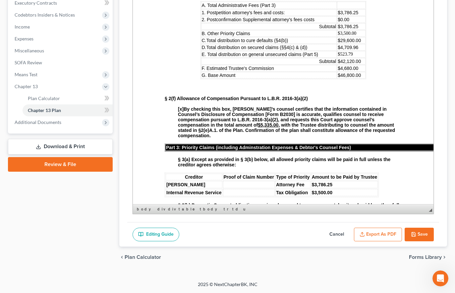
scroll to position [430, 0]
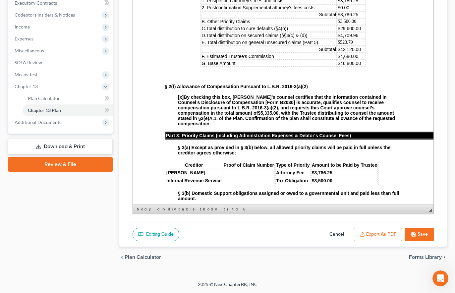
click at [414, 241] on button "Save" at bounding box center [418, 234] width 29 height 14
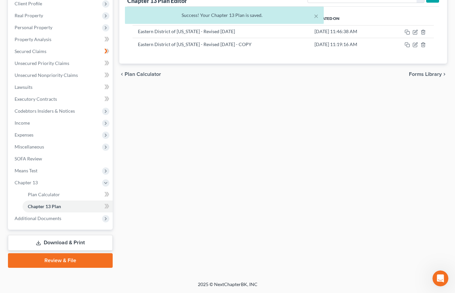
scroll to position [58, 0]
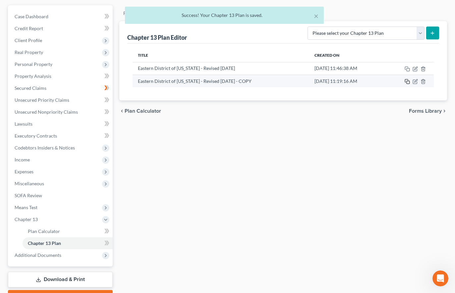
click at [404, 84] on icon "button" at bounding box center [406, 81] width 5 height 5
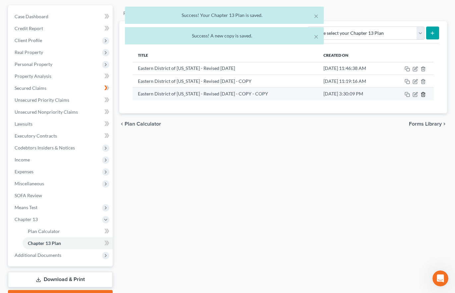
click at [420, 97] on icon "button" at bounding box center [422, 94] width 5 height 5
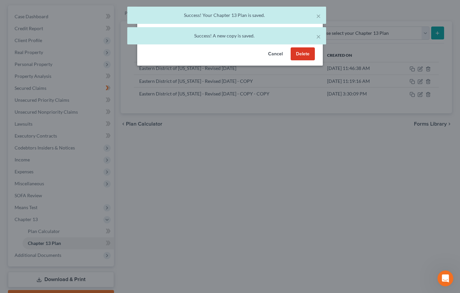
click at [315, 61] on button "Delete" at bounding box center [302, 53] width 24 height 13
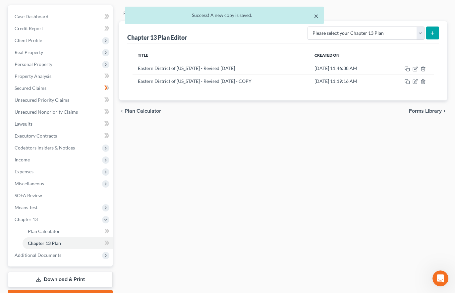
click at [314, 17] on button "×" at bounding box center [316, 16] width 5 height 8
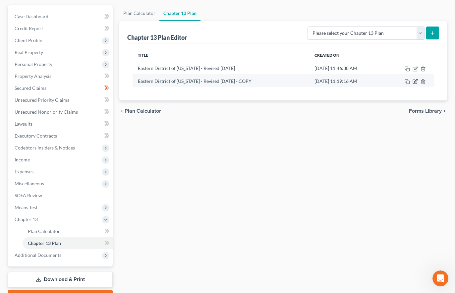
click at [413, 84] on icon "button" at bounding box center [415, 82] width 4 height 4
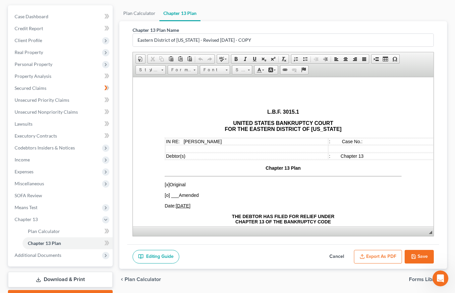
scroll to position [0, 0]
click at [362, 264] on button "Export as PDF" at bounding box center [378, 257] width 48 height 14
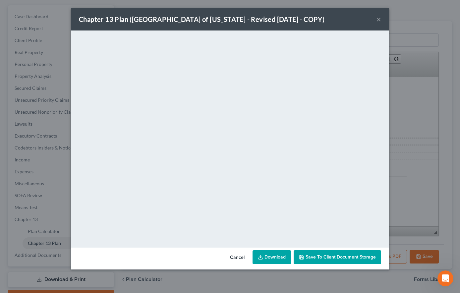
click at [243, 264] on button "Cancel" at bounding box center [237, 257] width 25 height 13
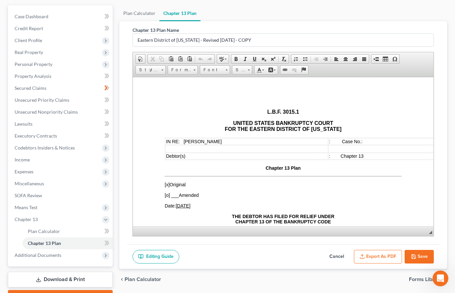
click at [411, 264] on button "Save" at bounding box center [418, 257] width 29 height 14
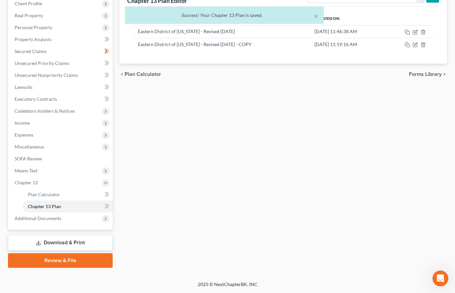
scroll to position [190, 0]
click at [53, 235] on link "Download & Print" at bounding box center [60, 243] width 105 height 16
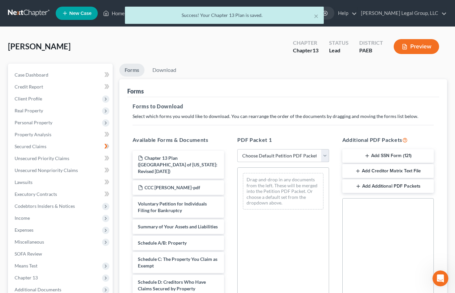
click at [322, 162] on select "Choose Default Petition PDF Packet Complete Bankruptcy Petition (all forms and …" at bounding box center [282, 155] width 91 height 13
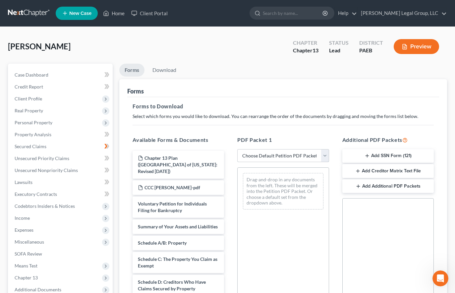
select select "0"
click at [238, 162] on select "Choose Default Petition PDF Packet Complete Bankruptcy Petition (all forms and …" at bounding box center [282, 155] width 91 height 13
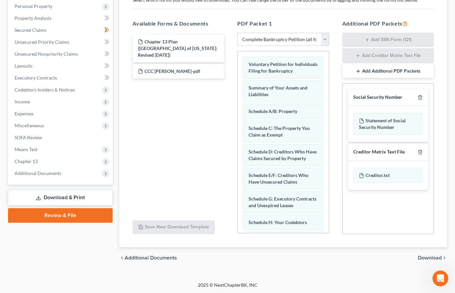
scroll to position [166, 0]
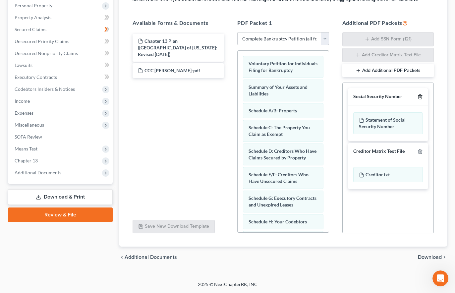
click at [417, 99] on icon "button" at bounding box center [419, 96] width 5 height 5
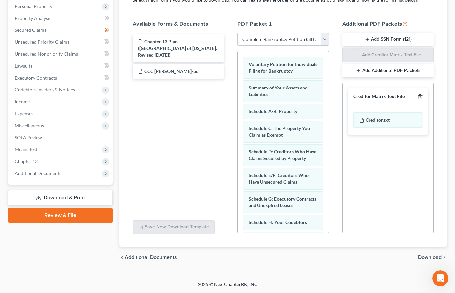
click at [417, 99] on icon "button" at bounding box center [419, 96] width 5 height 5
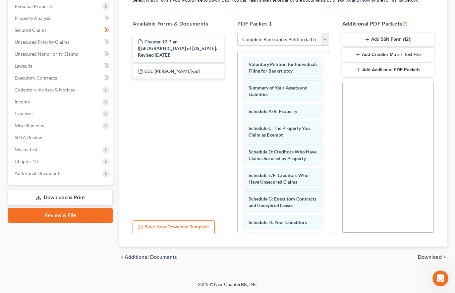
click at [418, 254] on span "Download" at bounding box center [430, 256] width 24 height 5
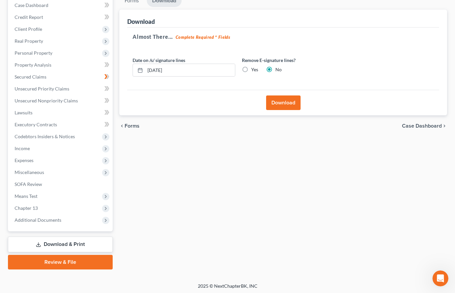
scroll to position [61, 0]
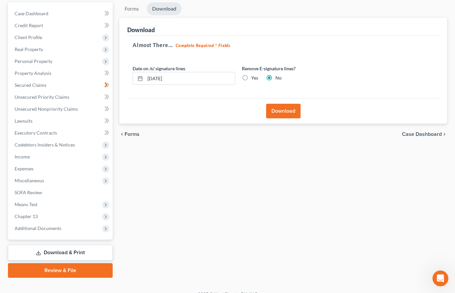
click at [296, 118] on button "Download" at bounding box center [283, 111] width 34 height 15
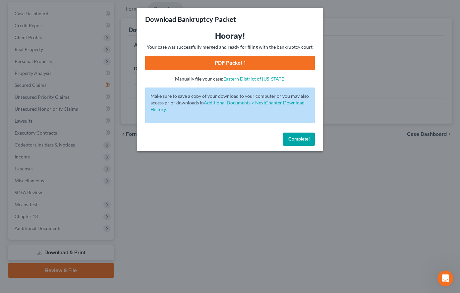
click at [280, 70] on link "PDF Packet 1" at bounding box center [230, 63] width 170 height 15
drag, startPoint x: 319, startPoint y: 174, endPoint x: 325, endPoint y: 0, distance: 173.3
click at [315, 146] on button "Complete!" at bounding box center [299, 138] width 32 height 13
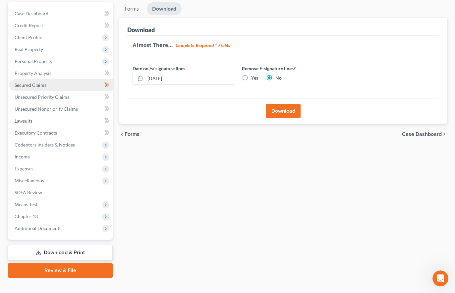
click at [46, 88] on span "Secured Claims" at bounding box center [31, 85] width 32 height 6
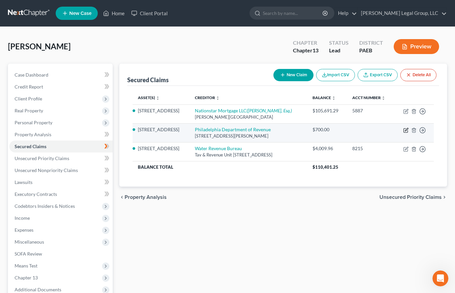
click at [405, 131] on icon "button" at bounding box center [406, 129] width 3 height 3
select select "39"
select select "0"
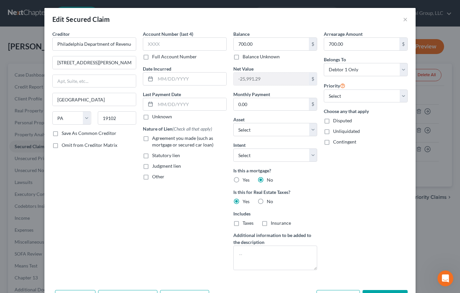
click at [152, 159] on label "Statutory lien" at bounding box center [166, 155] width 28 height 7
click at [155, 156] on input "Statutory lien" at bounding box center [157, 154] width 4 height 4
checkbox input "true"
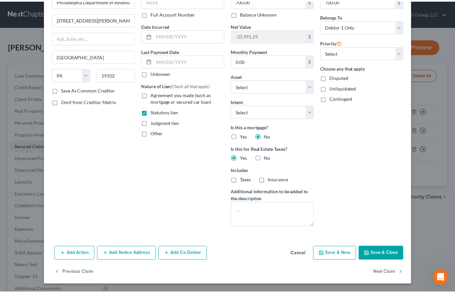
scroll to position [99, 0]
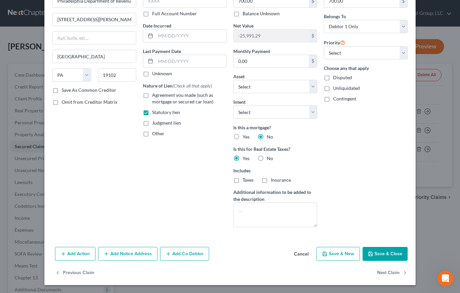
click at [405, 261] on button "Save & Close" at bounding box center [384, 254] width 45 height 14
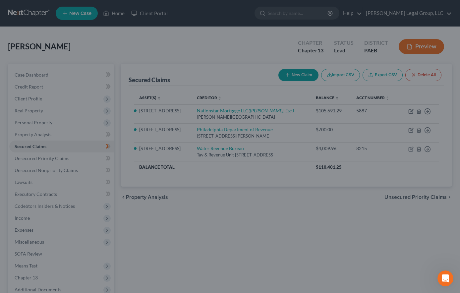
select select "2"
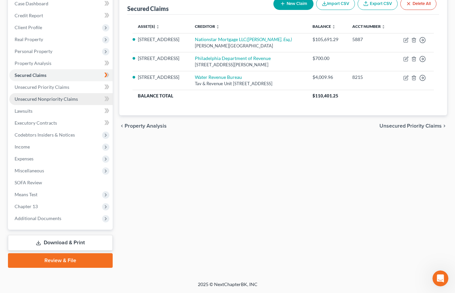
click at [58, 102] on span "Unsecured Nonpriority Claims" at bounding box center [46, 99] width 63 height 6
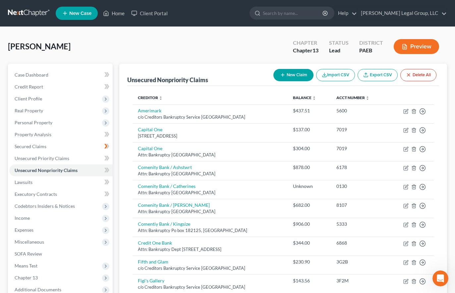
click at [418, 54] on button "Preview" at bounding box center [415, 46] width 45 height 15
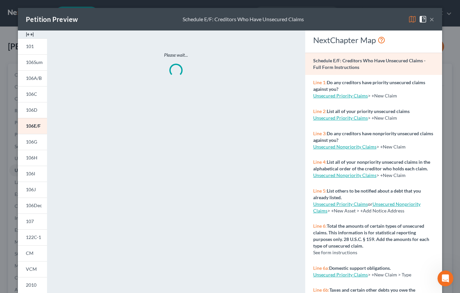
click at [434, 23] on button "×" at bounding box center [431, 19] width 5 height 8
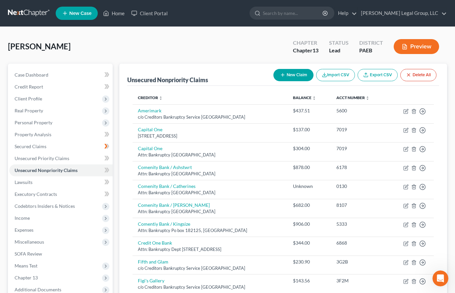
click at [273, 81] on button "New Claim" at bounding box center [293, 75] width 40 height 12
select select "0"
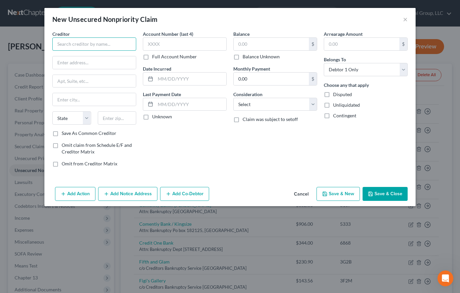
drag, startPoint x: 81, startPoint y: 50, endPoint x: 74, endPoint y: 58, distance: 10.3
click at [78, 51] on input "text" at bounding box center [94, 43] width 84 height 13
type input "Philadelphia Gas Works"
click at [64, 69] on input "text" at bounding box center [94, 62] width 83 height 13
paste input "[STREET_ADDRESS]"
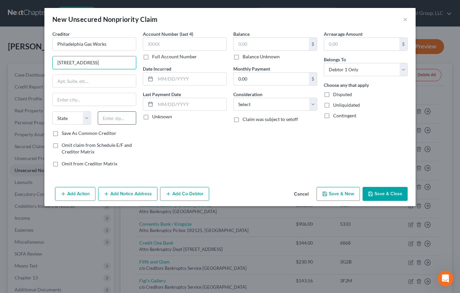
type input "[STREET_ADDRESS]"
click at [98, 125] on input "text" at bounding box center [117, 117] width 39 height 13
click at [53, 87] on input "text" at bounding box center [94, 81] width 83 height 13
paste input "[STREET_ADDRESS]"
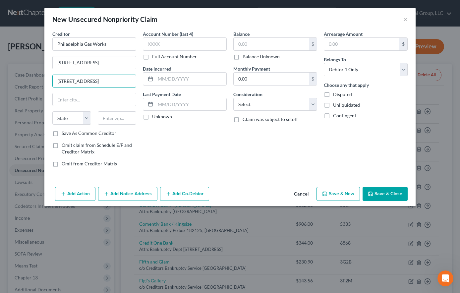
drag, startPoint x: 91, startPoint y: 102, endPoint x: -10, endPoint y: 96, distance: 101.5
click at [0, 96] on html "Home New Case Client Portal [PERSON_NAME] Legal Group, LLC [EMAIL_ADDRESS][DOMA…" at bounding box center [230, 286] width 460 height 572
type input "1913"
click at [98, 125] on input "text" at bounding box center [117, 117] width 39 height 13
type input "19122"
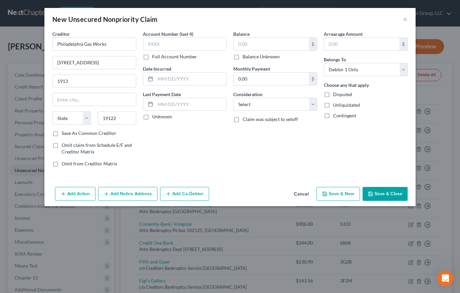
type input "[GEOGRAPHIC_DATA]"
select select "39"
drag, startPoint x: 109, startPoint y: 77, endPoint x: 71, endPoint y: 77, distance: 37.4
click at [71, 69] on input "[STREET_ADDRESS]" at bounding box center [94, 62] width 83 height 13
type input "[STREET_ADDRESS]"
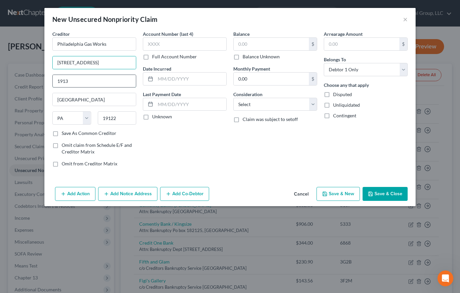
click at [58, 87] on input "1913" at bounding box center [94, 81] width 83 height 13
type input "1"
click at [65, 87] on input "text" at bounding box center [94, 81] width 83 height 13
click at [107, 69] on input "[STREET_ADDRESS]" at bounding box center [94, 62] width 83 height 13
click at [273, 50] on input "text" at bounding box center [270, 44] width 75 height 13
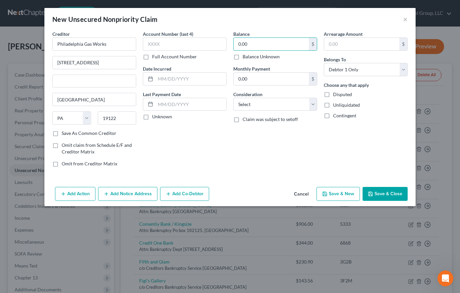
type input "0.00"
click at [407, 201] on button "Save & Close" at bounding box center [384, 194] width 45 height 14
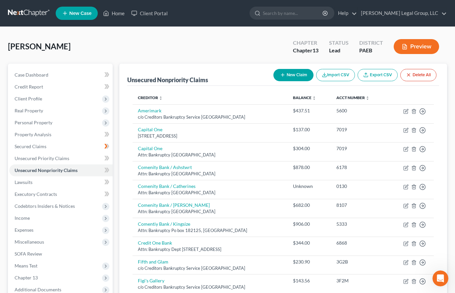
click at [273, 81] on button "New Claim" at bounding box center [293, 75] width 40 height 12
select select "0"
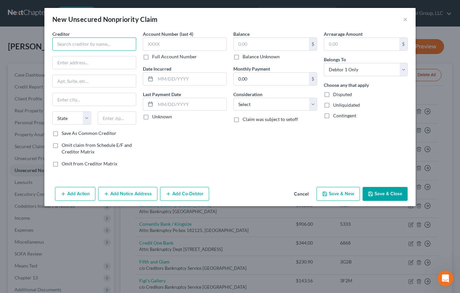
click at [64, 51] on input "text" at bounding box center [94, 43] width 84 height 13
type input "PECO"
paste input "[STREET_ADDRESS]"
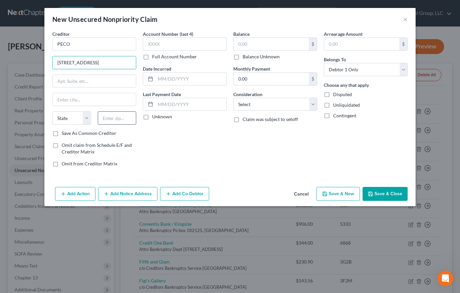
type input "[STREET_ADDRESS]"
click at [98, 125] on input "text" at bounding box center [117, 117] width 39 height 13
type input "19103"
type input "[GEOGRAPHIC_DATA]"
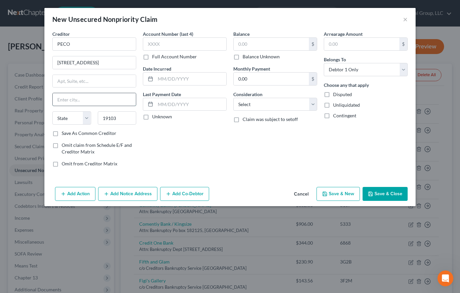
select select "39"
click at [85, 106] on input "[GEOGRAPHIC_DATA]" at bounding box center [94, 99] width 83 height 13
drag, startPoint x: 70, startPoint y: 79, endPoint x: 137, endPoint y: 84, distance: 67.7
click at [137, 84] on div "Creditor * PECO [STREET_ADDRESS] [GEOGRAPHIC_DATA] [US_STATE] AK AR AZ CA CO [G…" at bounding box center [230, 101] width 362 height 142
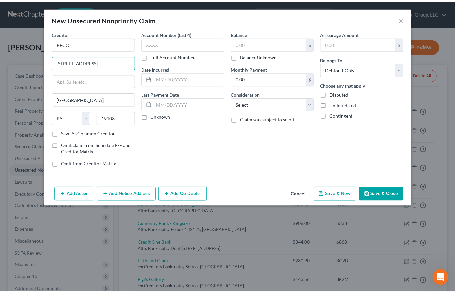
scroll to position [0, 0]
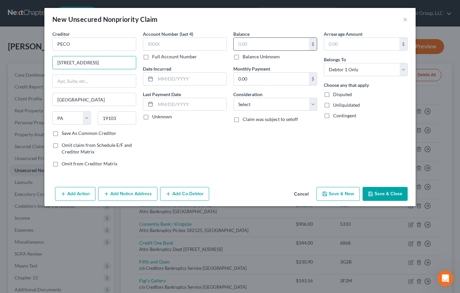
type input "[STREET_ADDRESS]"
click at [253, 50] on input "text" at bounding box center [270, 44] width 75 height 13
type input "0.00"
click at [407, 201] on button "Save & Close" at bounding box center [384, 194] width 45 height 14
